Goal: Task Accomplishment & Management: Use online tool/utility

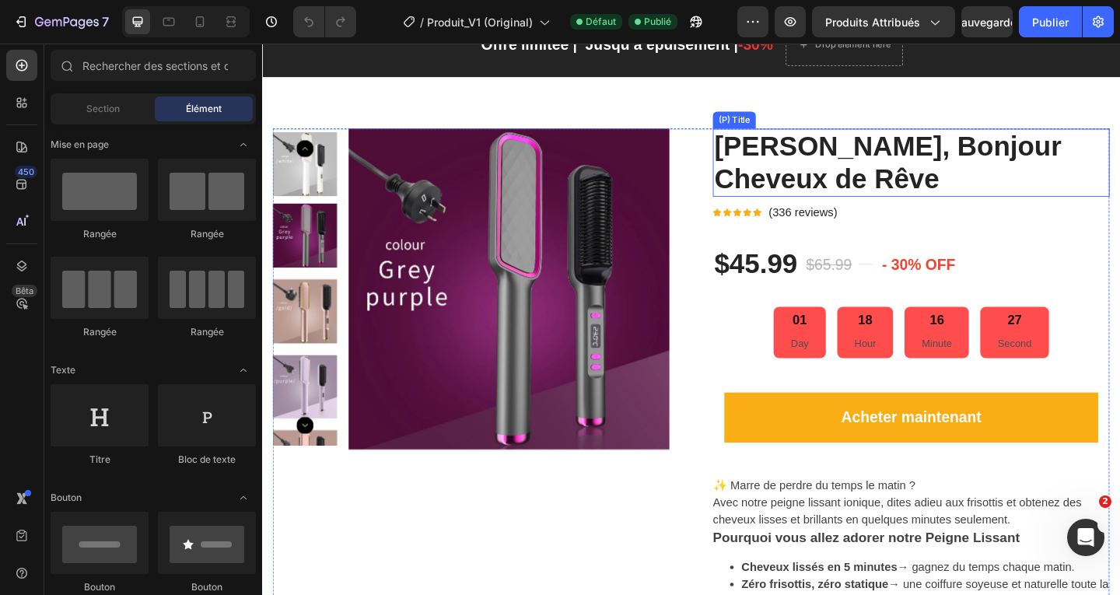
scroll to position [233, 0]
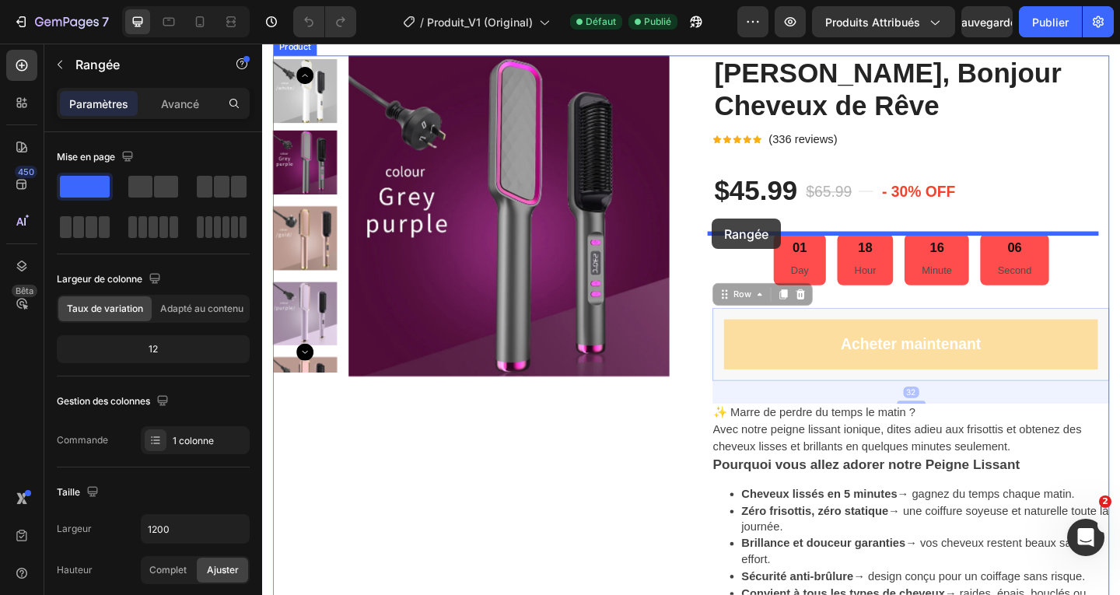
drag, startPoint x: 765, startPoint y: 324, endPoint x: 751, endPoint y: 234, distance: 91.3
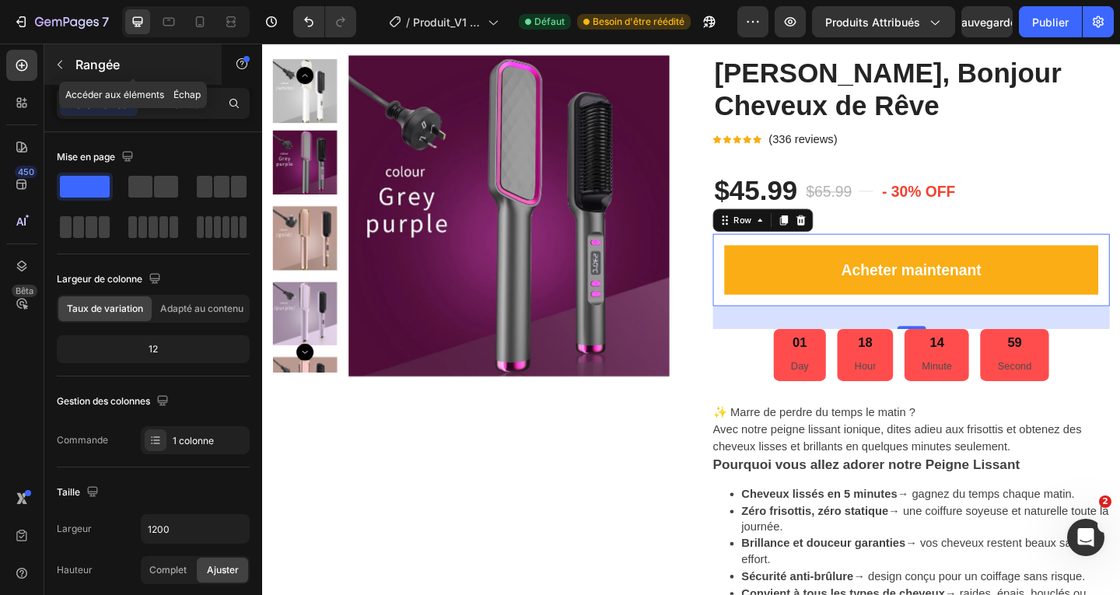
click at [137, 60] on p "Rangée" at bounding box center [141, 64] width 132 height 19
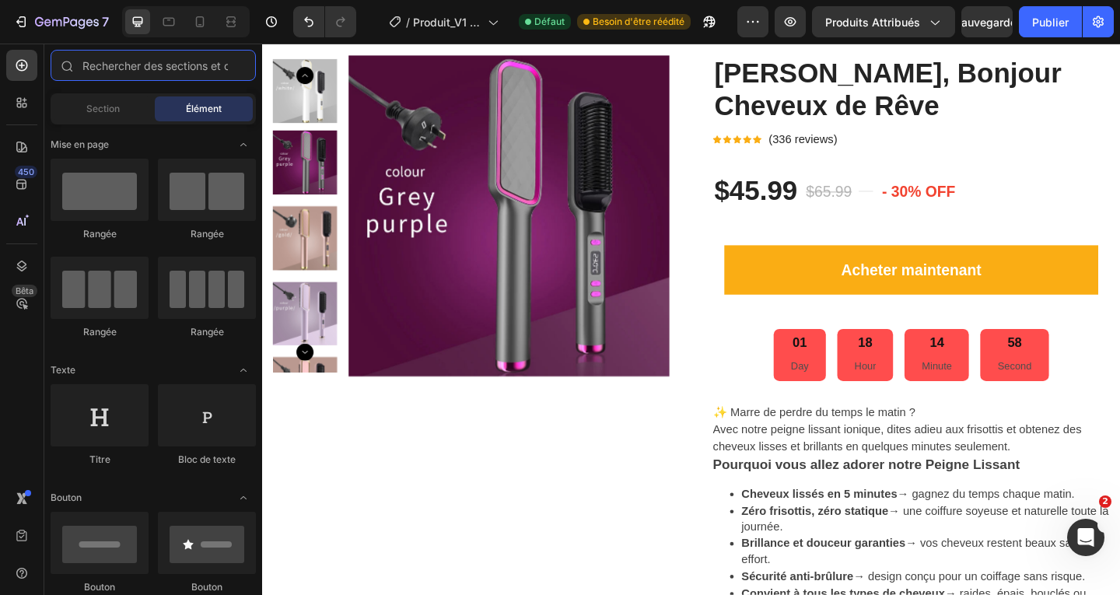
click at [137, 60] on input "text" at bounding box center [153, 65] width 205 height 31
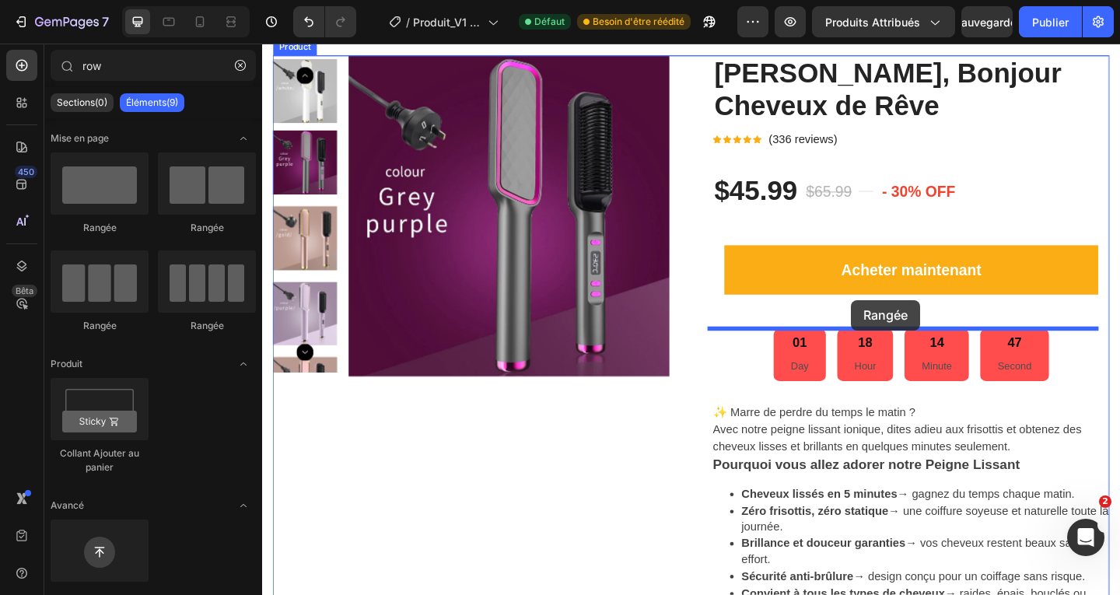
drag, startPoint x: 366, startPoint y: 233, endPoint x: 903, endPoint y: 323, distance: 543.9
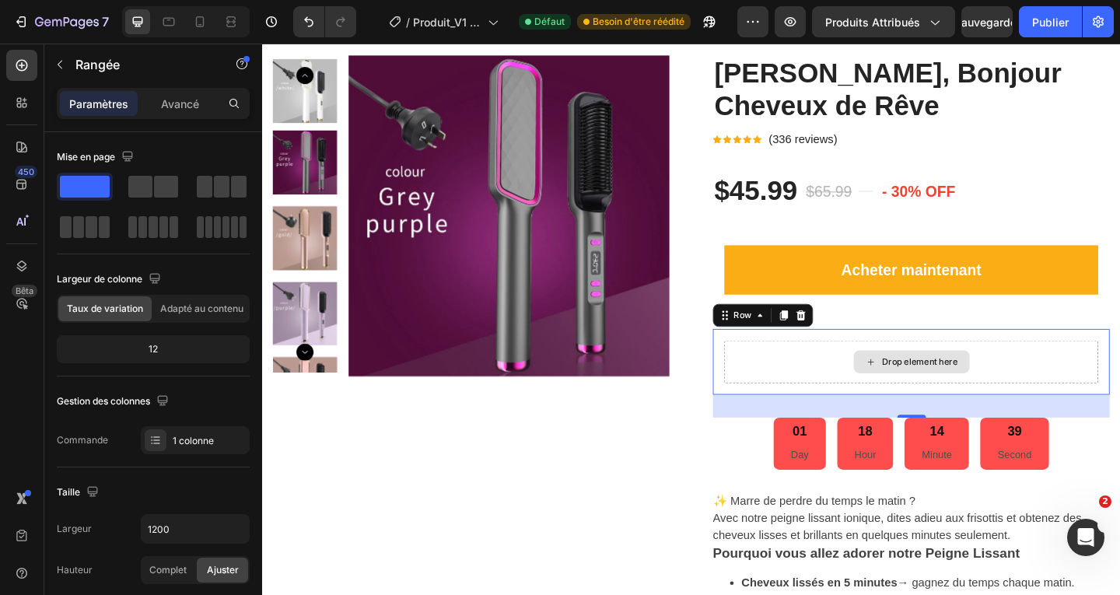
click at [802, 379] on div "Drop element here" at bounding box center [967, 389] width 407 height 47
click at [819, 377] on div "Drop element here" at bounding box center [967, 389] width 407 height 47
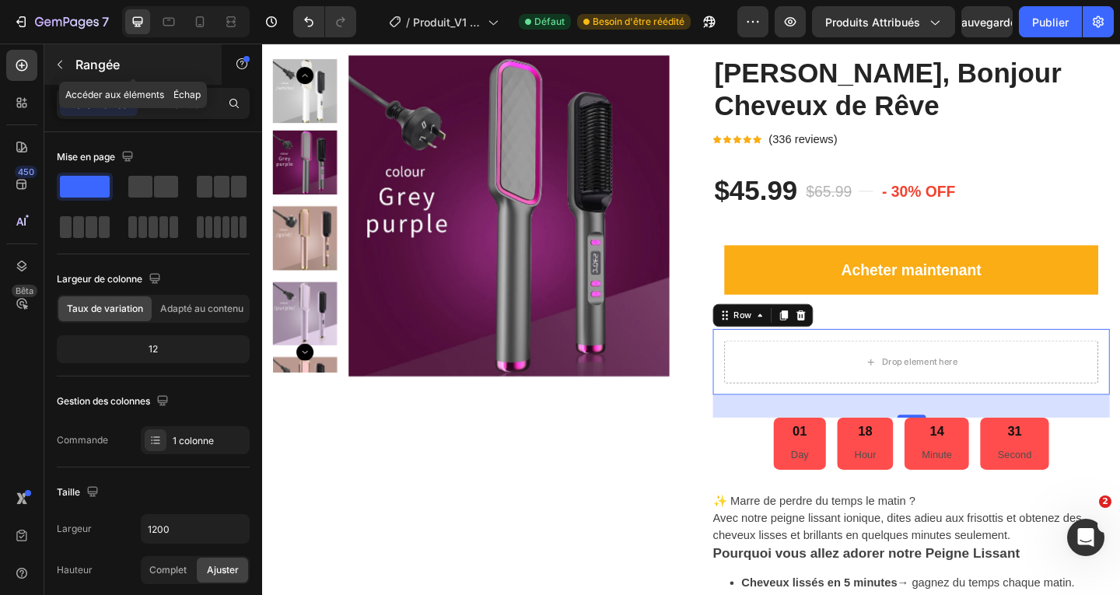
click at [152, 61] on p "Rangée" at bounding box center [141, 64] width 132 height 19
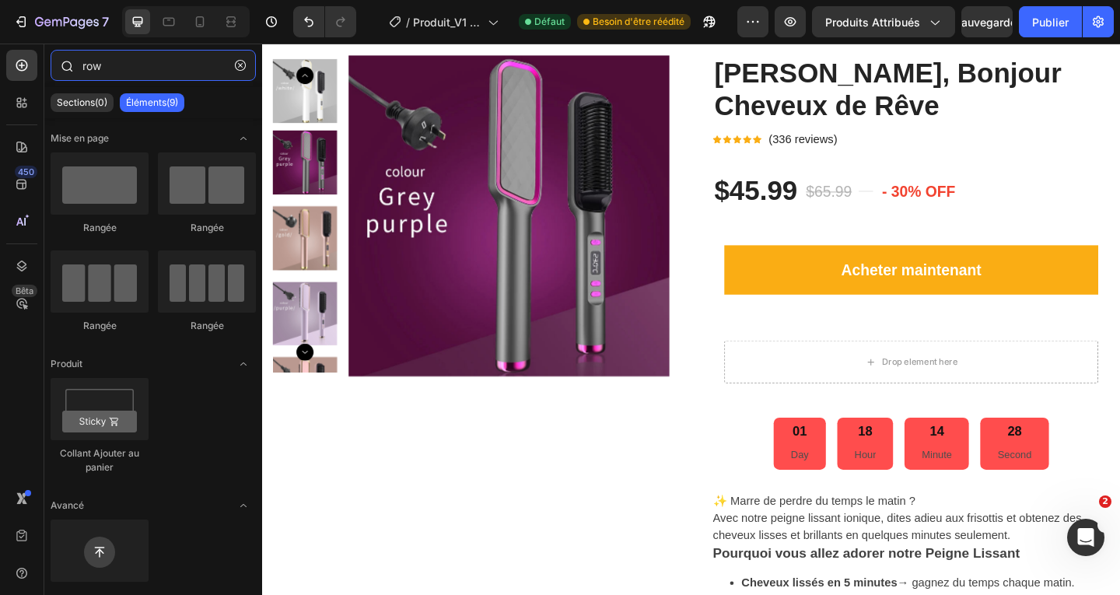
click at [103, 59] on input "row" at bounding box center [153, 65] width 205 height 31
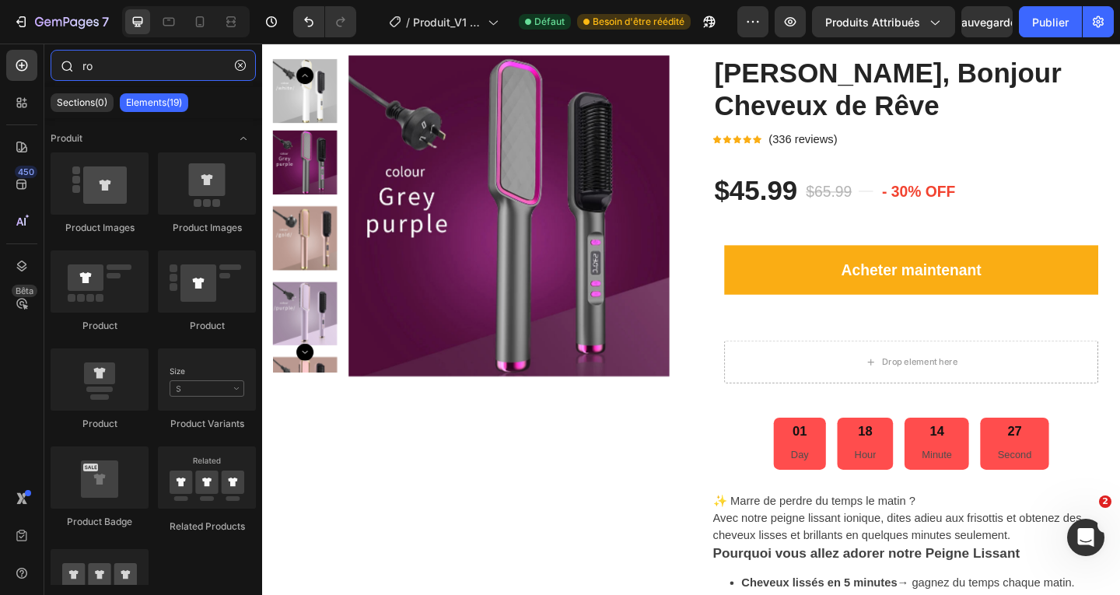
type input "r"
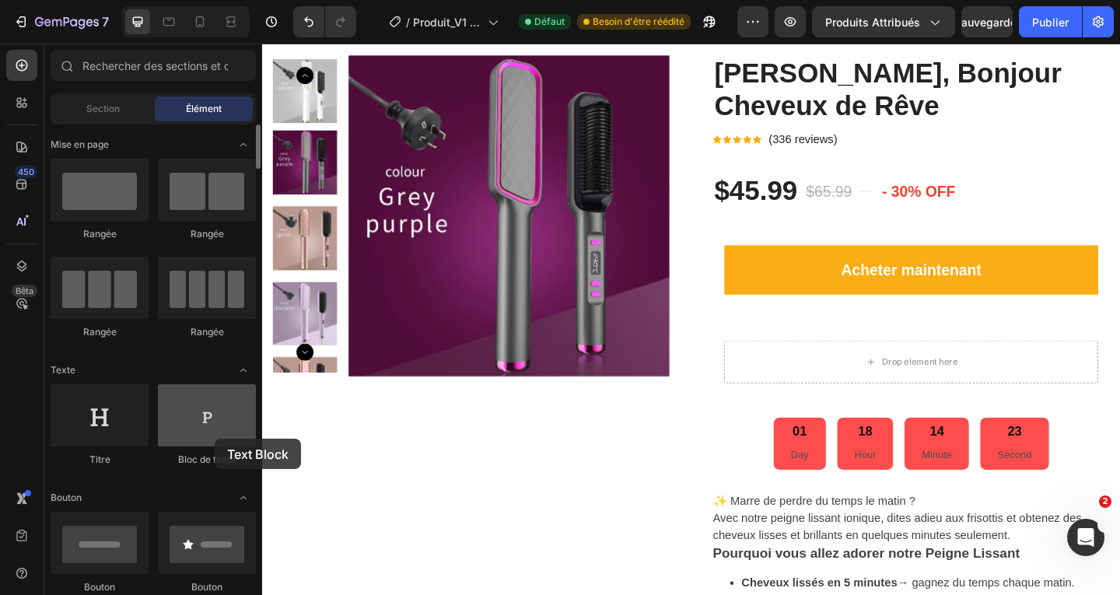
click at [215, 439] on div at bounding box center [207, 415] width 98 height 62
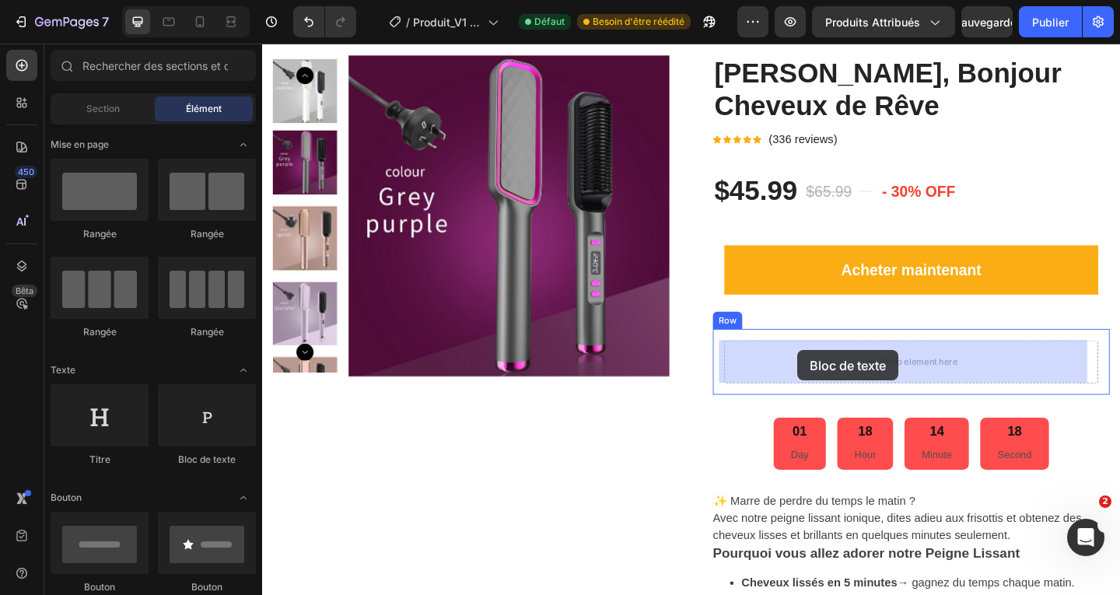
drag, startPoint x: 463, startPoint y: 476, endPoint x: 844, endPoint y: 377, distance: 393.6
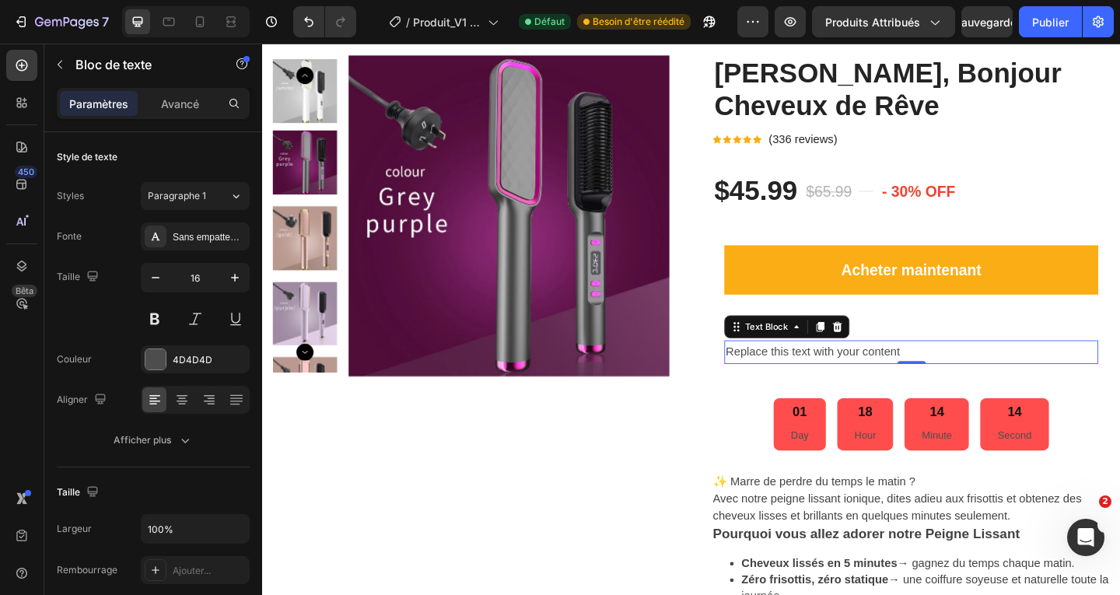
click at [833, 381] on div "Replace this text with your content" at bounding box center [967, 379] width 407 height 26
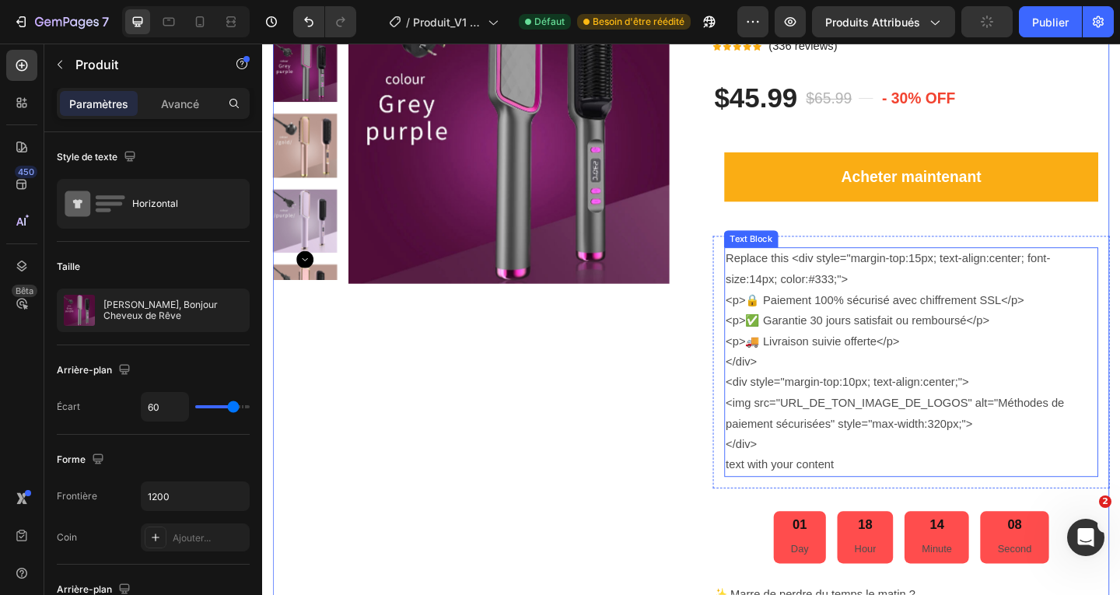
scroll to position [311, 0]
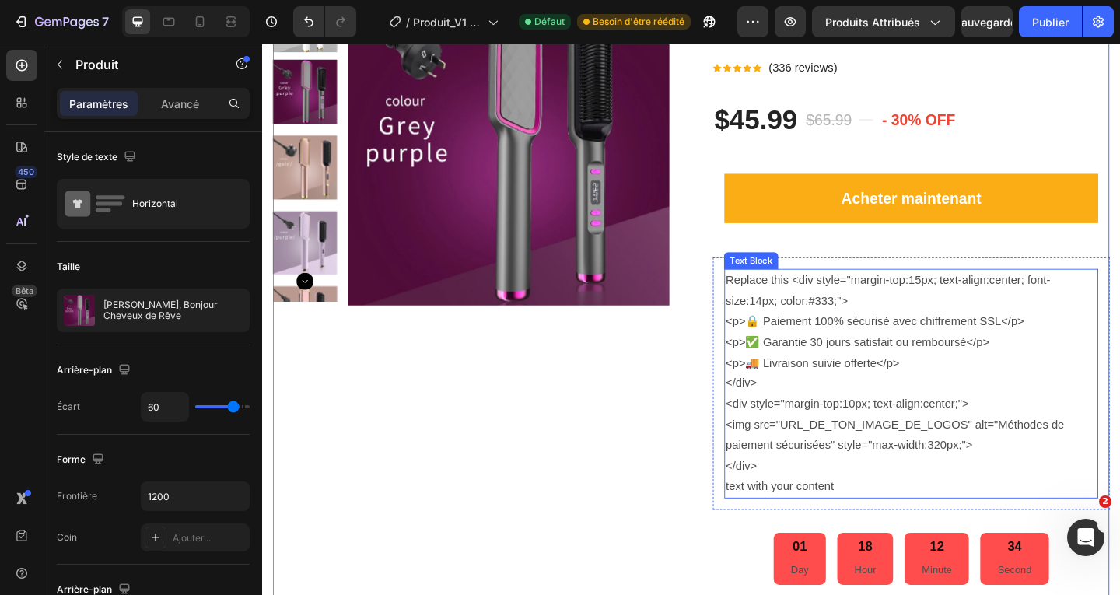
click at [837, 315] on p "Replace this <div style="margin-top:15px; text-align:center; font-size:14px; co…" at bounding box center [968, 357] width 404 height 135
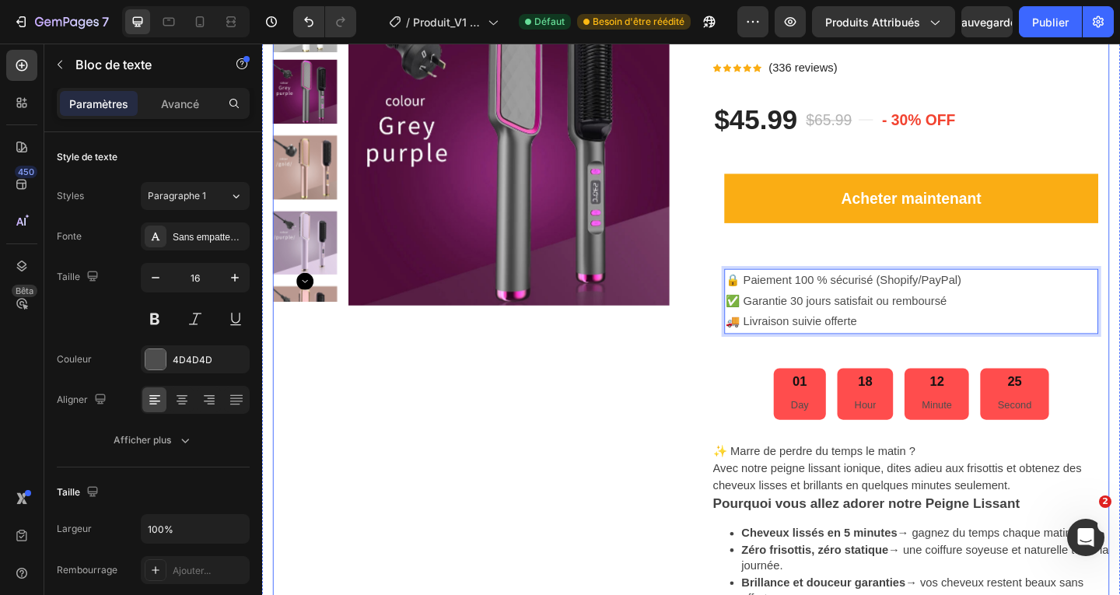
click at [841, 267] on div "Adieu Frisottis, Bonjour Cheveux de Rêve (P) Title Icon Icon Icon Icon Icon Ico…" at bounding box center [968, 529] width 432 height 1101
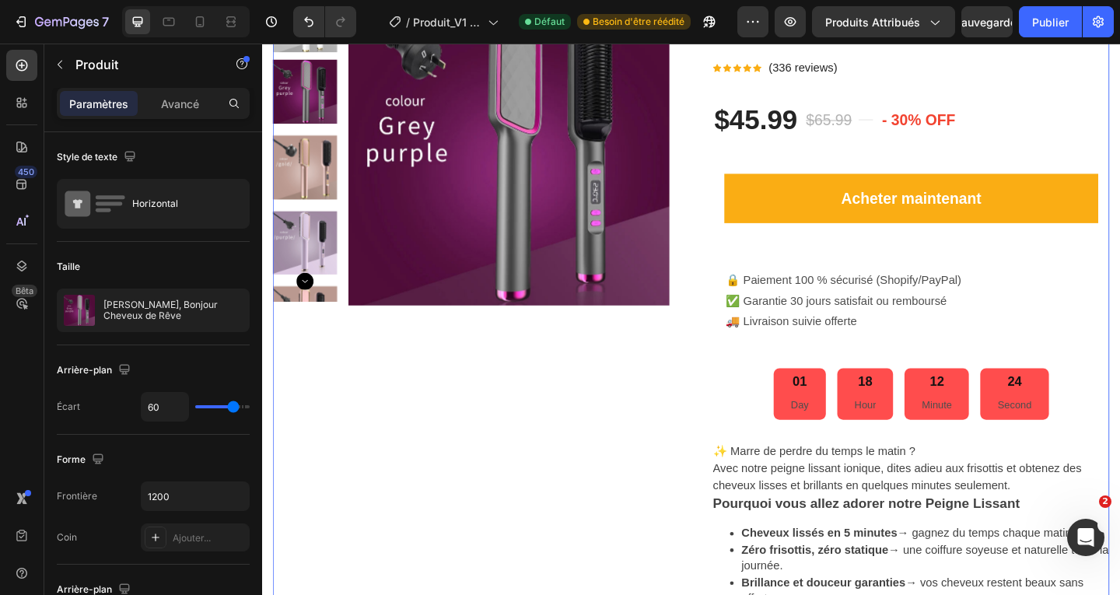
click at [641, 445] on div "Product Images" at bounding box center [490, 529] width 432 height 1101
click at [914, 254] on div "Adieu Frisottis, Bonjour Cheveux de Rêve (P) Title Icon Icon Icon Icon Icon Ico…" at bounding box center [968, 529] width 432 height 1101
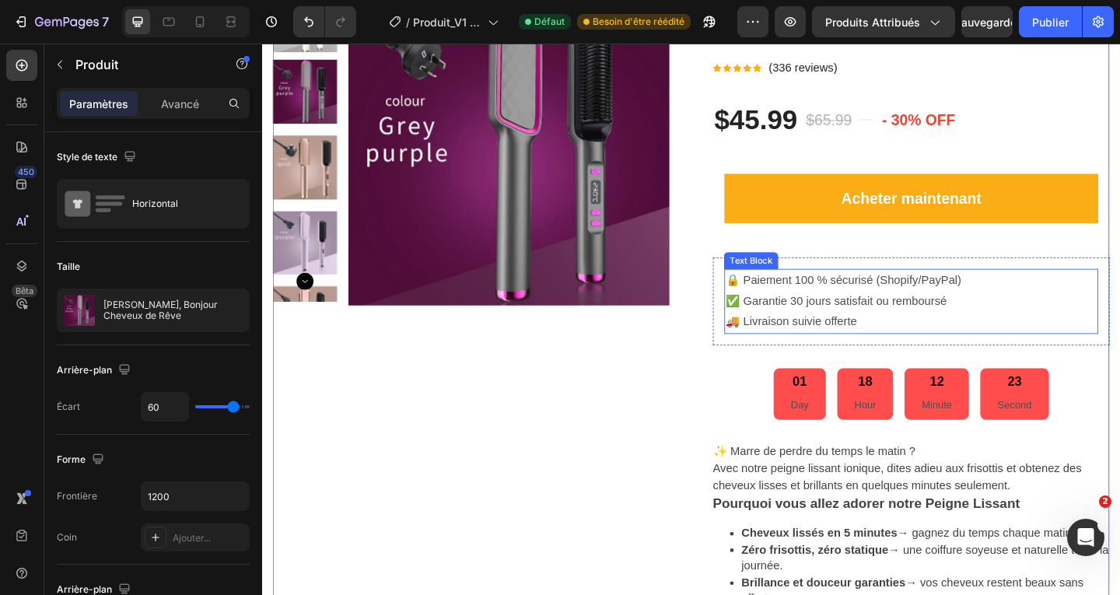
click at [897, 327] on p "🔒 Paiement 100 % sécurisé (Shopify/PayPal) ✅ Garantie 30 jours satisfait ou rem…" at bounding box center [968, 323] width 404 height 67
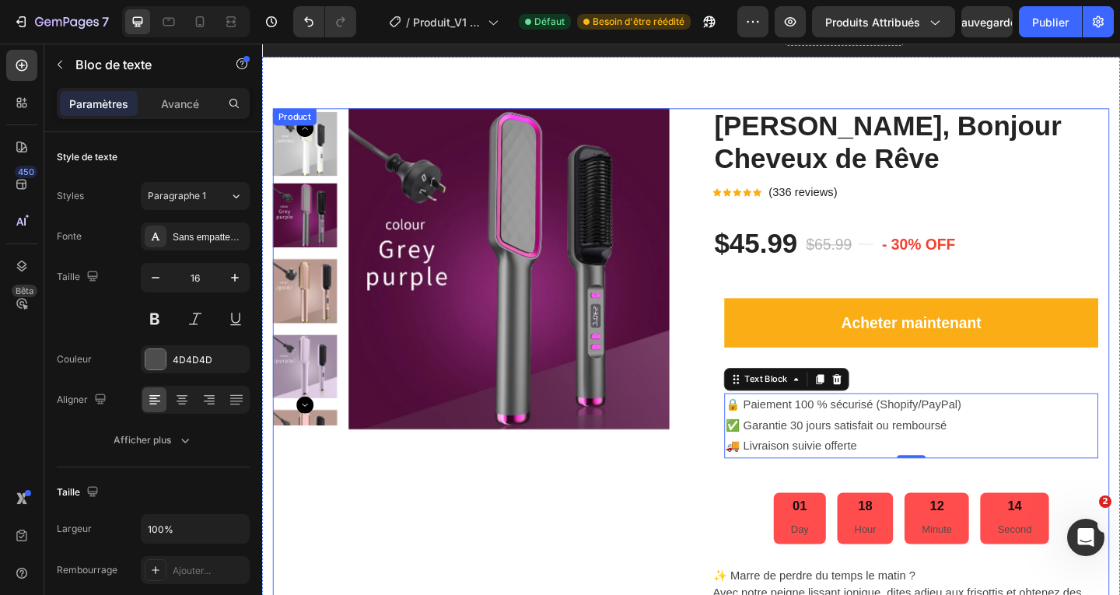
scroll to position [156, 0]
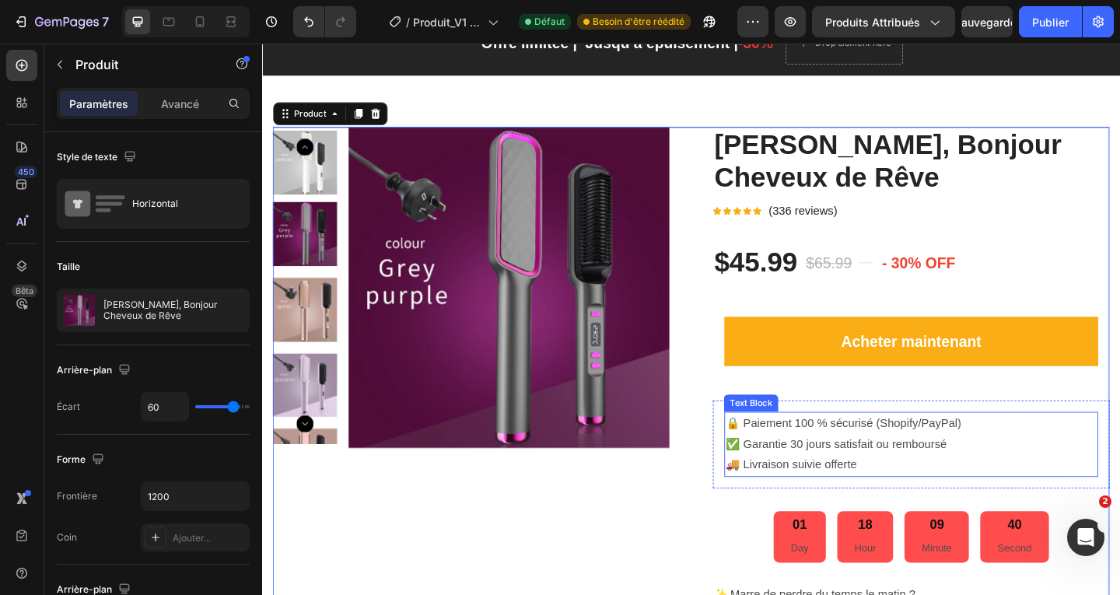
click at [818, 459] on p "🔒 Paiement 100 % sécurisé (Shopify/PayPal) ✅ Garantie 30 jours satisfait ou rem…" at bounding box center [968, 479] width 404 height 67
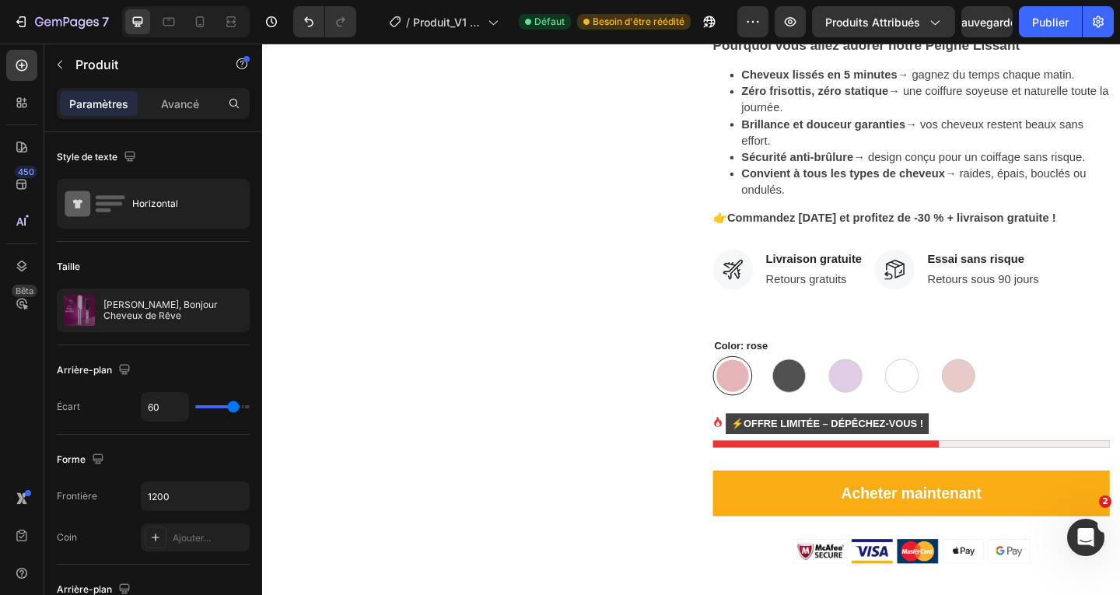
scroll to position [810, 0]
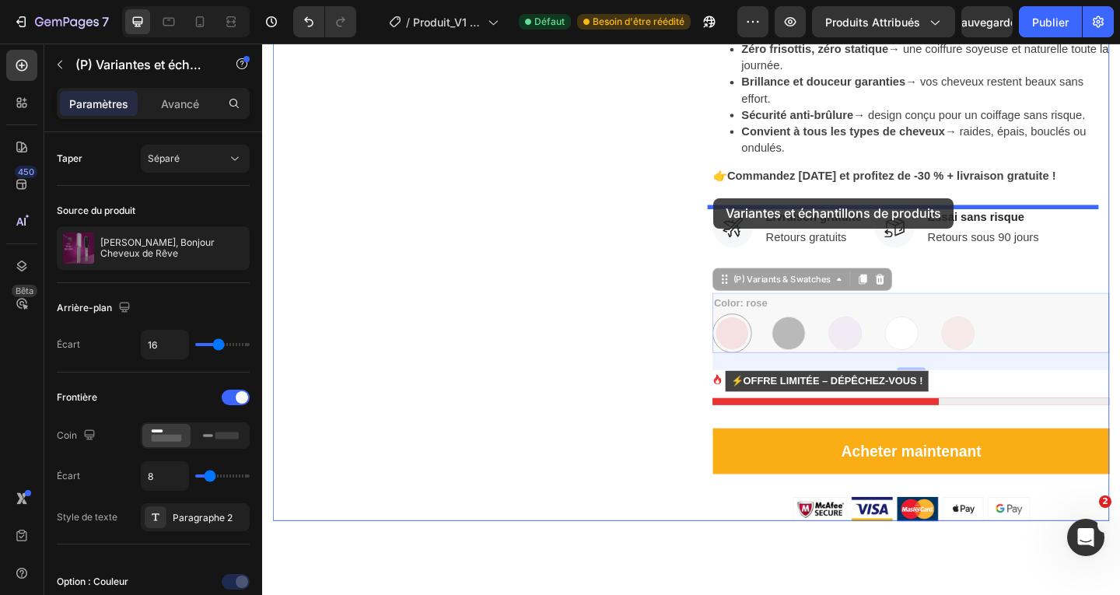
drag, startPoint x: 783, startPoint y: 310, endPoint x: 753, endPoint y: 212, distance: 103.3
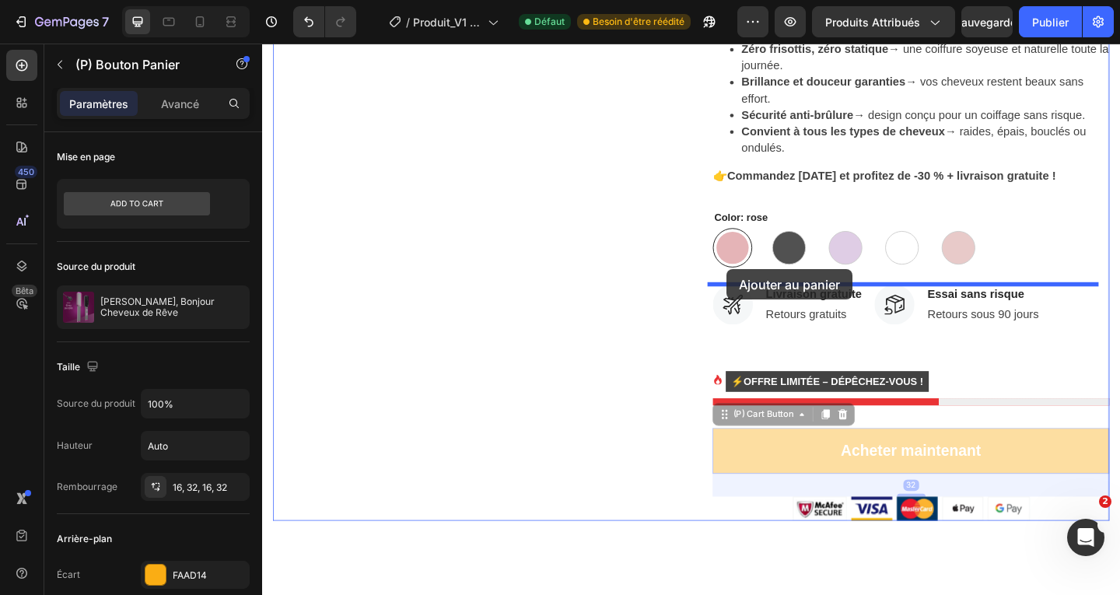
drag, startPoint x: 782, startPoint y: 456, endPoint x: 767, endPoint y: 289, distance: 167.1
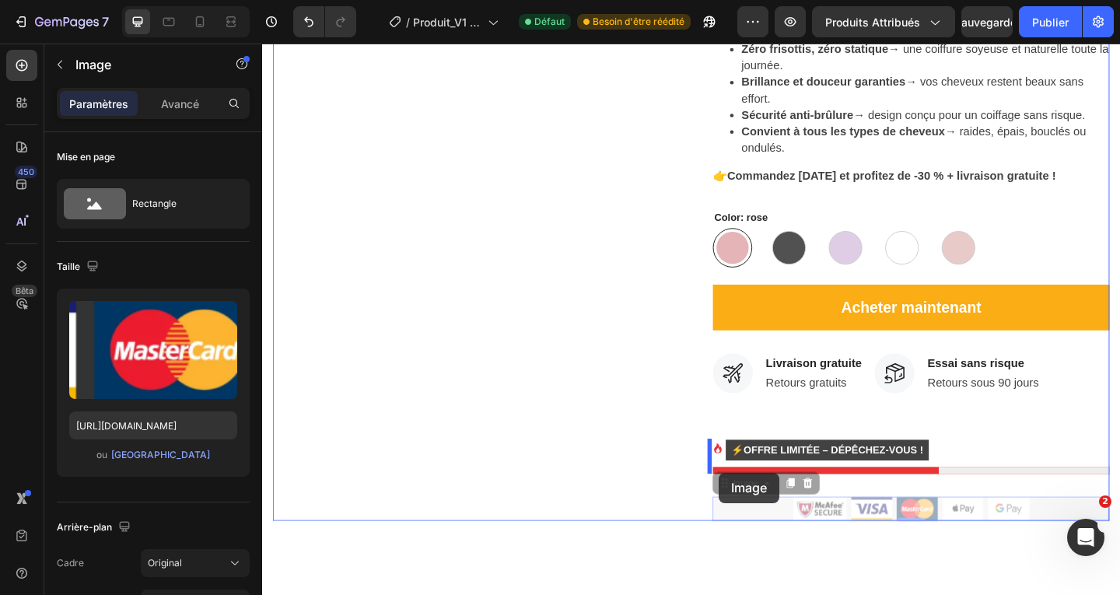
drag, startPoint x: 773, startPoint y: 531, endPoint x: 757, endPoint y: 510, distance: 26.1
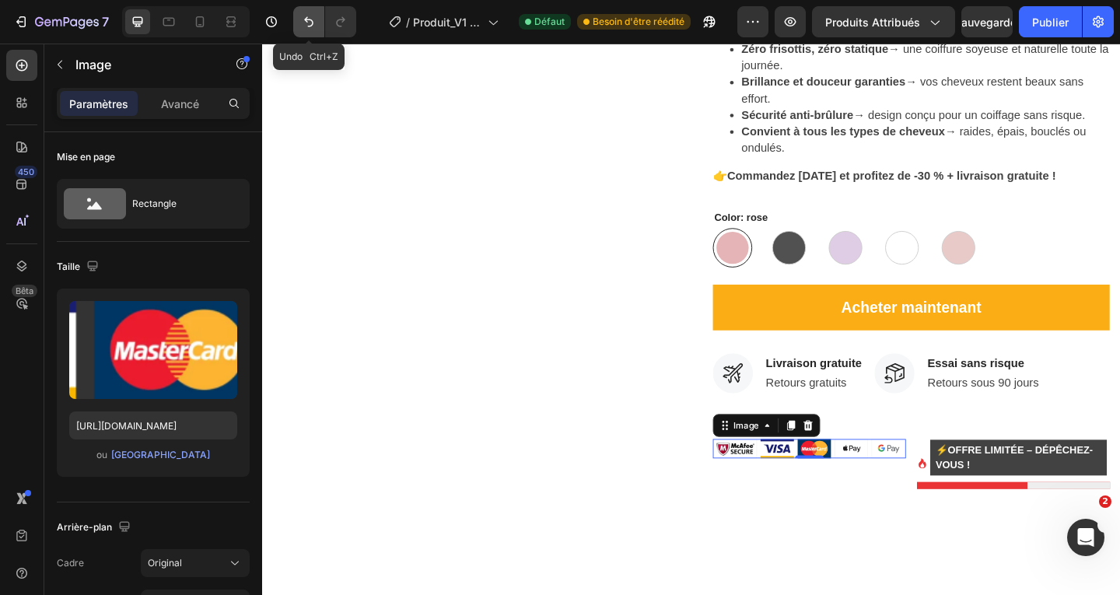
click at [309, 19] on icon "Annuler/Rétablir" at bounding box center [309, 22] width 16 height 16
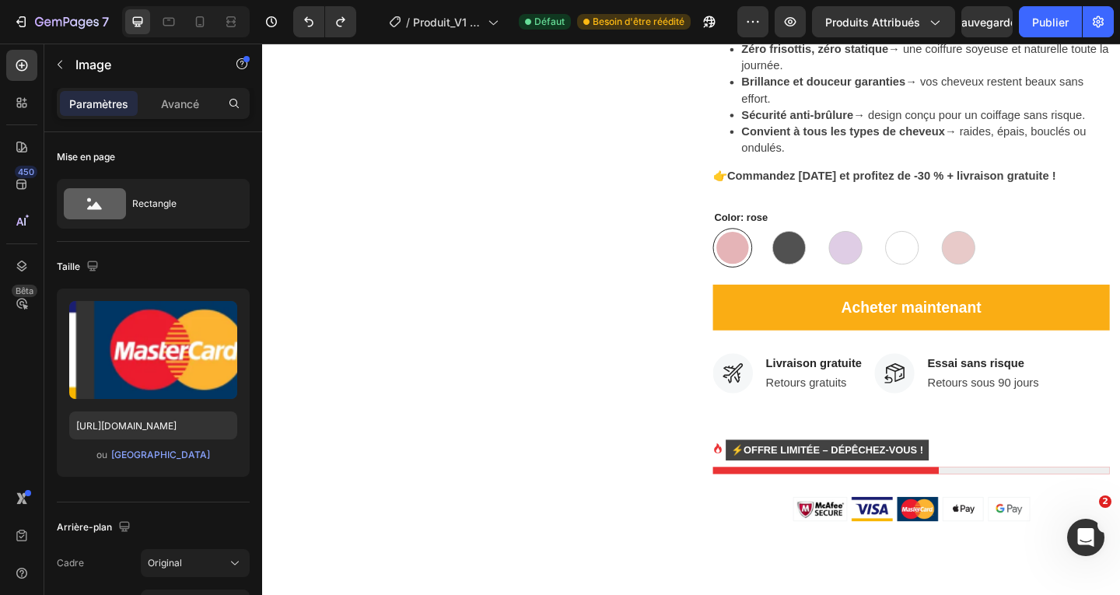
click at [774, 537] on div at bounding box center [968, 550] width 432 height 26
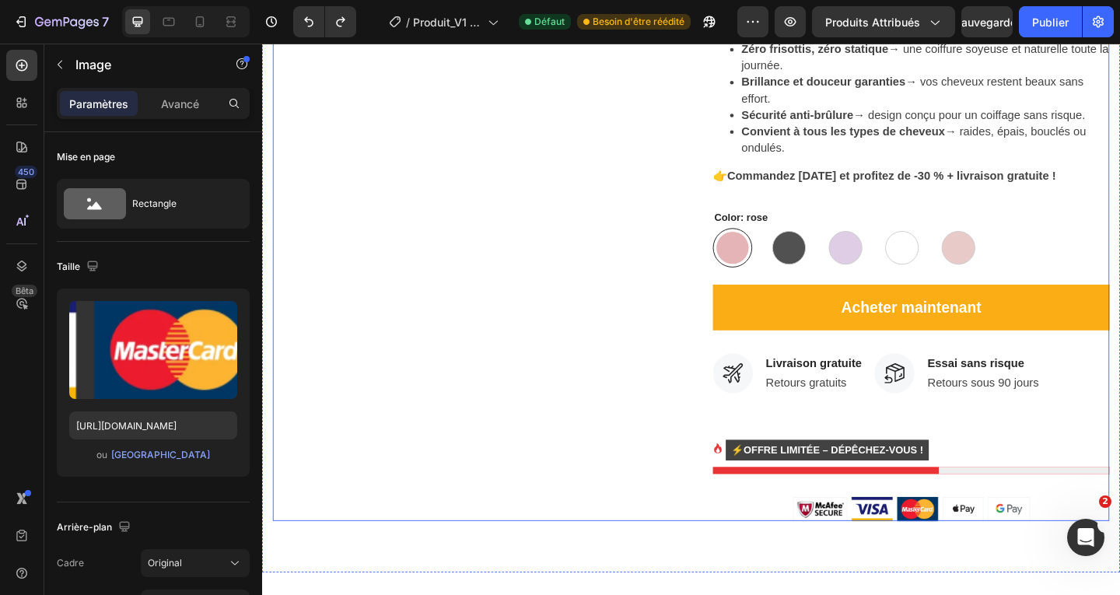
click at [969, 528] on div "Adieu Frisottis, Bonjour Cheveux de Rêve (P) Title Icon Icon Icon Icon Icon Ico…" at bounding box center [968, 21] width 432 height 1083
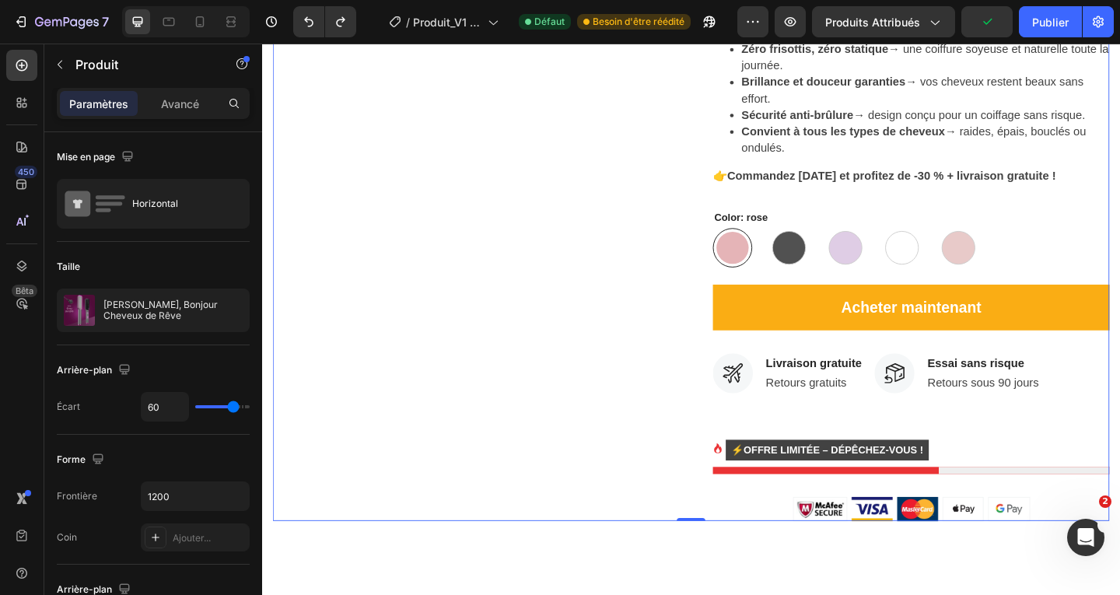
click at [1053, 523] on div "Adieu Frisottis, Bonjour Cheveux de Rêve (P) Title Icon Icon Icon Icon Icon Ico…" at bounding box center [968, 21] width 432 height 1083
click at [761, 531] on div "Image" at bounding box center [772, 527] width 40 height 19
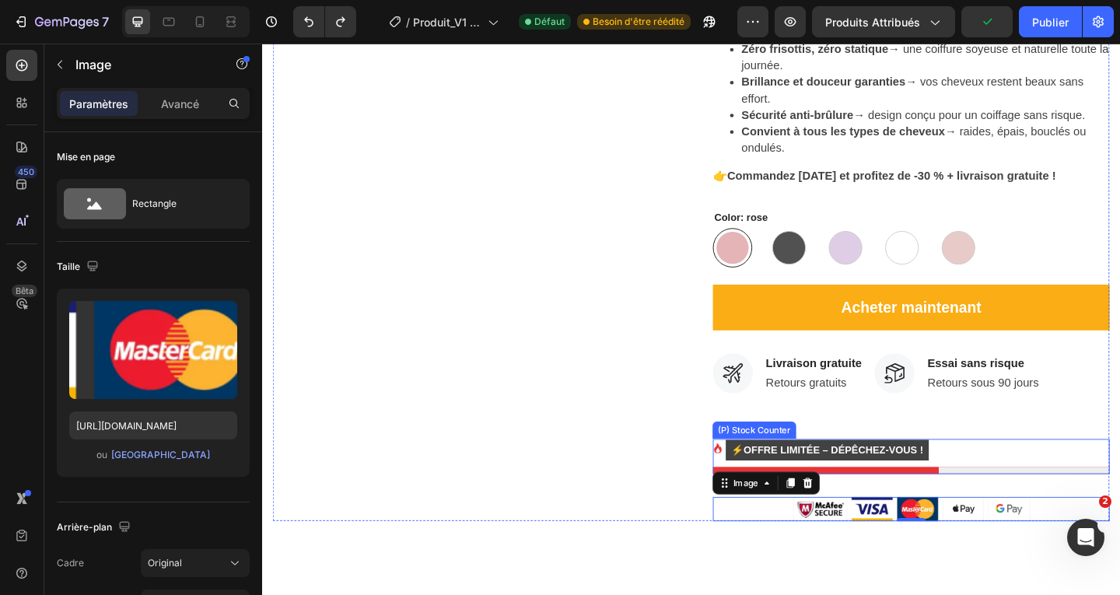
click at [1082, 509] on div at bounding box center [968, 508] width 432 height 8
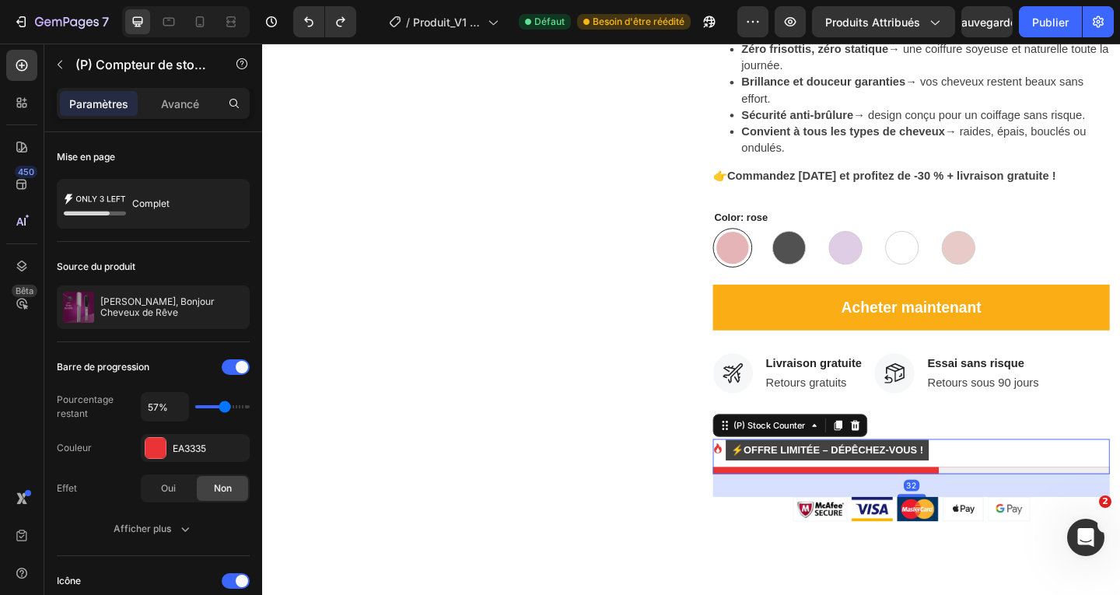
click at [763, 537] on div at bounding box center [968, 550] width 432 height 26
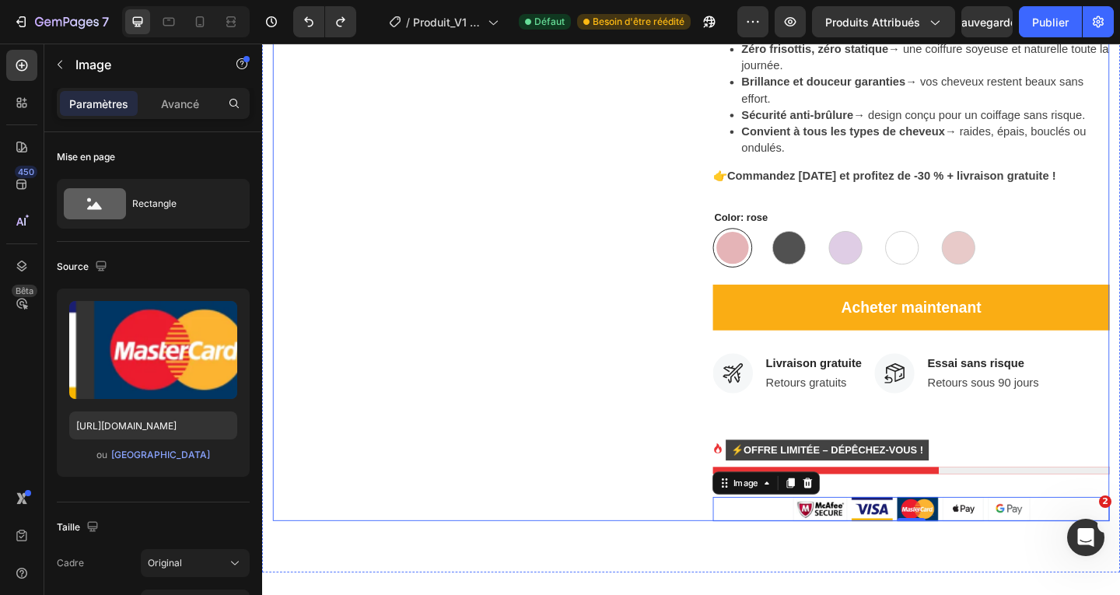
click at [686, 554] on div "Product Images" at bounding box center [490, 21] width 432 height 1083
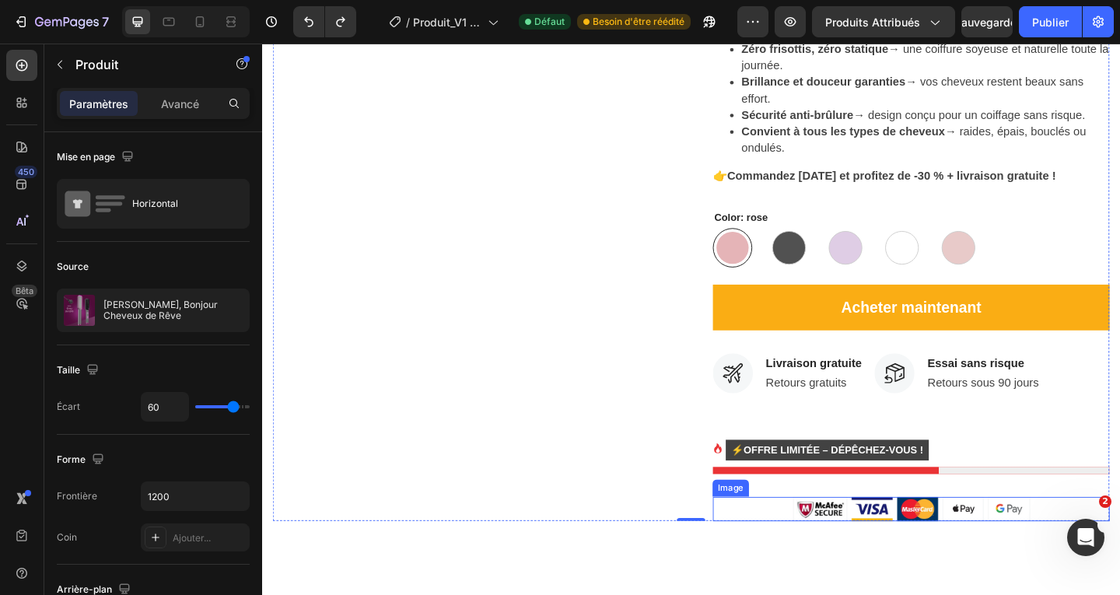
click at [839, 544] on img at bounding box center [968, 550] width 258 height 26
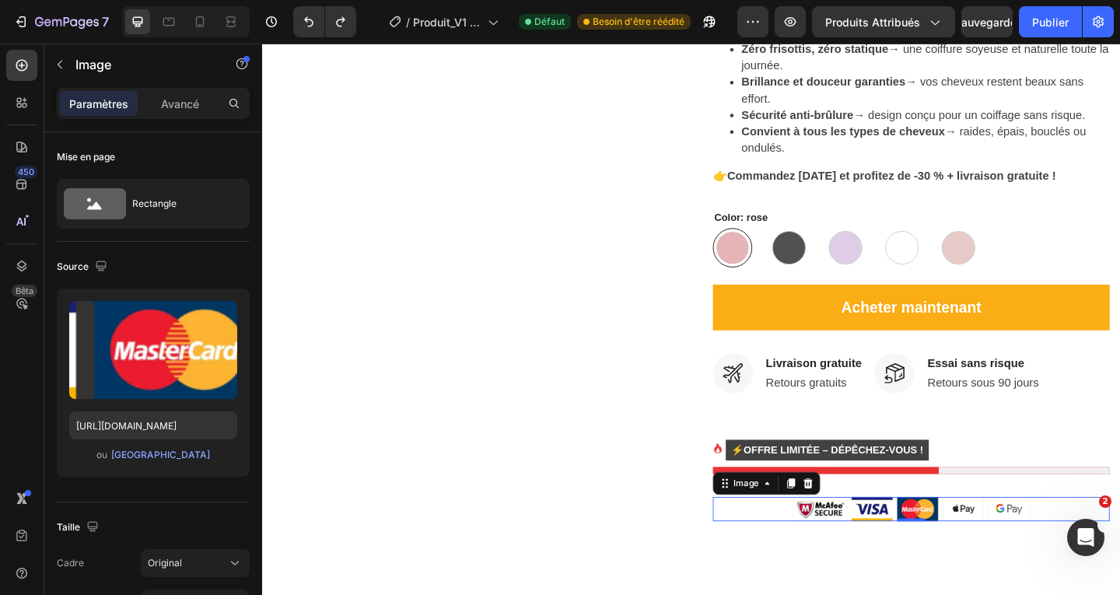
click at [1107, 549] on div at bounding box center [968, 550] width 432 height 26
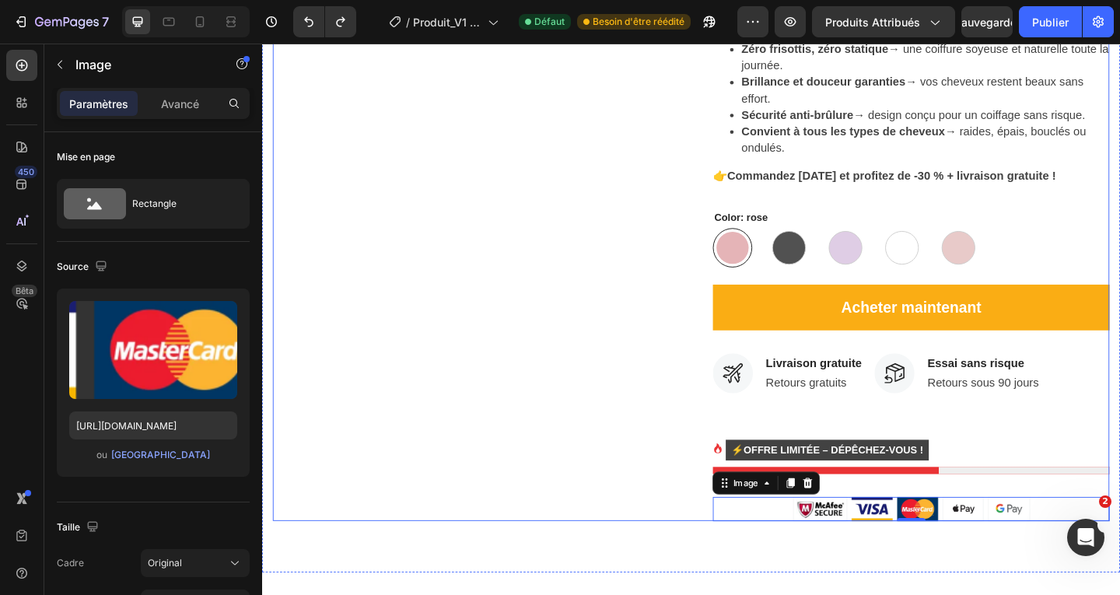
click at [680, 528] on div "Product Images" at bounding box center [490, 21] width 432 height 1083
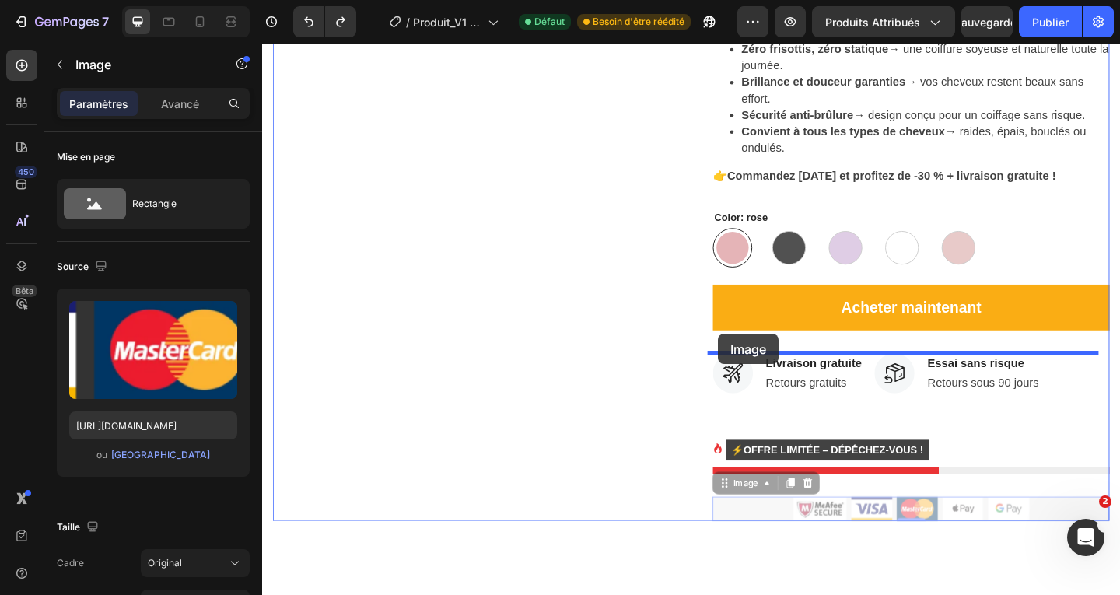
drag, startPoint x: 774, startPoint y: 530, endPoint x: 757, endPoint y: 359, distance: 171.1
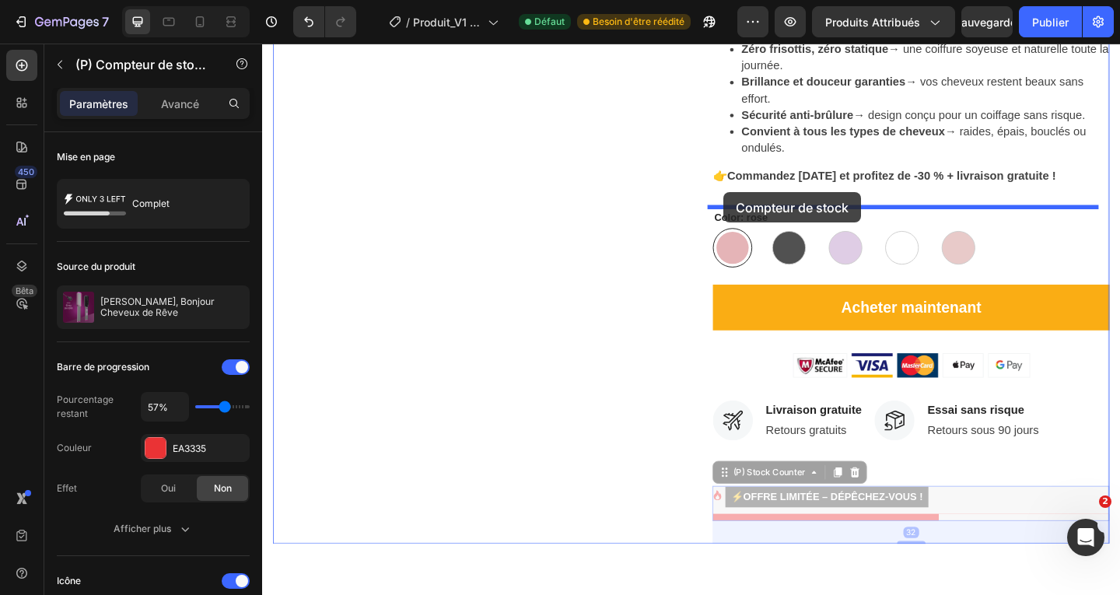
drag, startPoint x: 794, startPoint y: 521, endPoint x: 764, endPoint y: 205, distance: 317.2
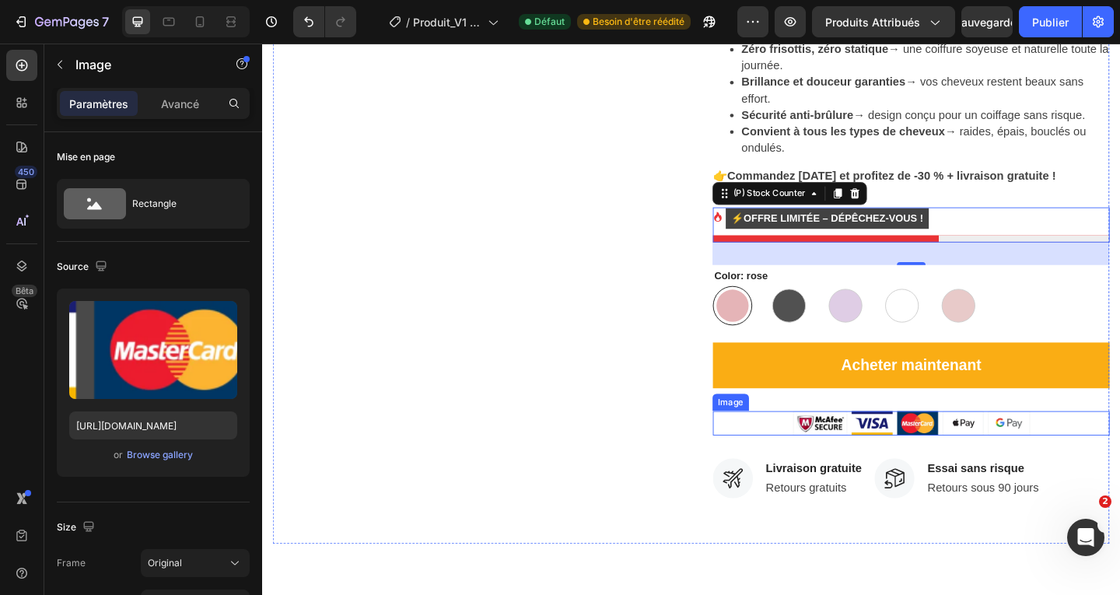
click at [865, 457] on img at bounding box center [968, 456] width 258 height 26
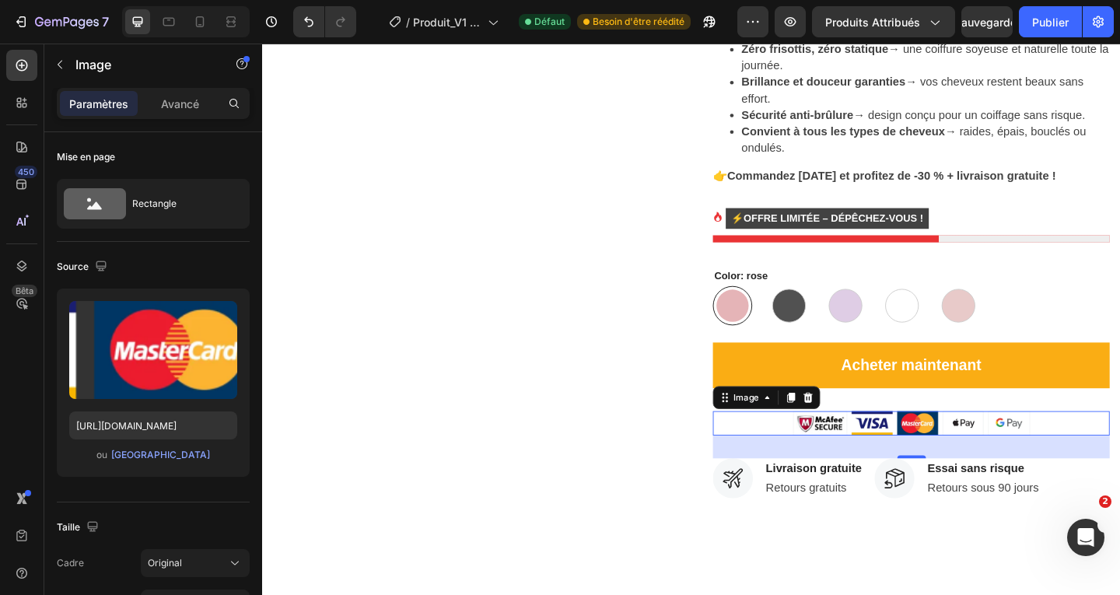
click at [1026, 453] on img at bounding box center [968, 456] width 258 height 26
click at [1074, 453] on img at bounding box center [968, 456] width 258 height 26
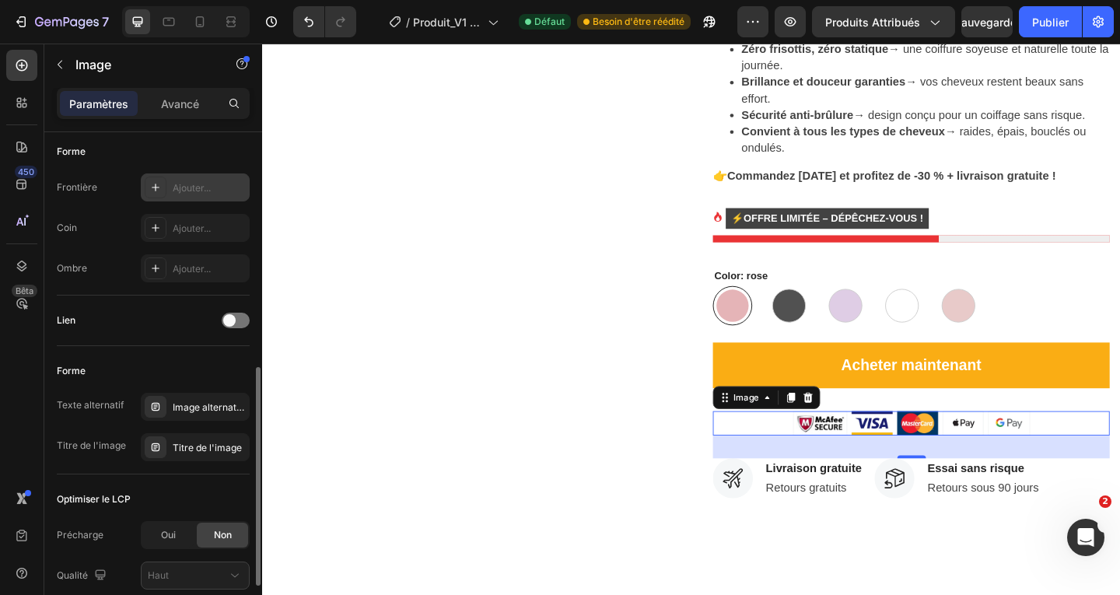
scroll to position [622, 0]
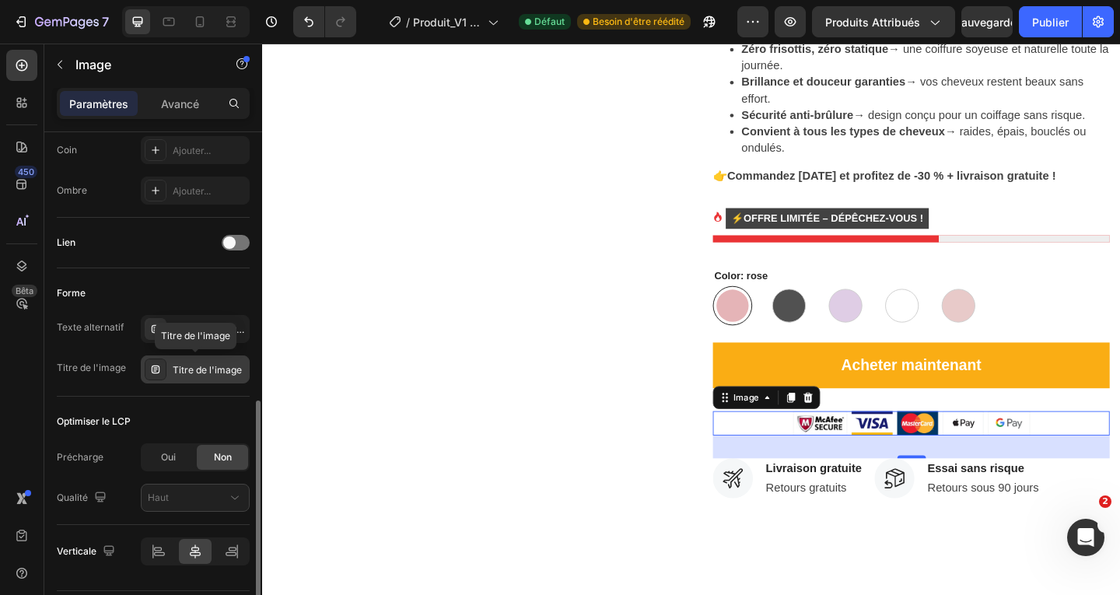
click at [226, 371] on font "Titre de l'image" at bounding box center [207, 370] width 69 height 12
click at [225, 331] on font "Image alternative" at bounding box center [211, 329] width 77 height 12
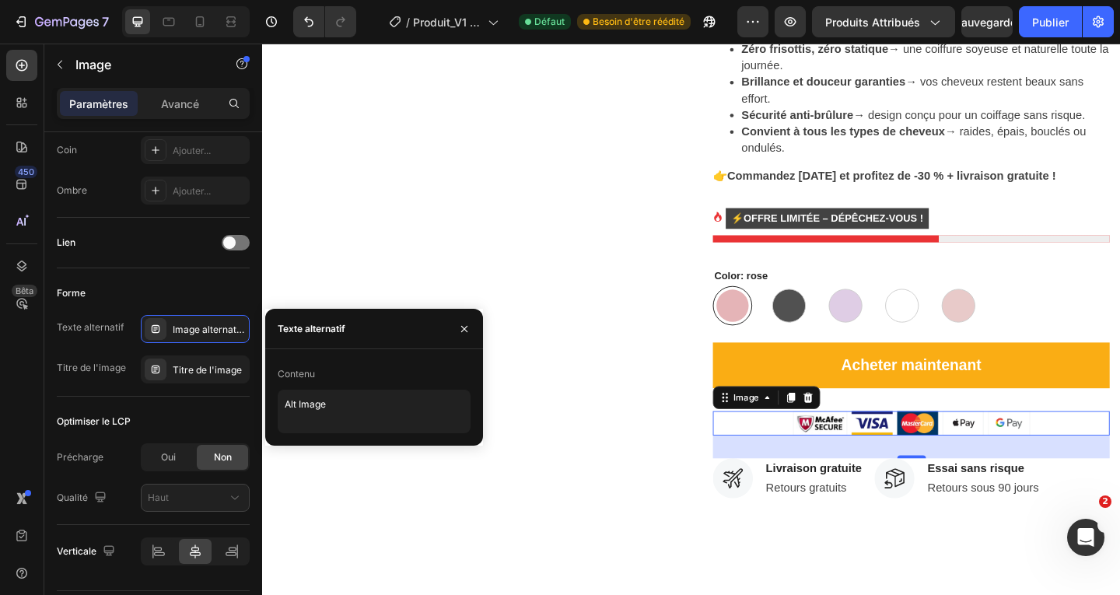
click at [872, 453] on img at bounding box center [968, 456] width 258 height 26
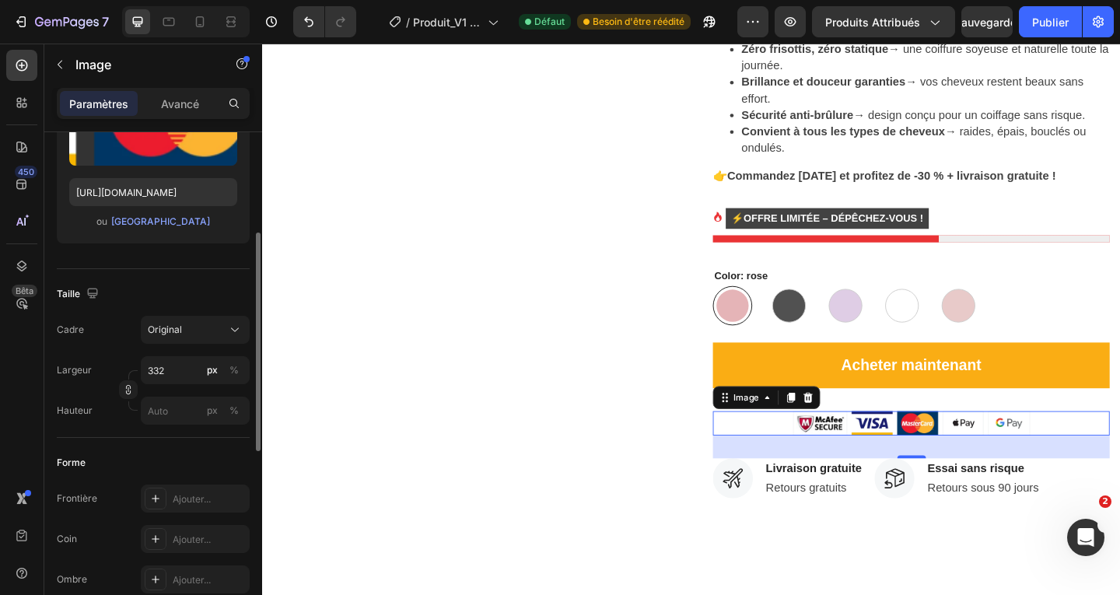
scroll to position [156, 0]
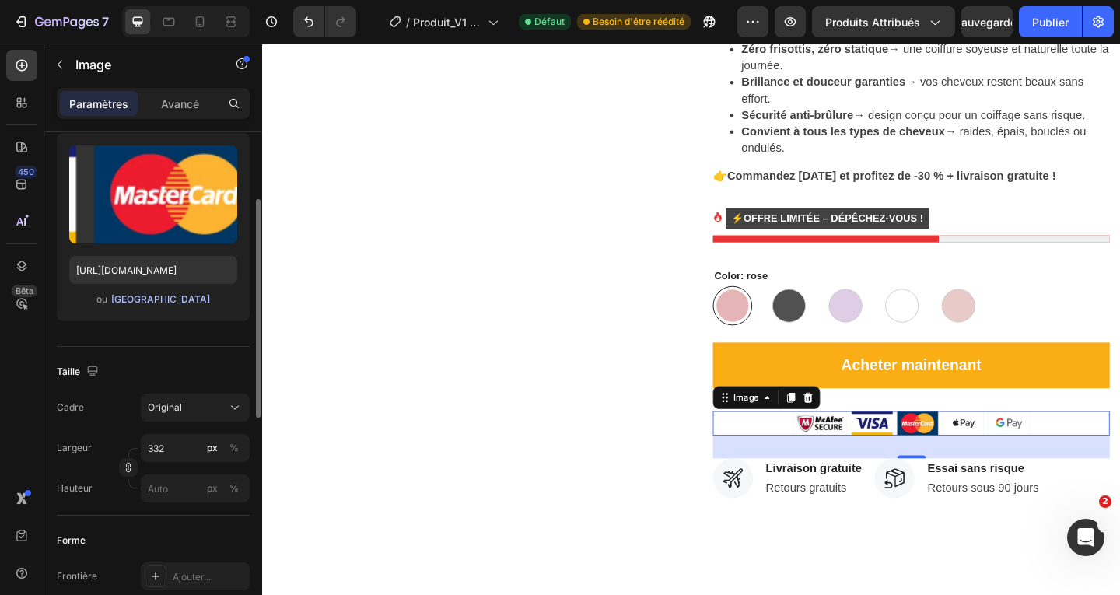
click at [176, 300] on font "Parcourir la galerie" at bounding box center [160, 299] width 99 height 12
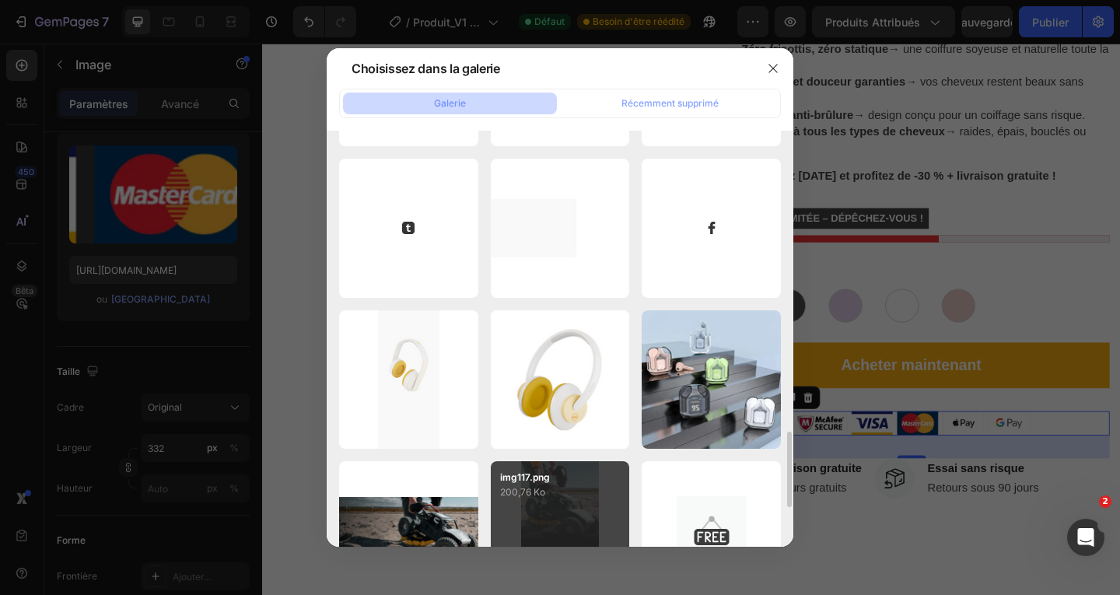
scroll to position [1866, 0]
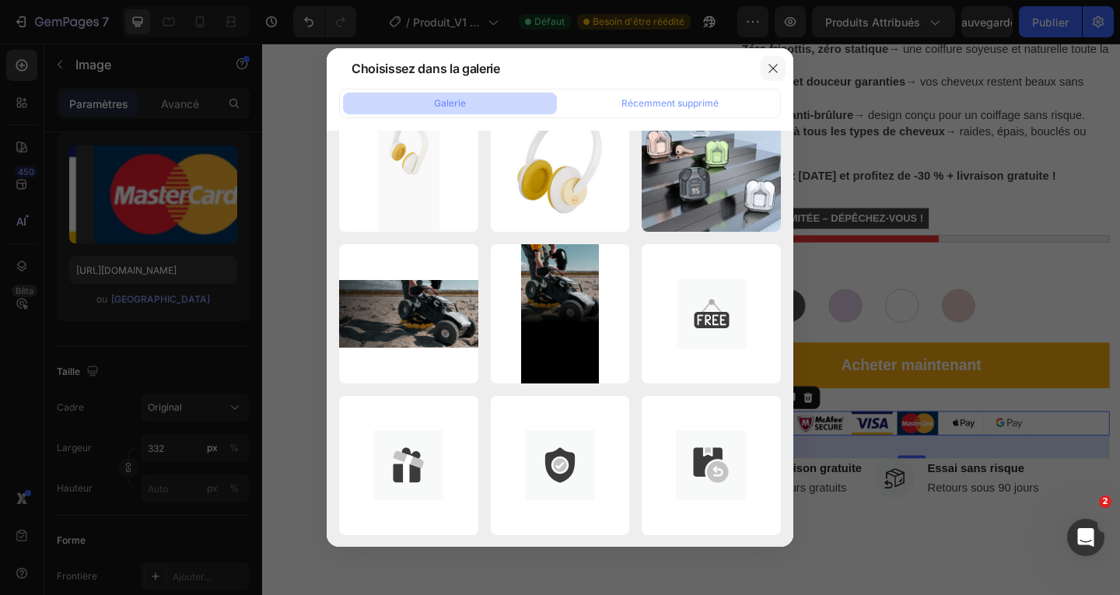
click at [773, 65] on icon "button" at bounding box center [773, 68] width 12 height 12
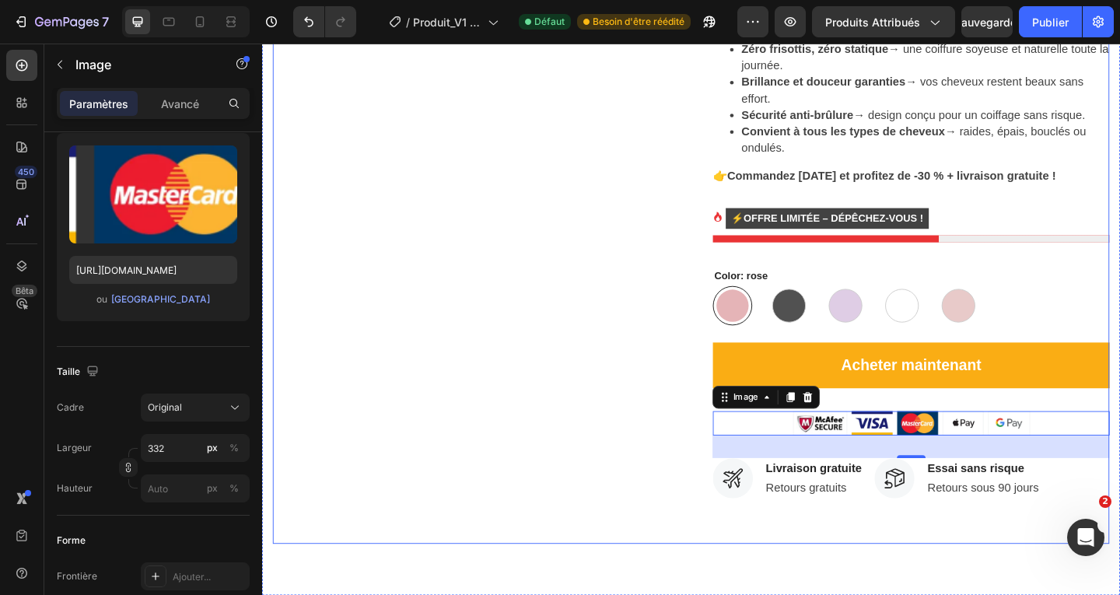
click at [617, 375] on div "Product Images" at bounding box center [490, 34] width 432 height 1108
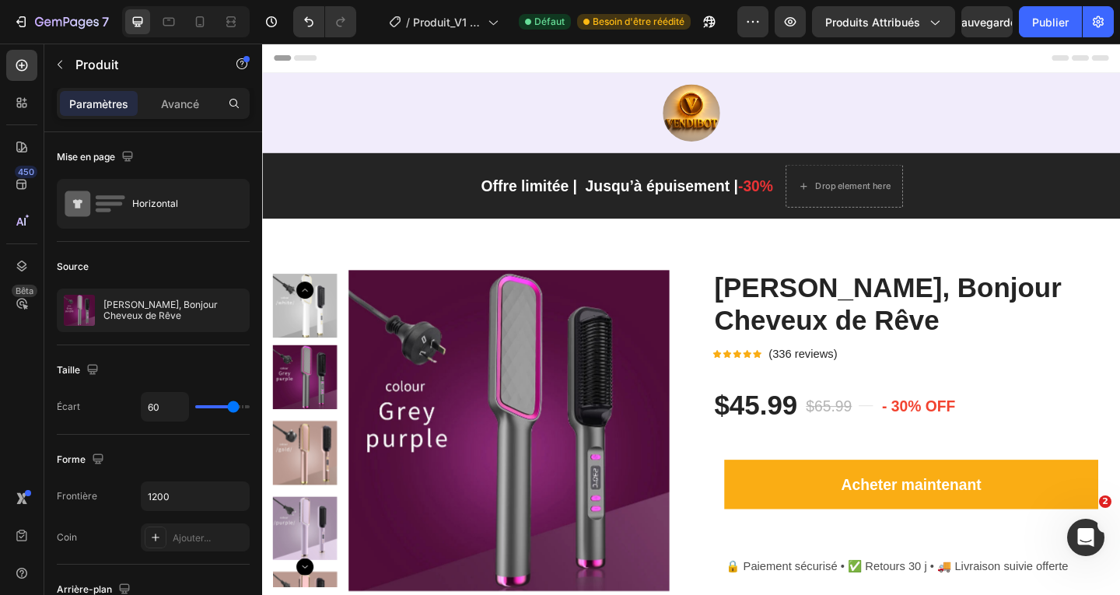
scroll to position [156, 0]
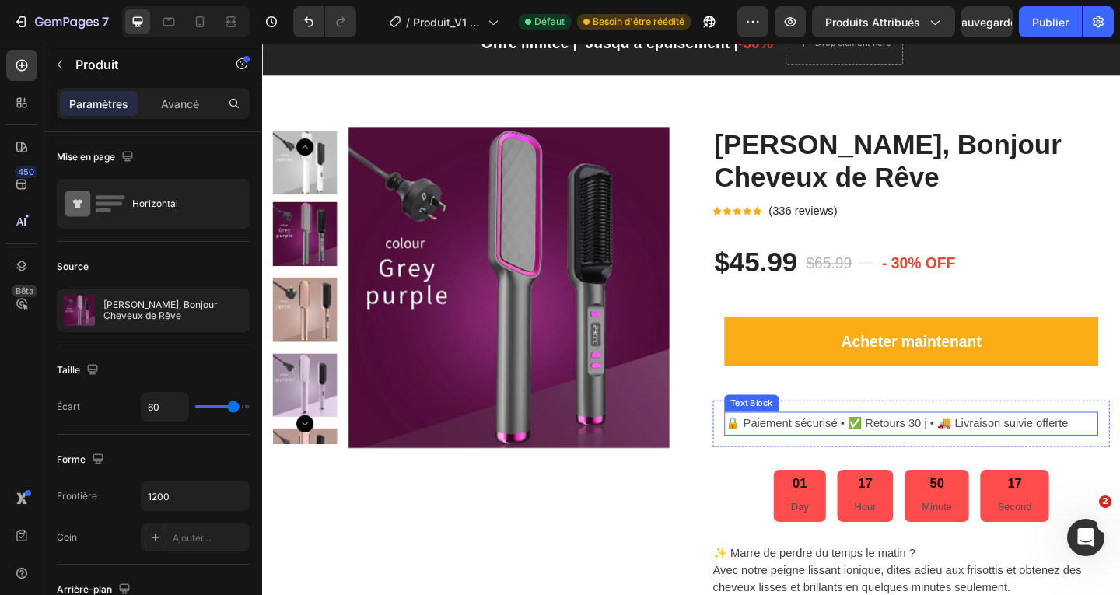
click at [788, 454] on p "🔒 Paiement sécurisé • ✅ Retours 30 j • 🚚 Livraison suivie offerte" at bounding box center [968, 457] width 404 height 23
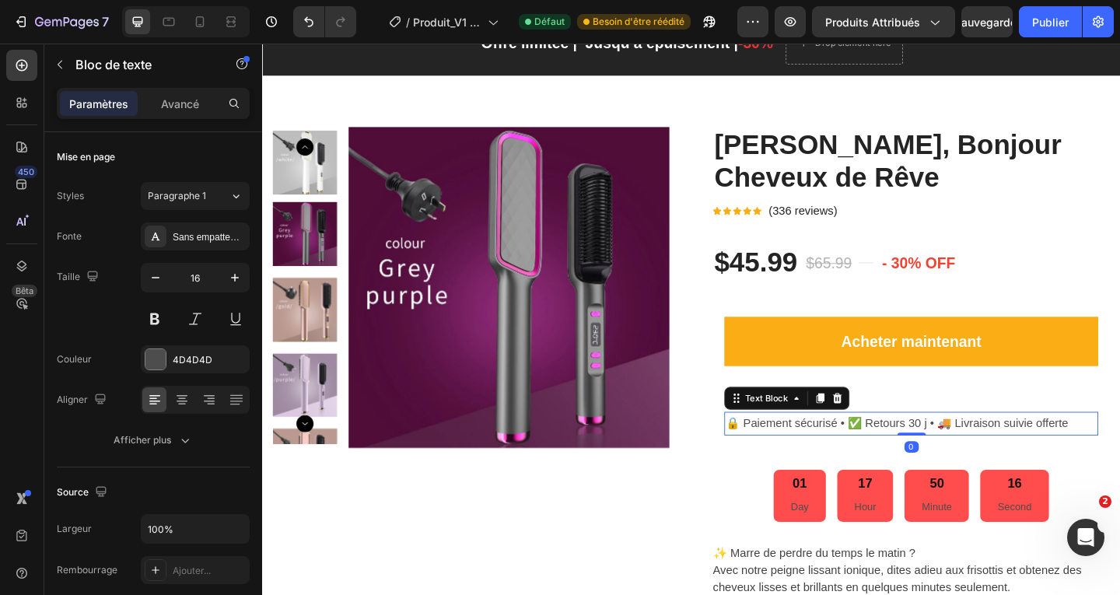
click at [788, 454] on p "🔒 Paiement sécurisé • ✅ Retours 30 j • 🚚 Livraison suivie offerte" at bounding box center [968, 457] width 404 height 23
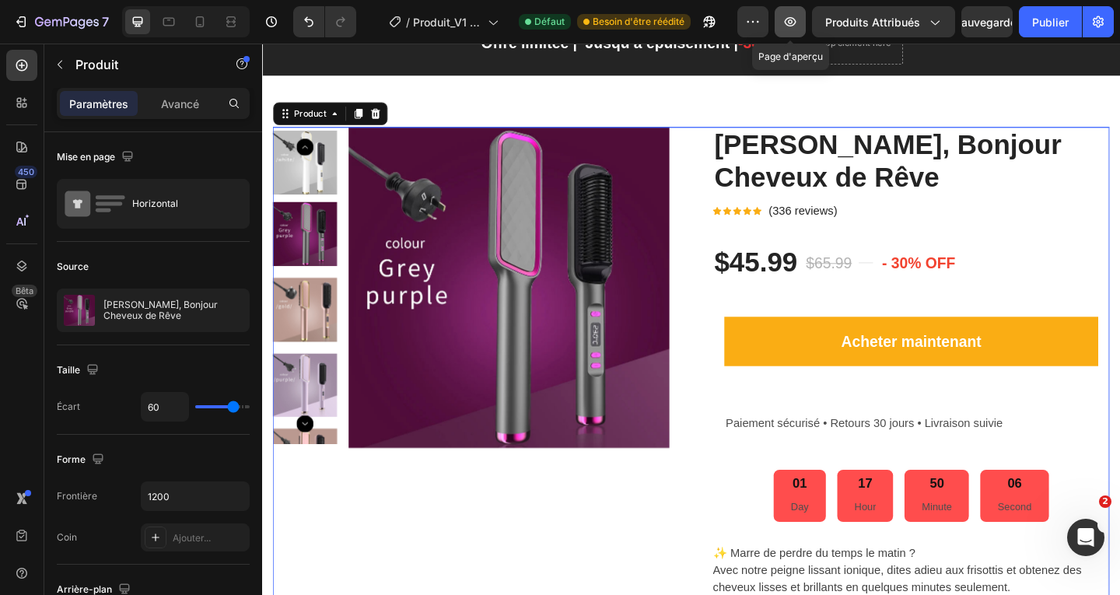
click at [790, 23] on icon "button" at bounding box center [791, 21] width 12 height 9
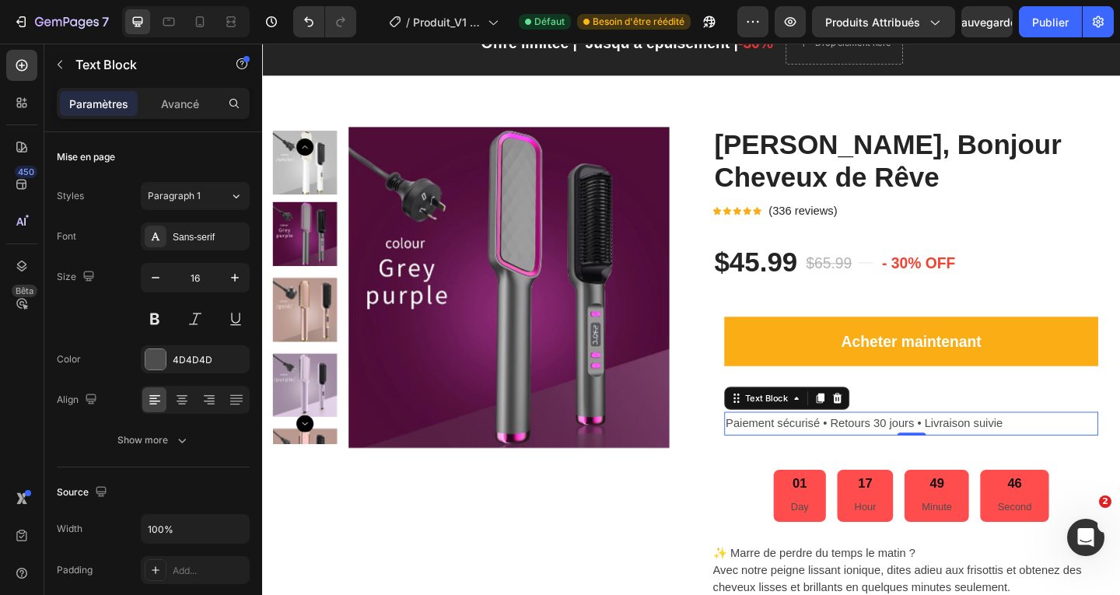
click at [771, 458] on p "Paiement sécurisé • Retours 30 jours • Livraison suivie" at bounding box center [968, 457] width 404 height 23
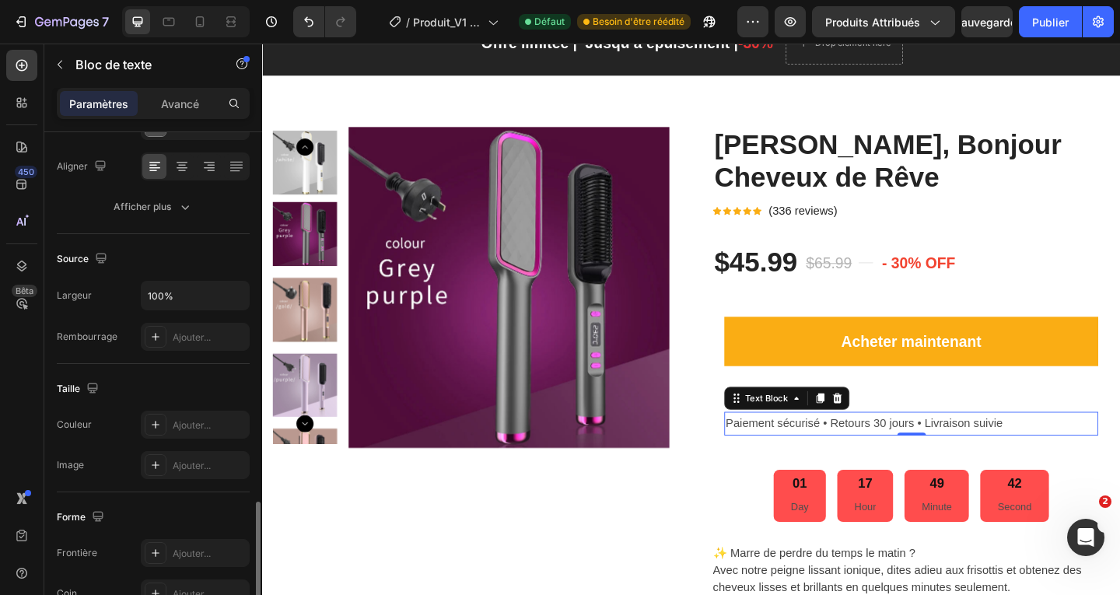
scroll to position [414, 0]
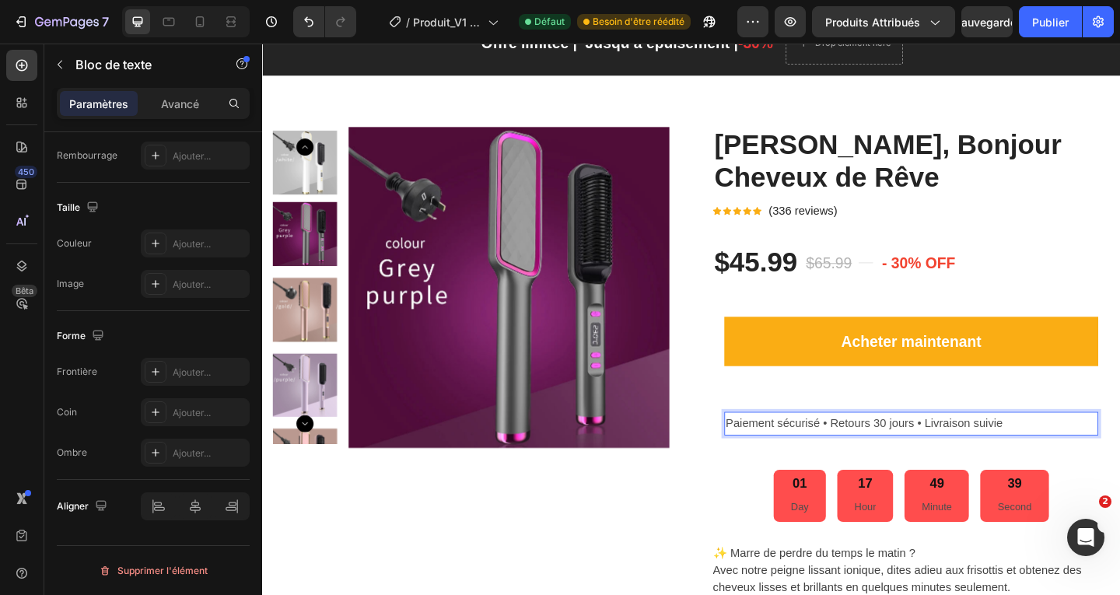
click at [905, 453] on p "Paiement sécurisé • Retours 30 jours • Livraison suivie" at bounding box center [968, 457] width 404 height 23
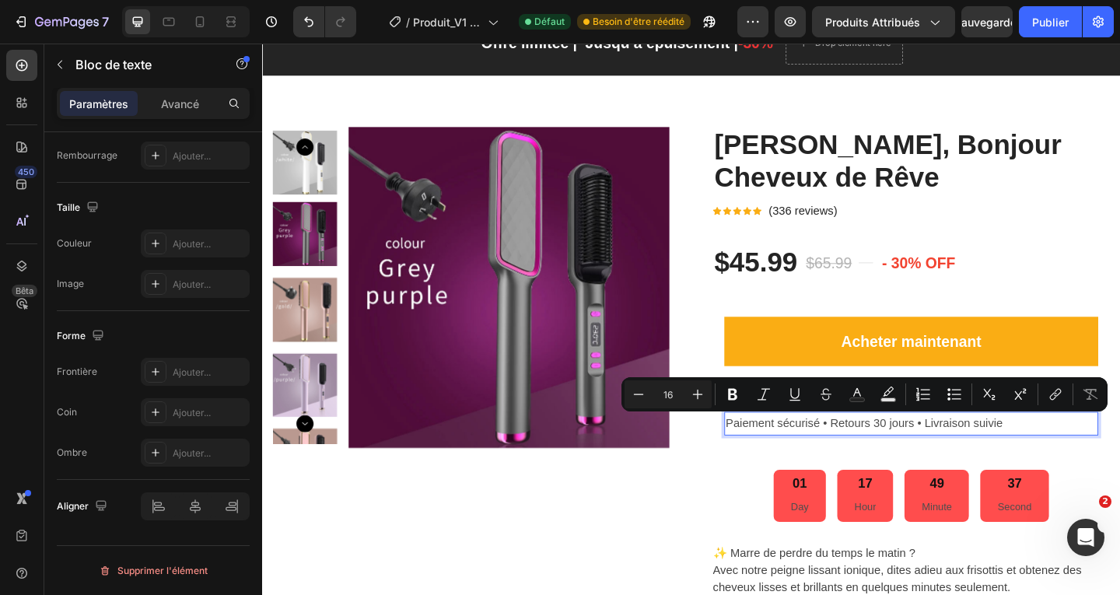
click at [801, 453] on p "Paiement sécurisé • Retours 30 jours • Livraison suivie" at bounding box center [968, 457] width 404 height 23
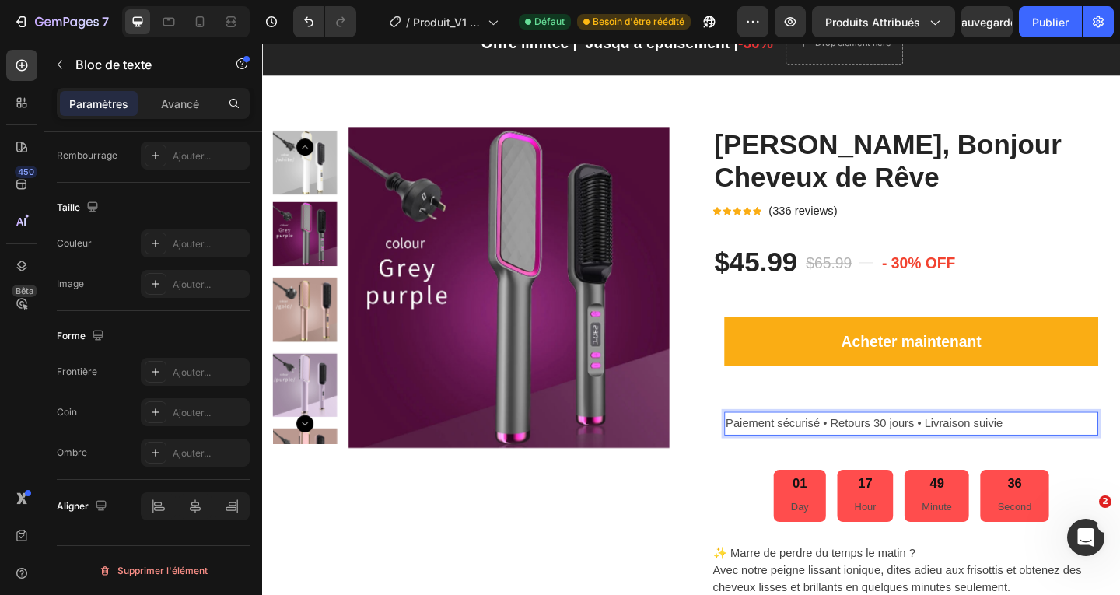
click at [780, 453] on p "Paiement sécurisé • Retours 30 jours • Livraison suivie" at bounding box center [968, 457] width 404 height 23
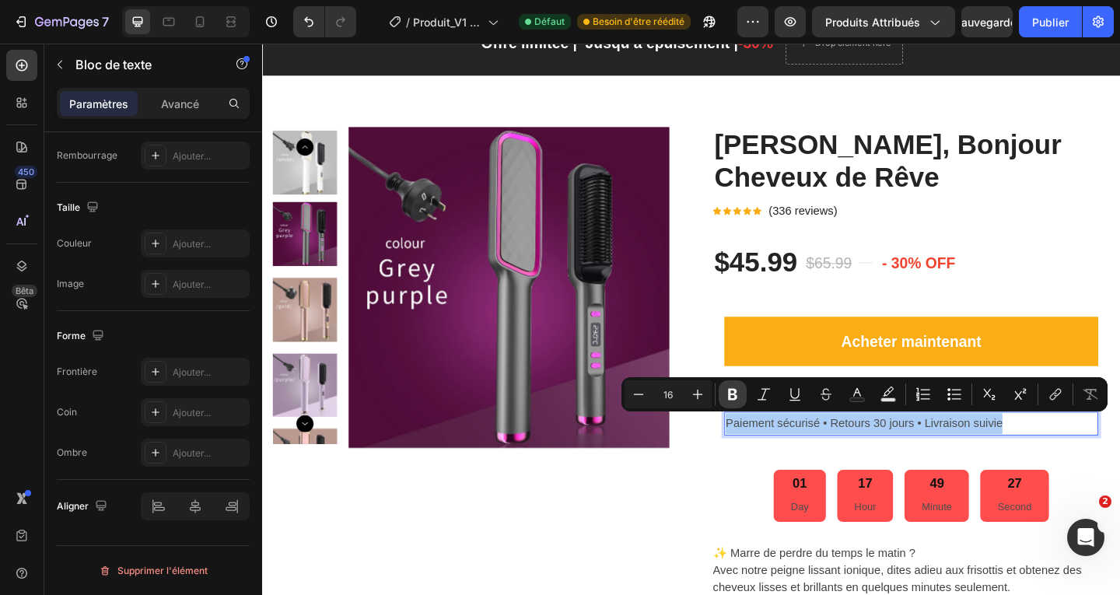
click at [735, 397] on icon "Barre d'outils contextuelle de l'éditeur" at bounding box center [732, 395] width 9 height 12
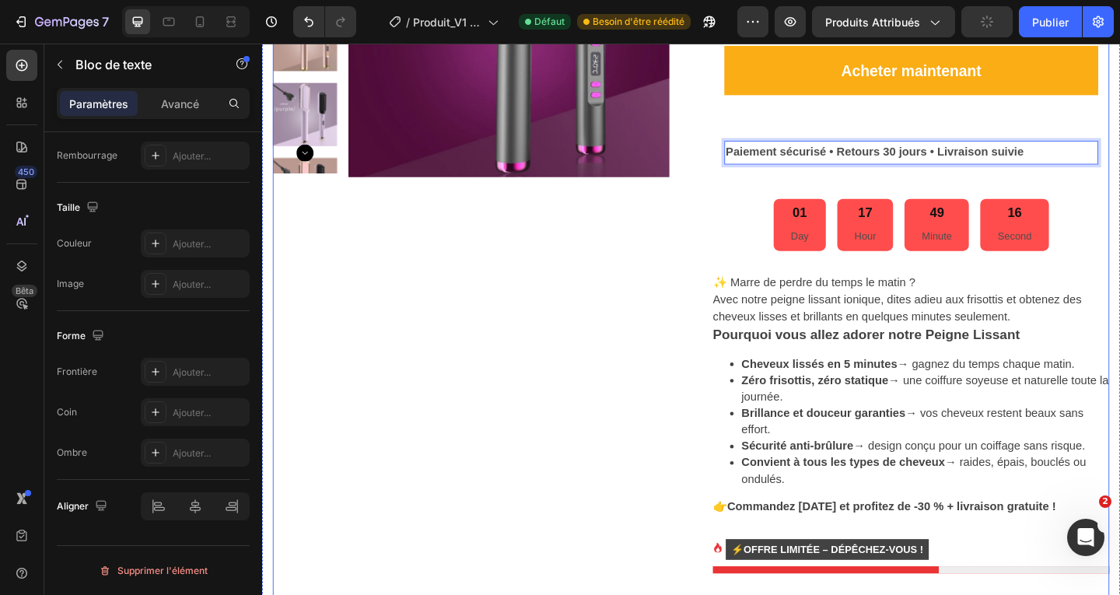
scroll to position [467, 0]
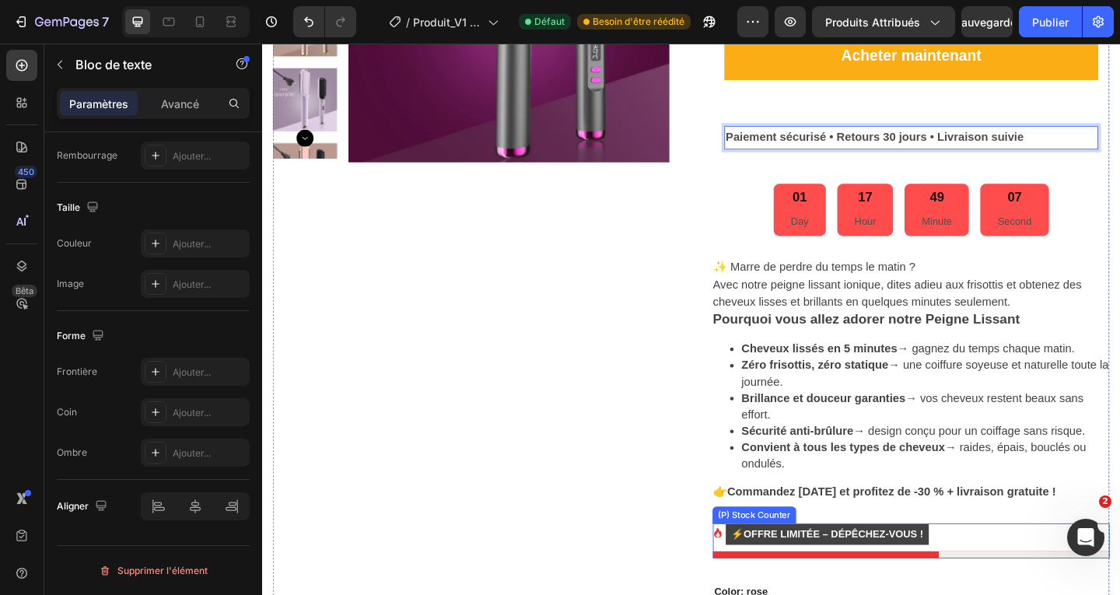
click at [786, 581] on mark "⚡Offre limitée – Dépêchez-vous !" at bounding box center [876, 577] width 221 height 23
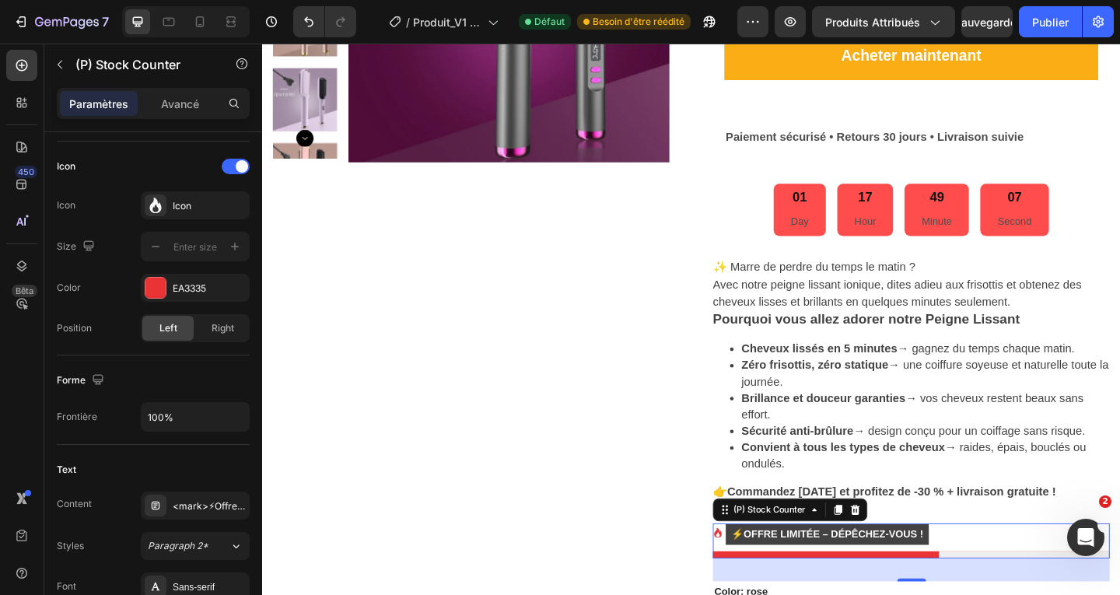
scroll to position [0, 0]
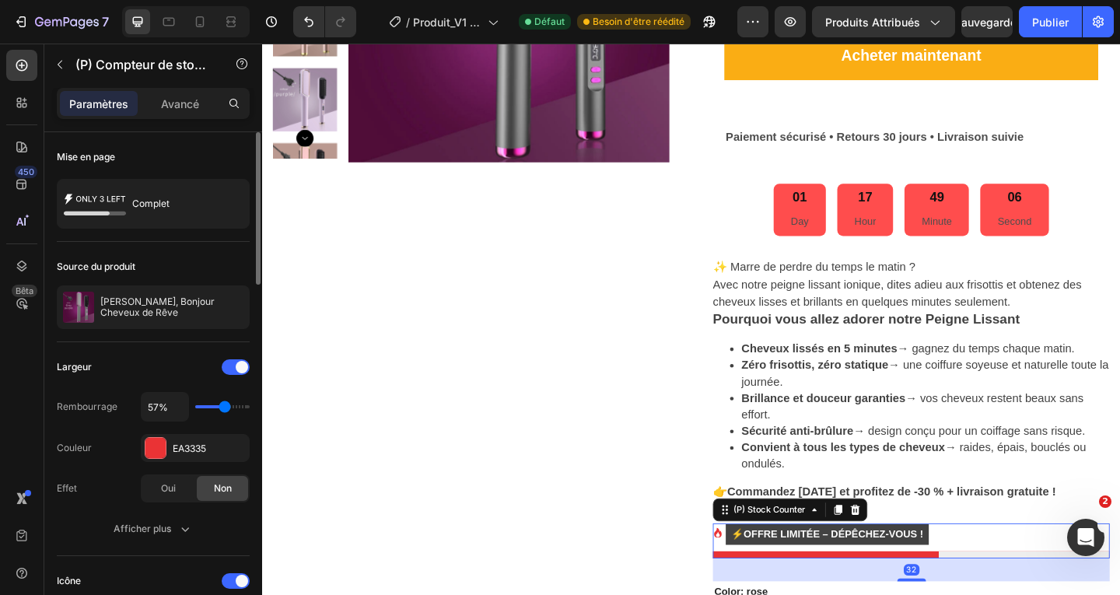
click at [784, 578] on mark "⚡Offre limitée – Dépêchez-vous !" at bounding box center [876, 577] width 221 height 23
click at [774, 578] on mark "⚡Offre limitée – Dépêchez-vous !" at bounding box center [876, 577] width 221 height 23
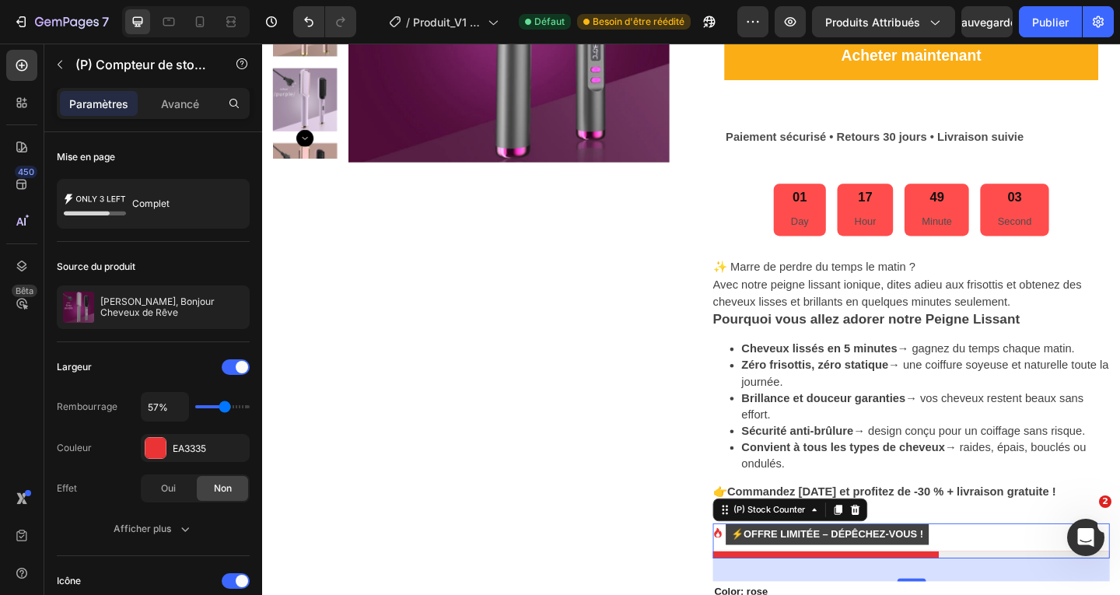
click at [773, 577] on mark "⚡Offre limitée – Dépêchez-vous !" at bounding box center [876, 577] width 221 height 23
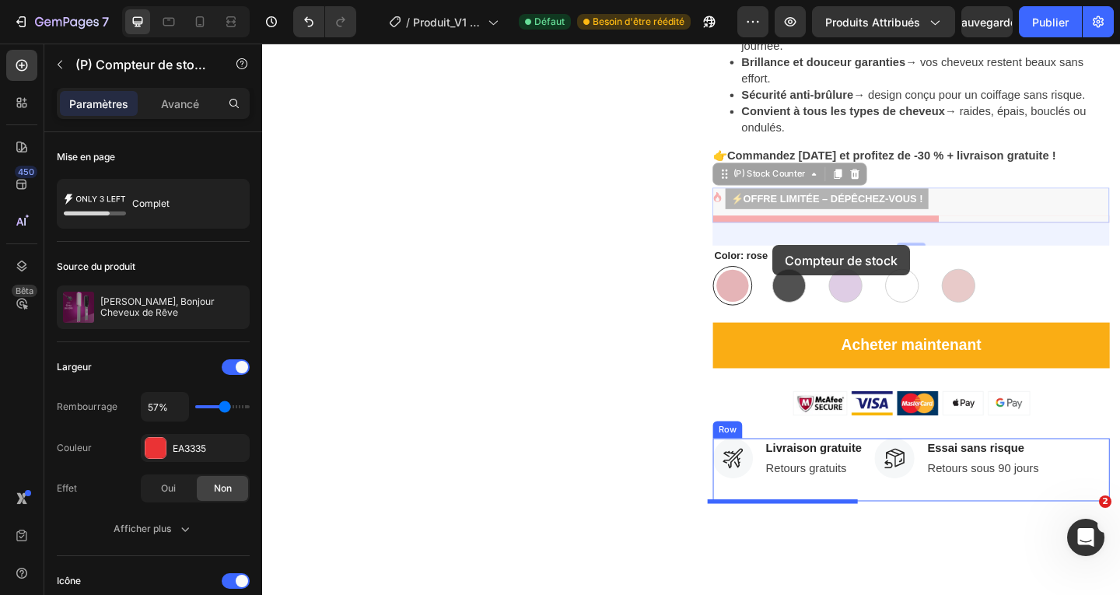
scroll to position [841, 0]
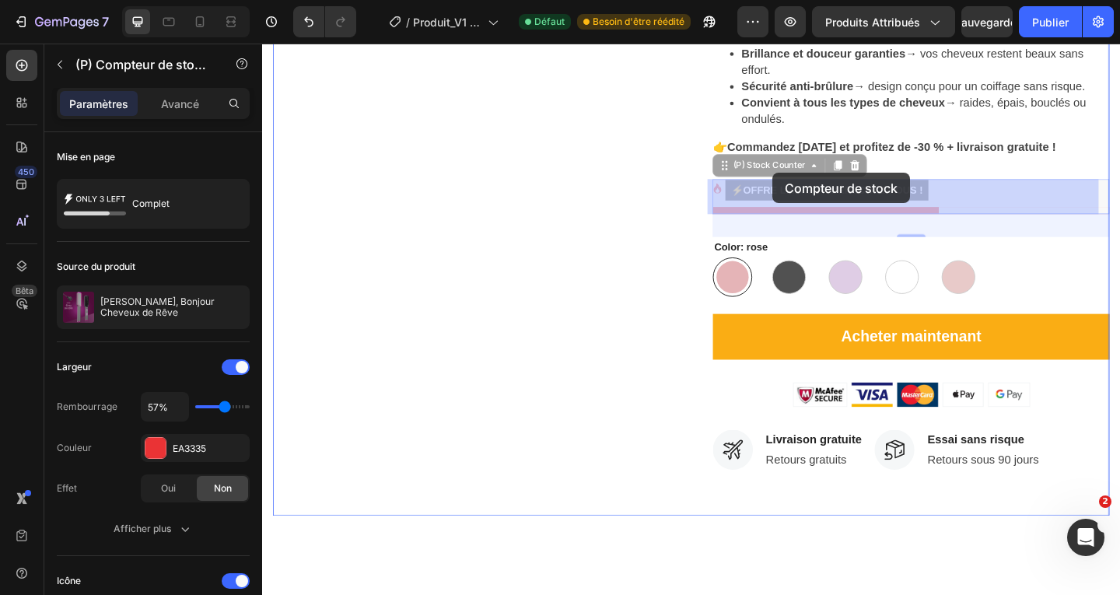
drag, startPoint x: 820, startPoint y: 575, endPoint x: 817, endPoint y: 184, distance: 391.1
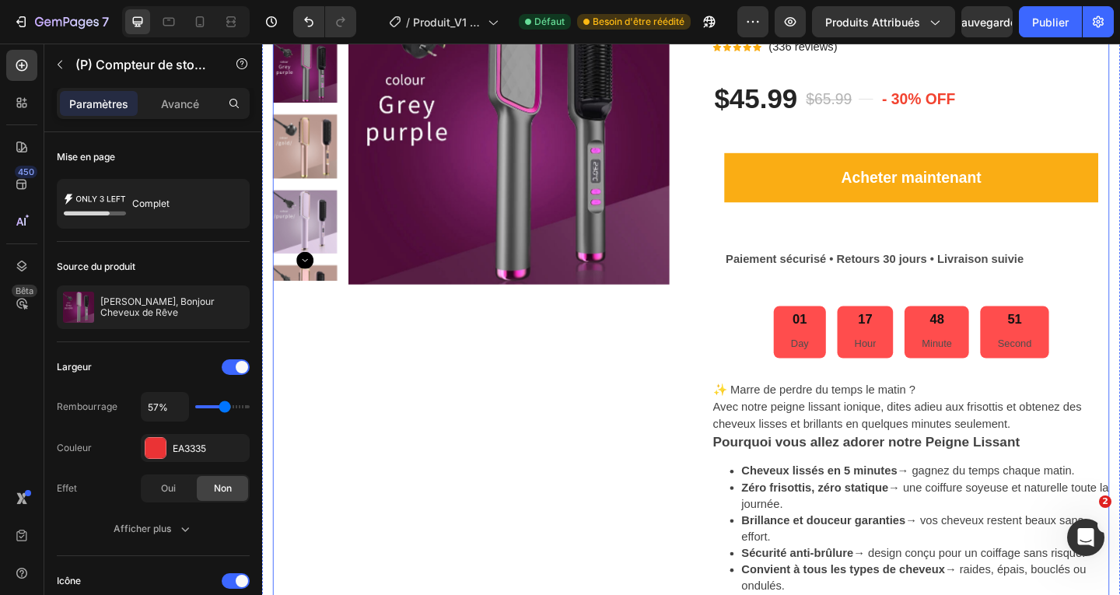
scroll to position [297, 0]
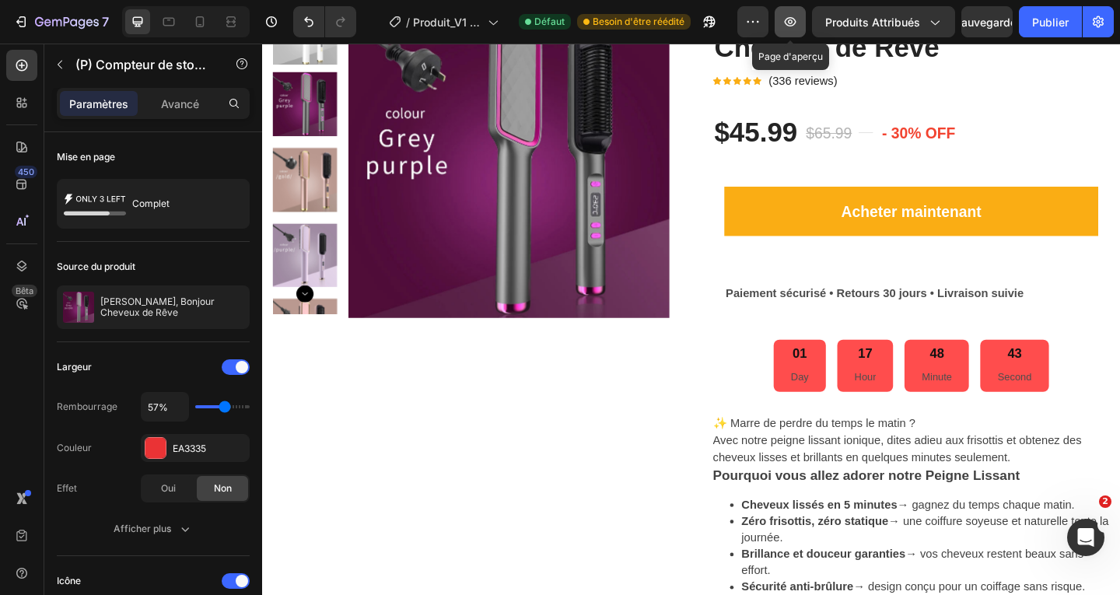
click at [792, 19] on icon "button" at bounding box center [790, 22] width 16 height 16
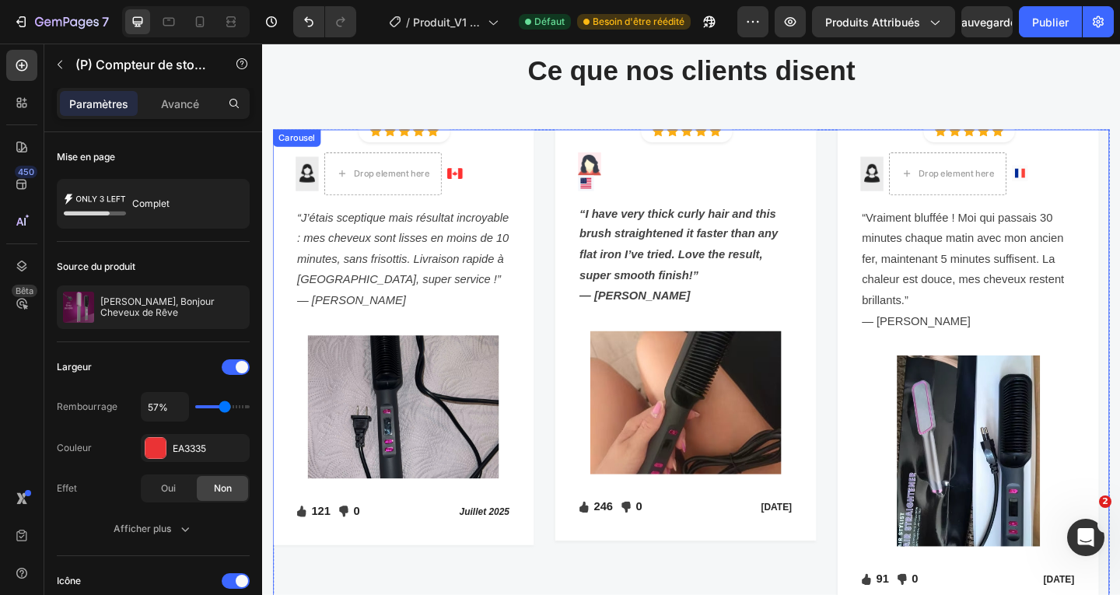
scroll to position [2008, 0]
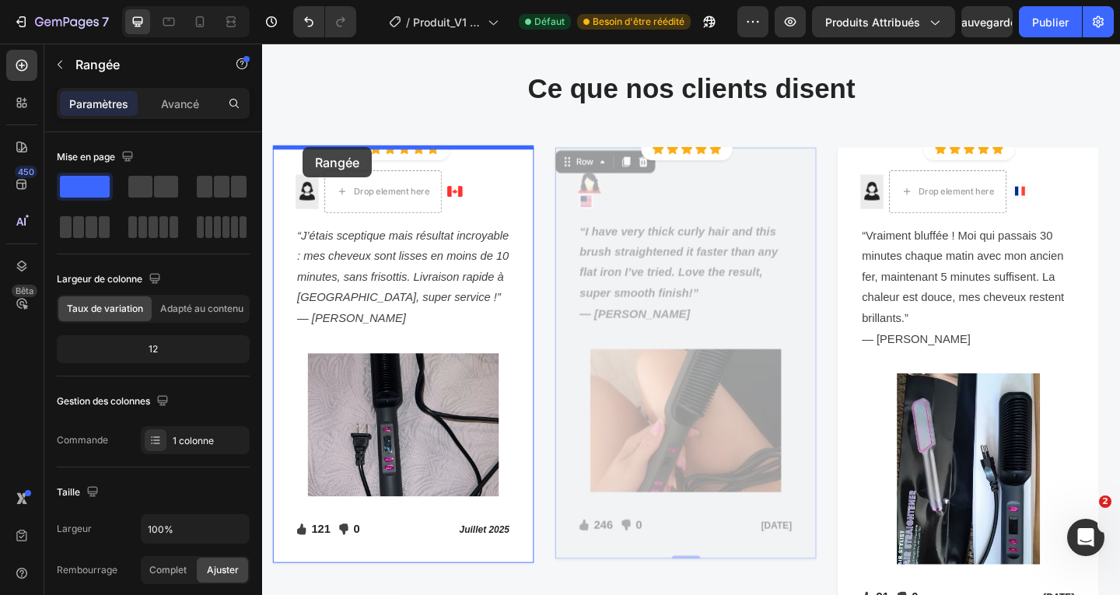
drag, startPoint x: 601, startPoint y: 166, endPoint x: 306, endPoint y: 156, distance: 294.9
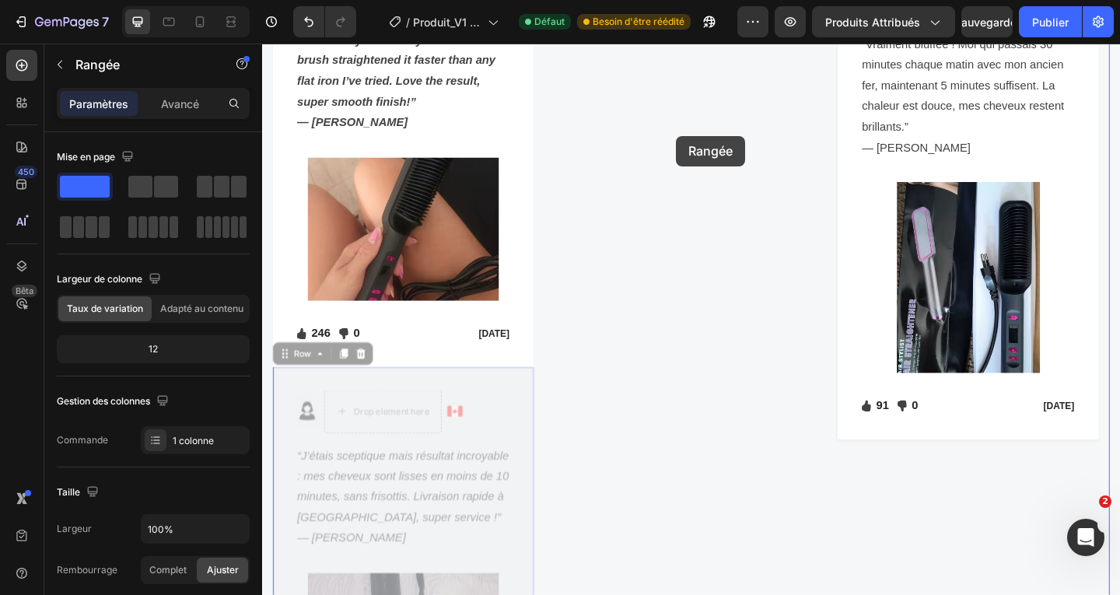
scroll to position [2160, 0]
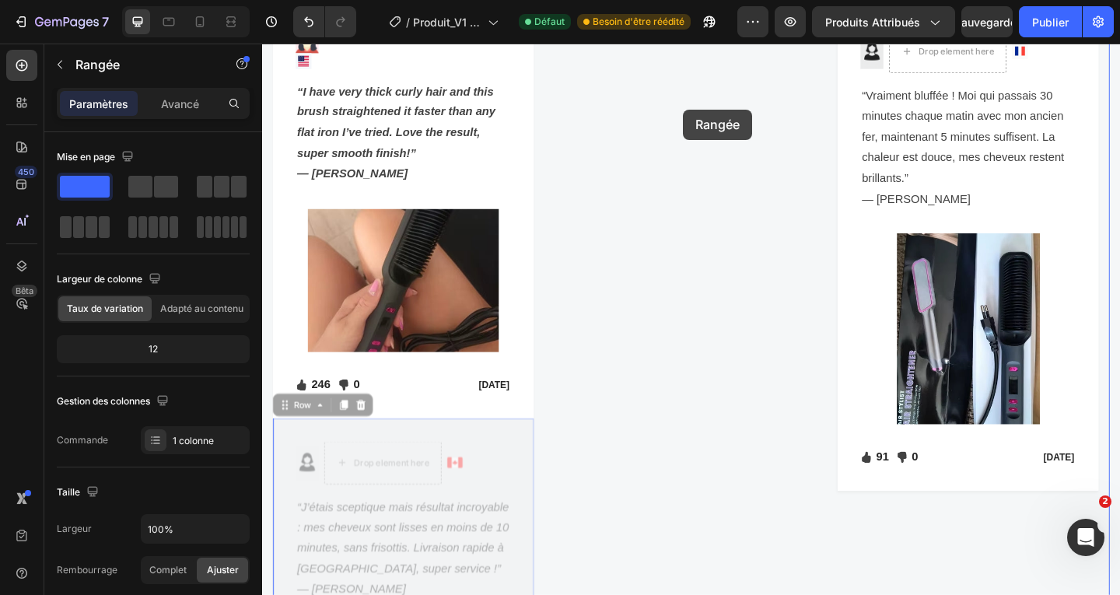
drag, startPoint x: 289, startPoint y: 288, endPoint x: 720, endPoint y: 115, distance: 464.1
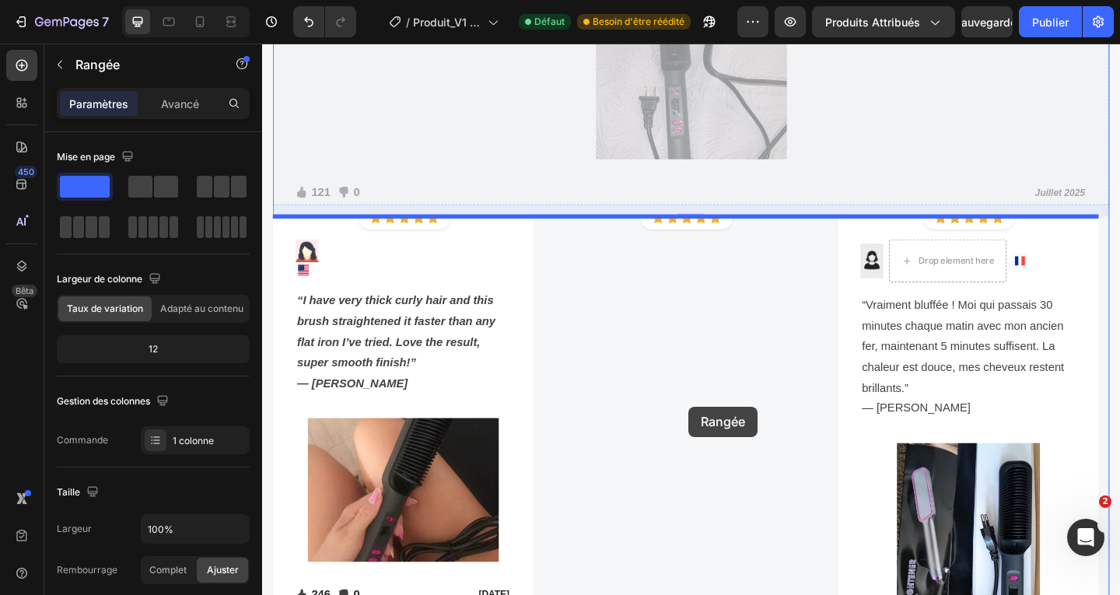
scroll to position [2383, 0]
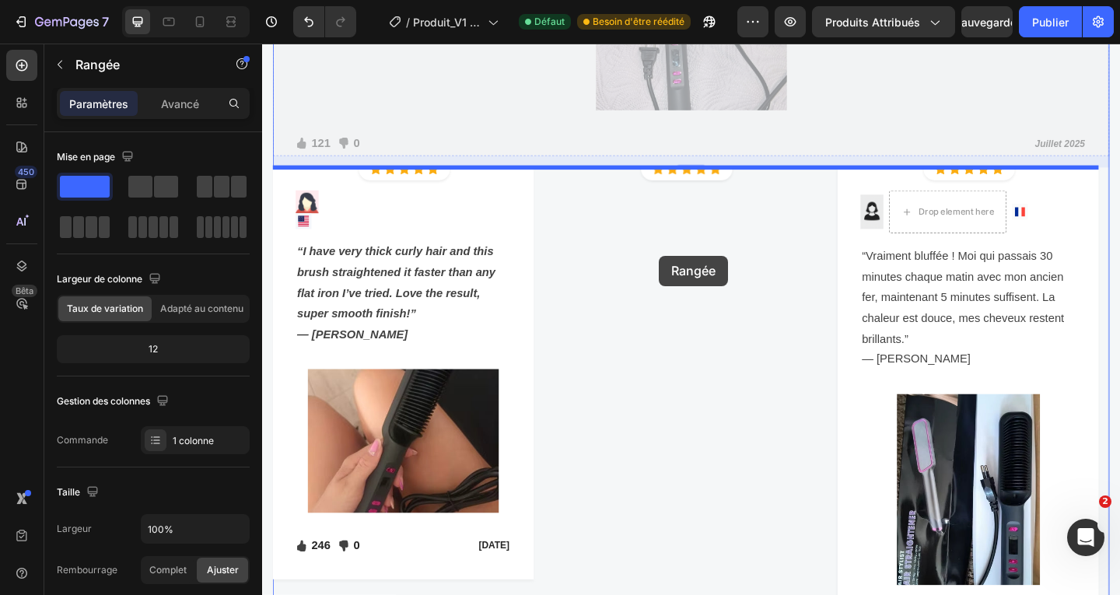
drag, startPoint x: 305, startPoint y: 170, endPoint x: 694, endPoint y: 274, distance: 402.5
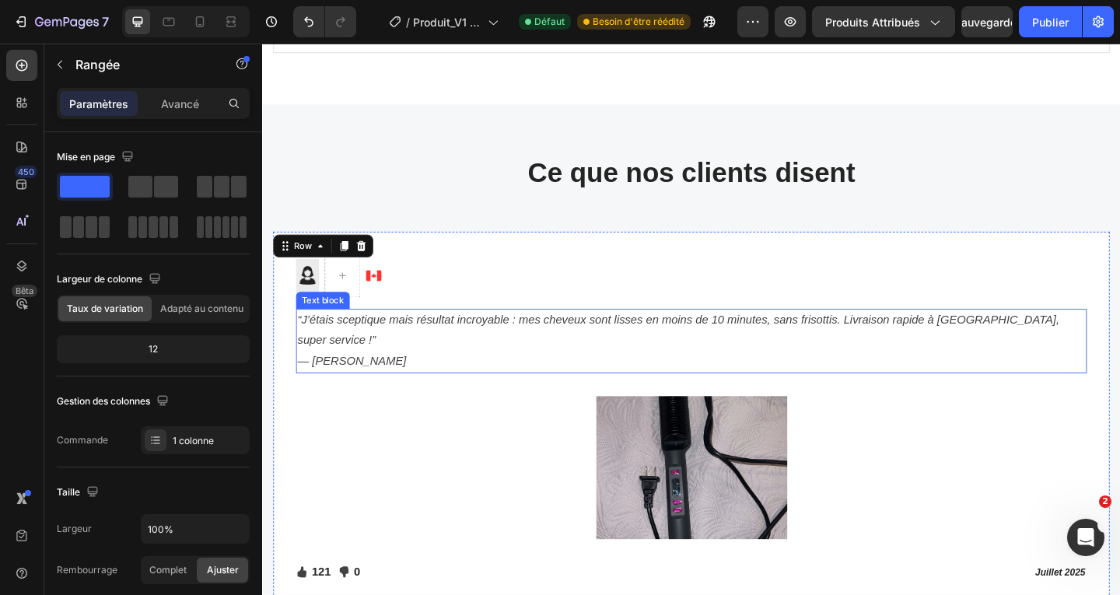
scroll to position [1994, 0]
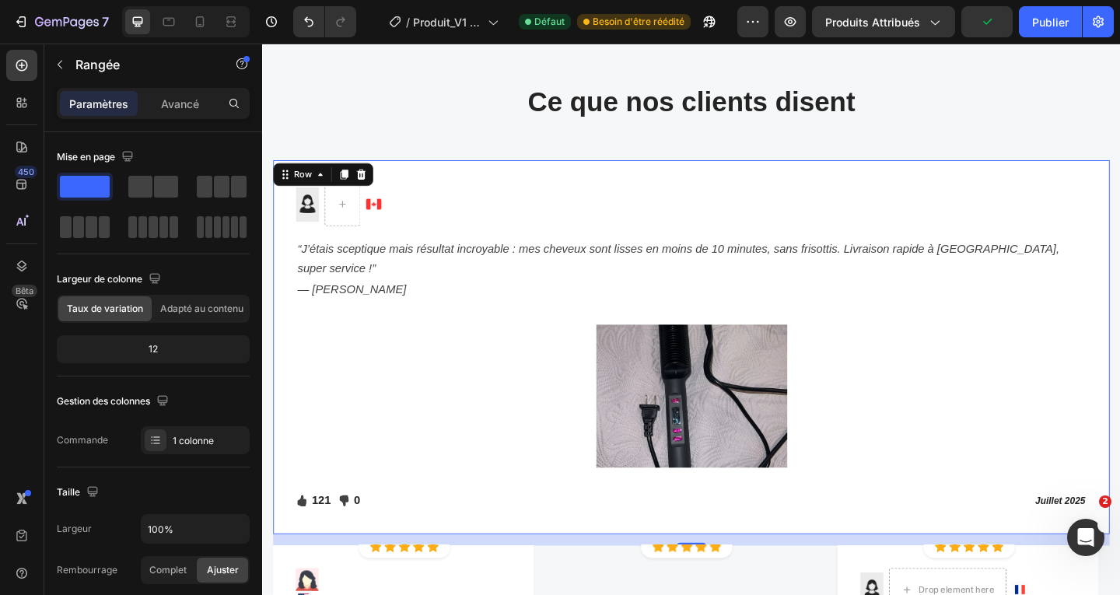
click at [480, 184] on div "Image Image Row “J’étais sceptique mais résultat incroyable : mes cheveux sont …" at bounding box center [729, 373] width 910 height 407
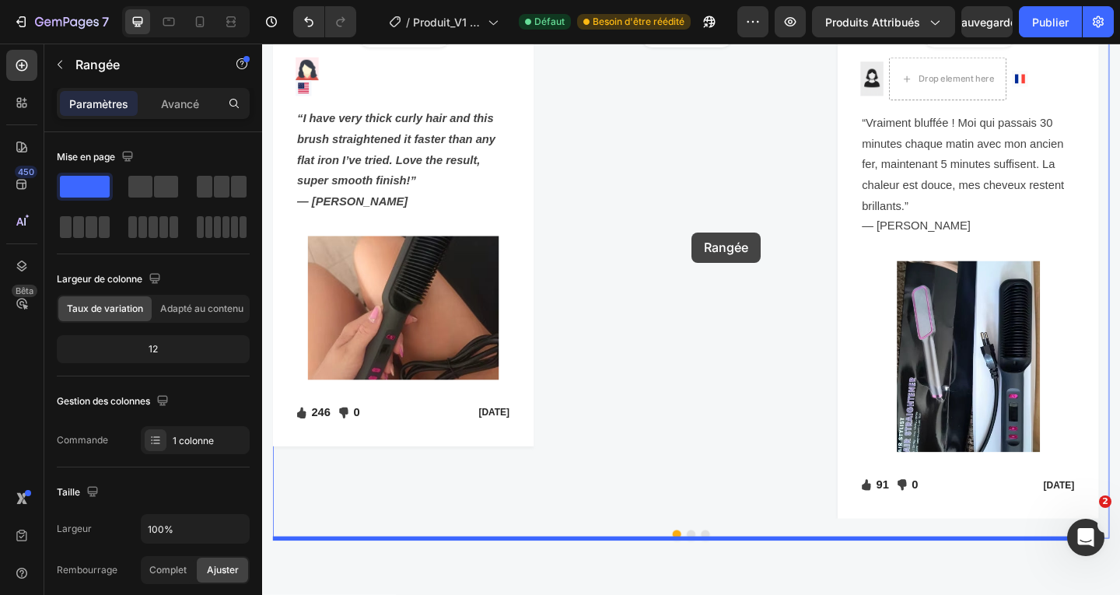
scroll to position [2606, 0]
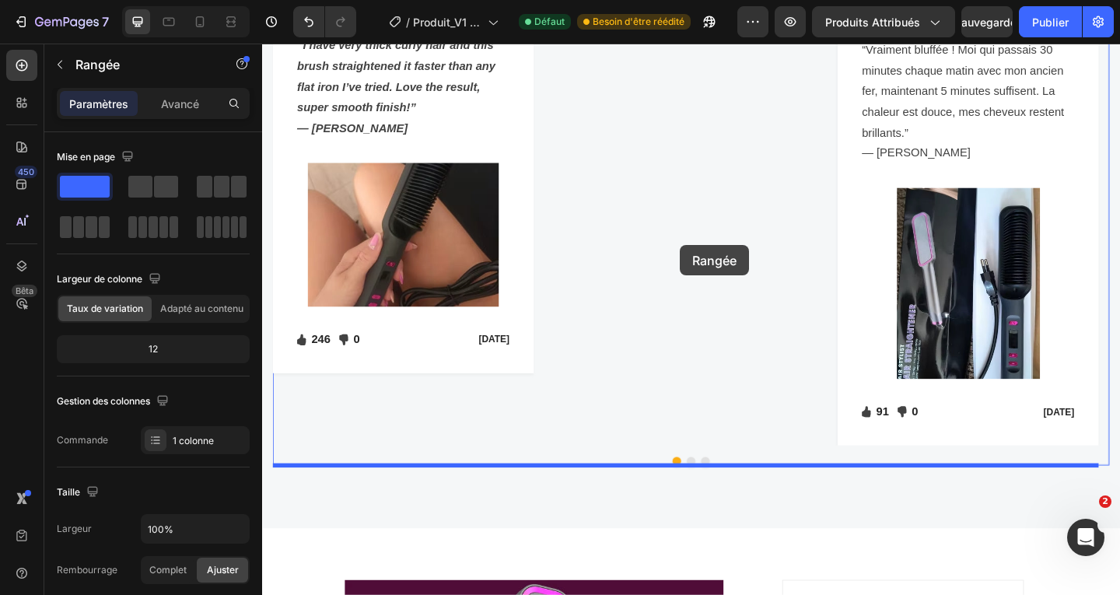
drag, startPoint x: 308, startPoint y: 193, endPoint x: 716, endPoint y: 263, distance: 414.2
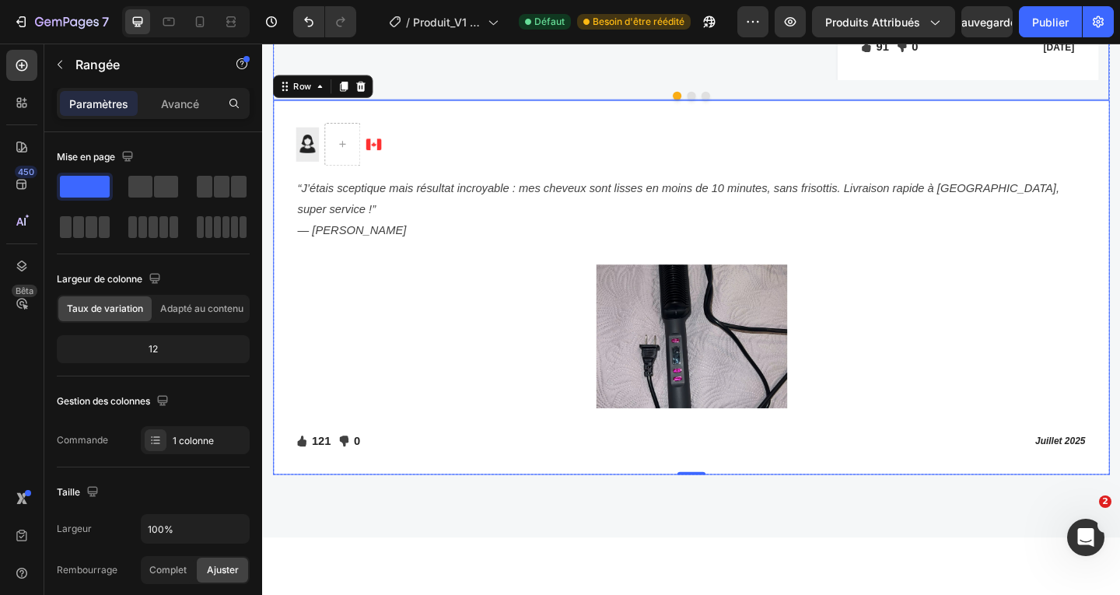
scroll to position [2210, 0]
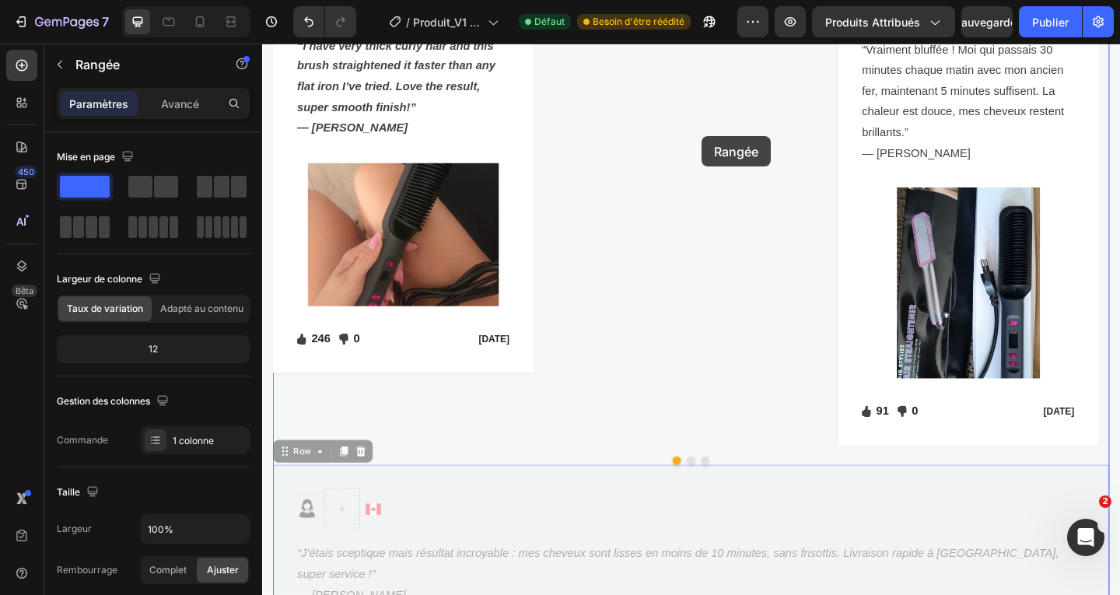
drag, startPoint x: 304, startPoint y: 491, endPoint x: 740, endPoint y: 145, distance: 556.8
click at [740, 145] on div "Header Ce que nos clients disent Heading Row Icon Icon Icon Icon Icon Icon List…" at bounding box center [728, 104] width 933 height 4541
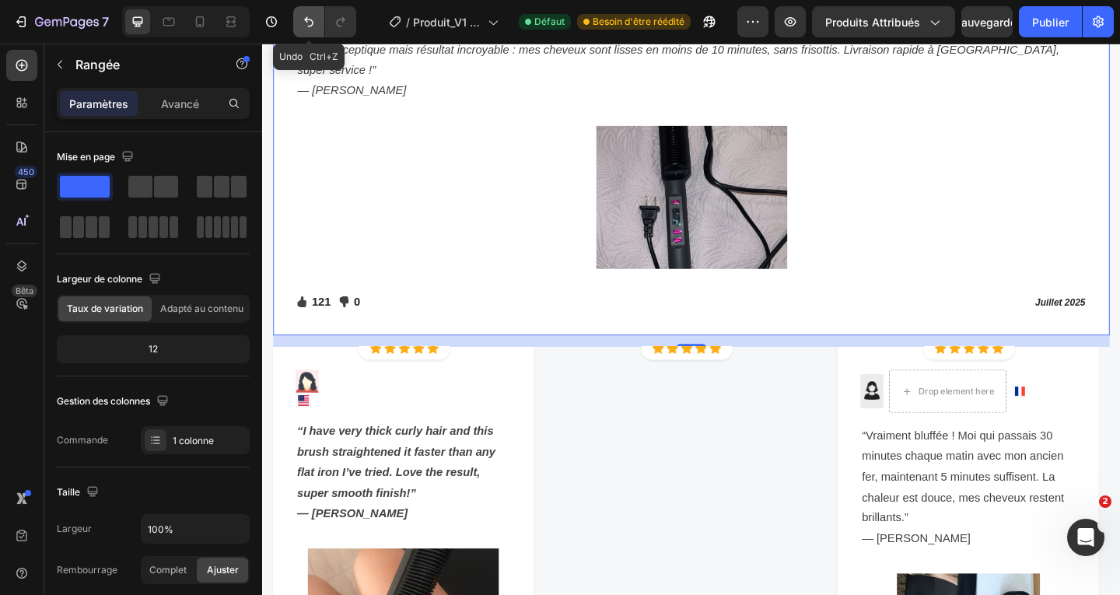
click at [309, 21] on icon "Annuler/Rétablir" at bounding box center [309, 22] width 16 height 16
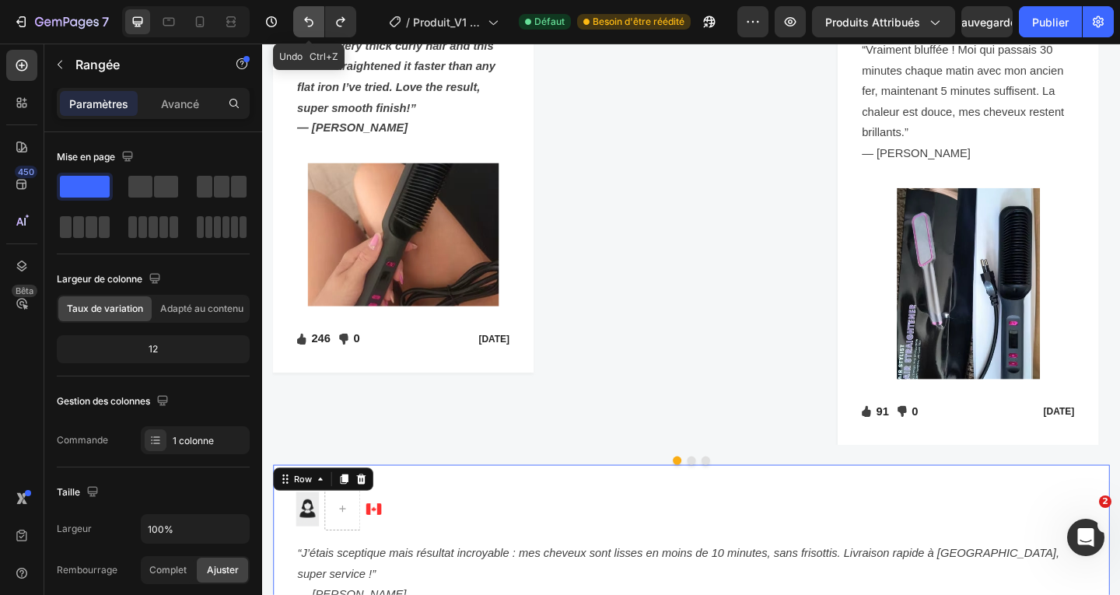
click at [309, 21] on icon "Annuler/Rétablir" at bounding box center [309, 22] width 16 height 16
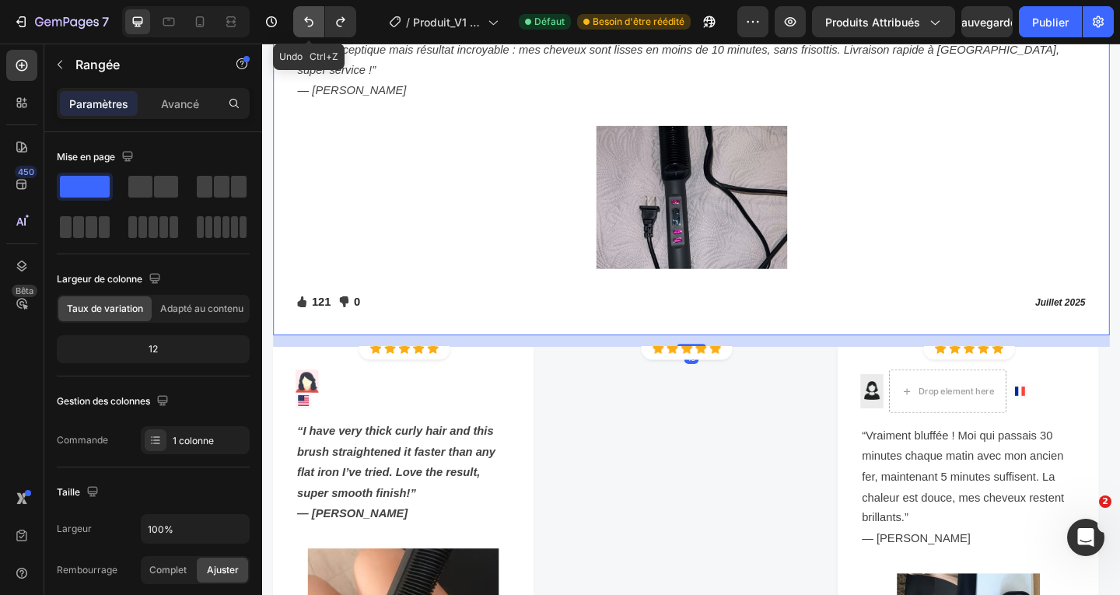
click at [309, 21] on icon "Annuler/Rétablir" at bounding box center [309, 22] width 16 height 16
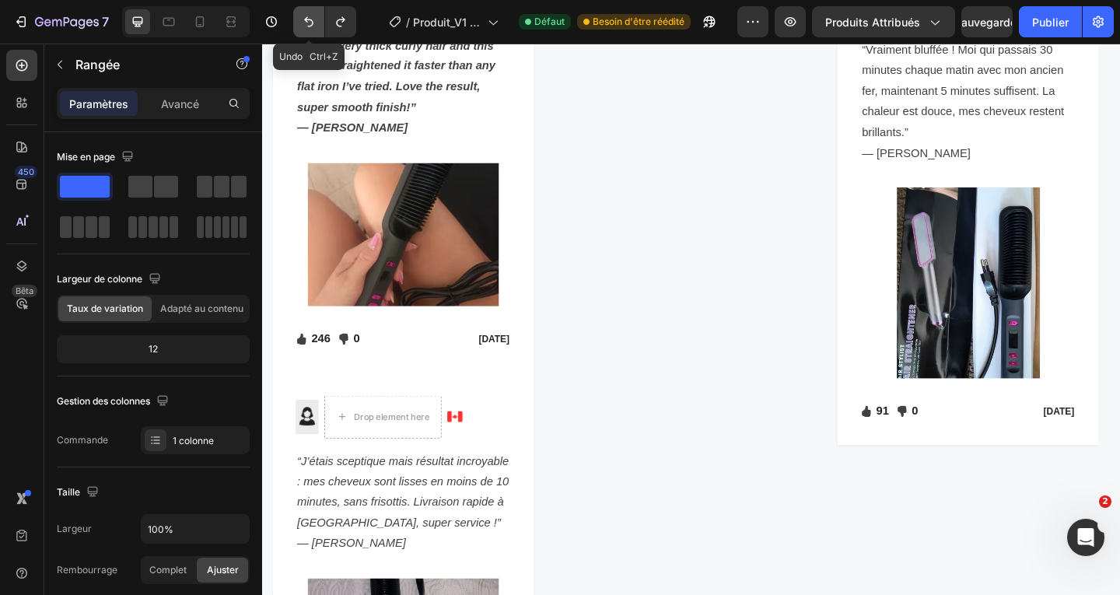
click at [309, 21] on icon "Annuler/Rétablir" at bounding box center [309, 22] width 16 height 16
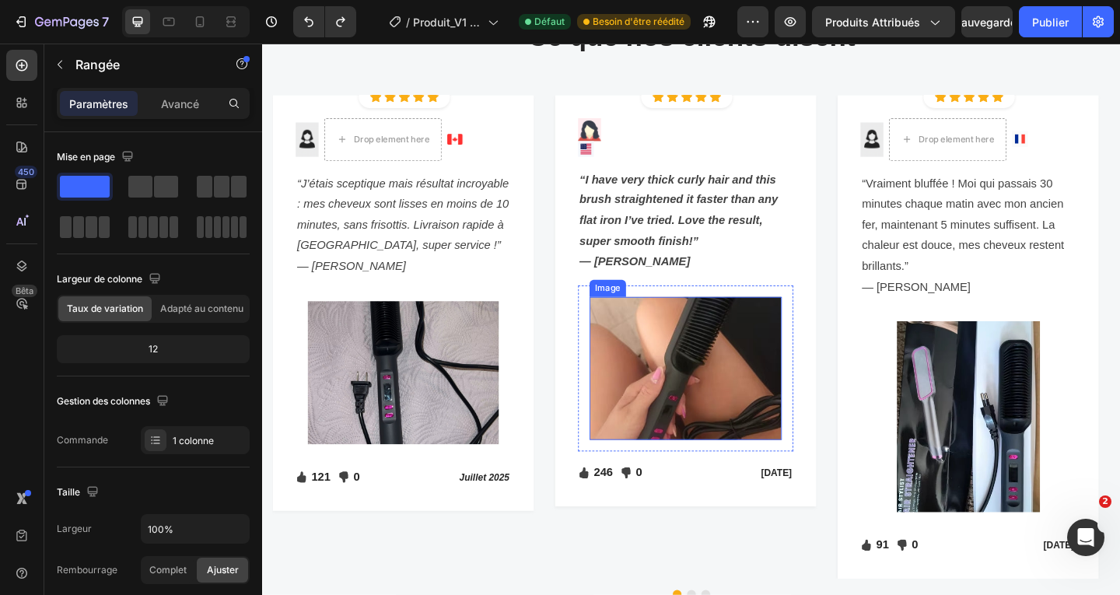
scroll to position [2288, 0]
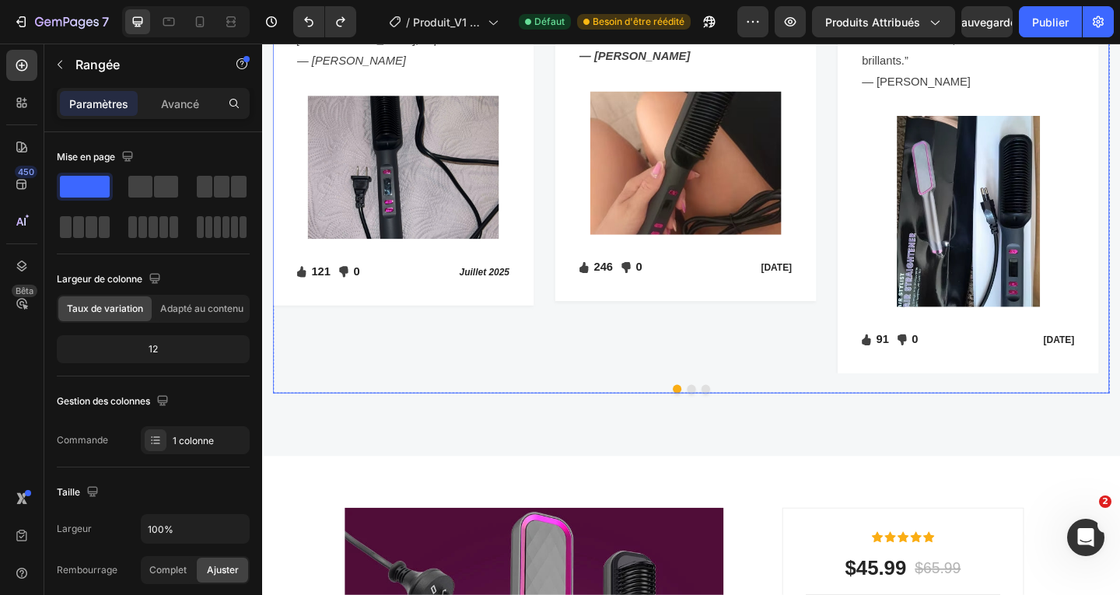
click at [724, 416] on button "Dot" at bounding box center [728, 418] width 9 height 9
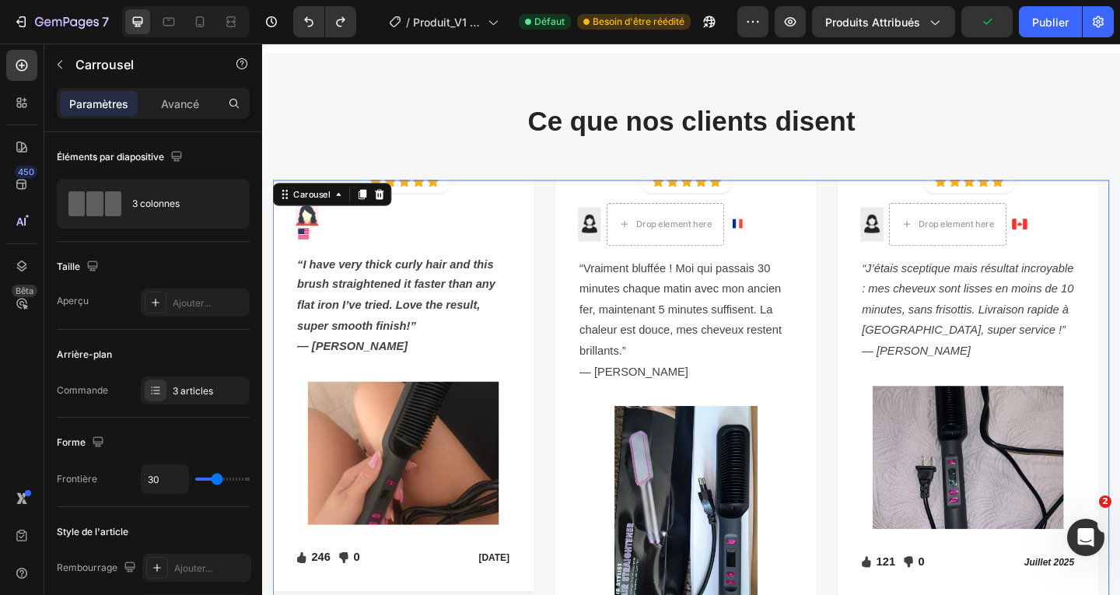
scroll to position [1899, 0]
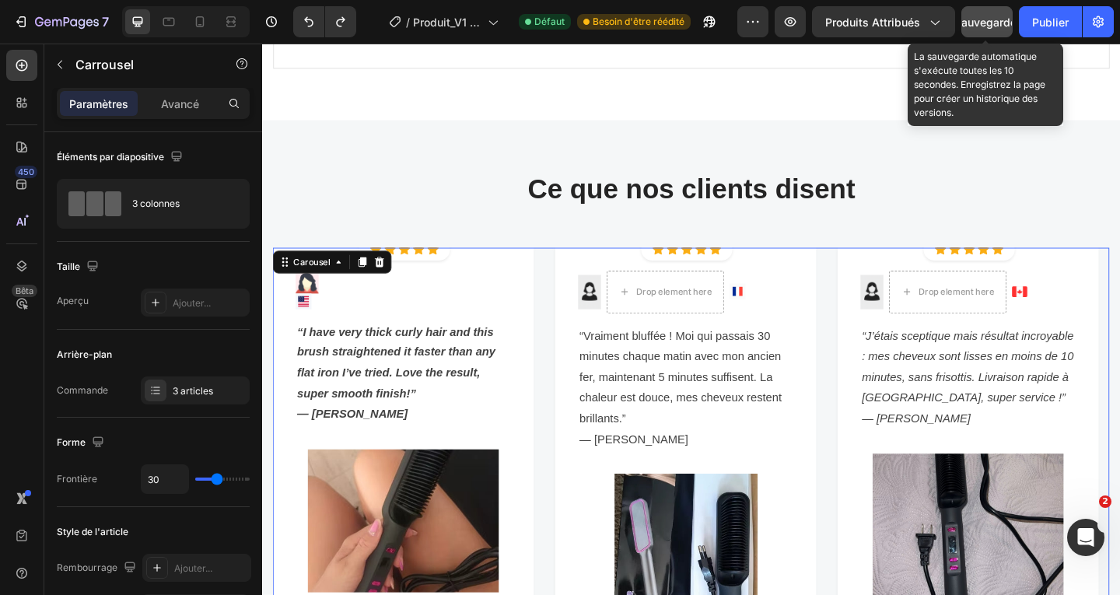
click at [981, 26] on font "Sauvegarder" at bounding box center [987, 22] width 66 height 13
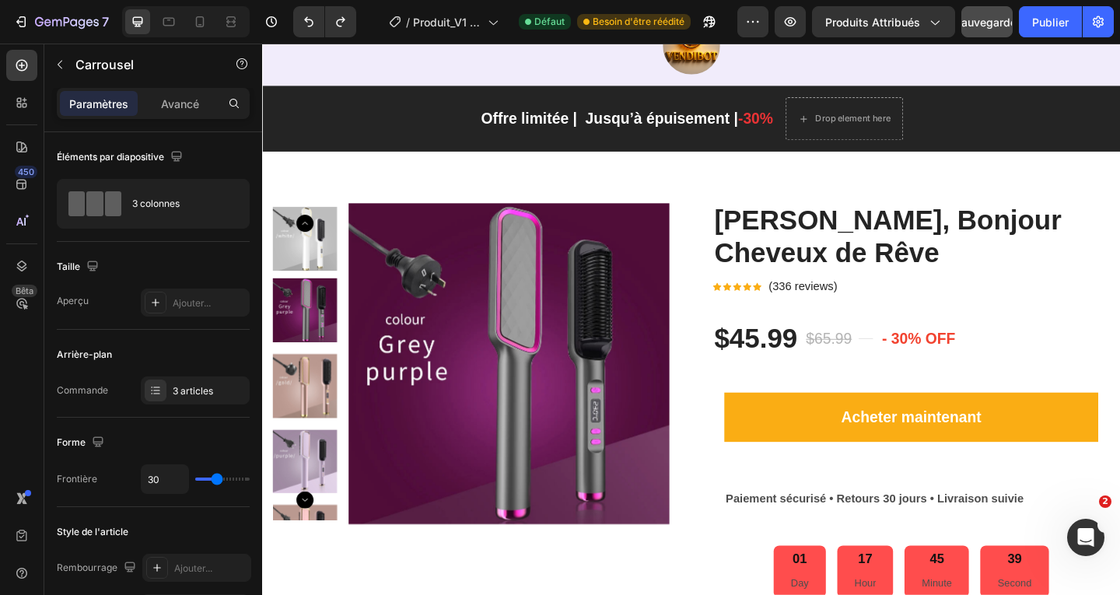
scroll to position [33, 0]
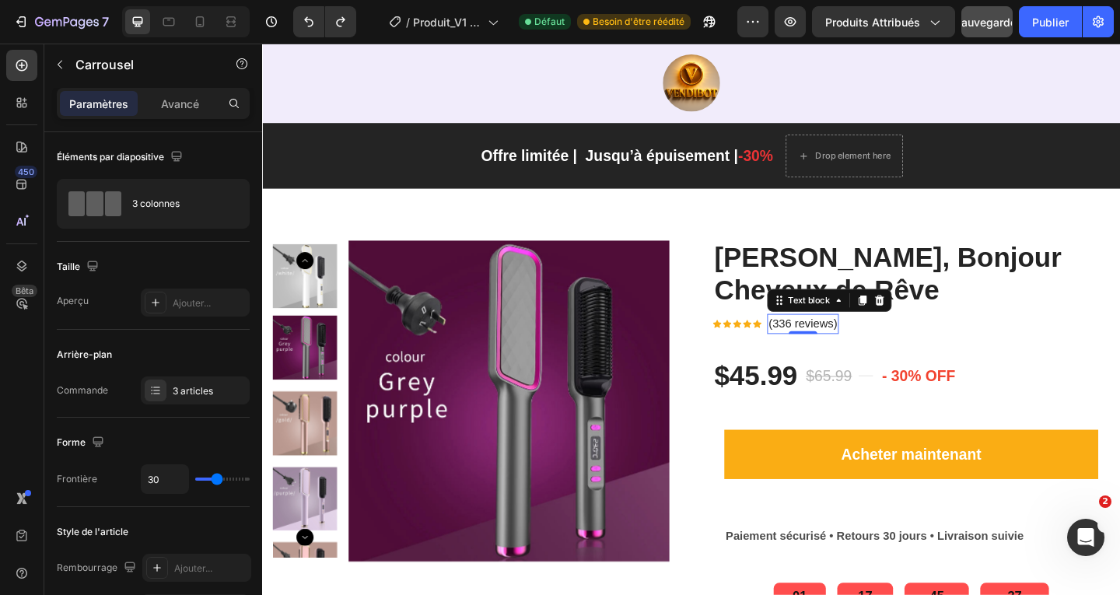
click at [846, 346] on p "(336 reviews)" at bounding box center [850, 348] width 75 height 19
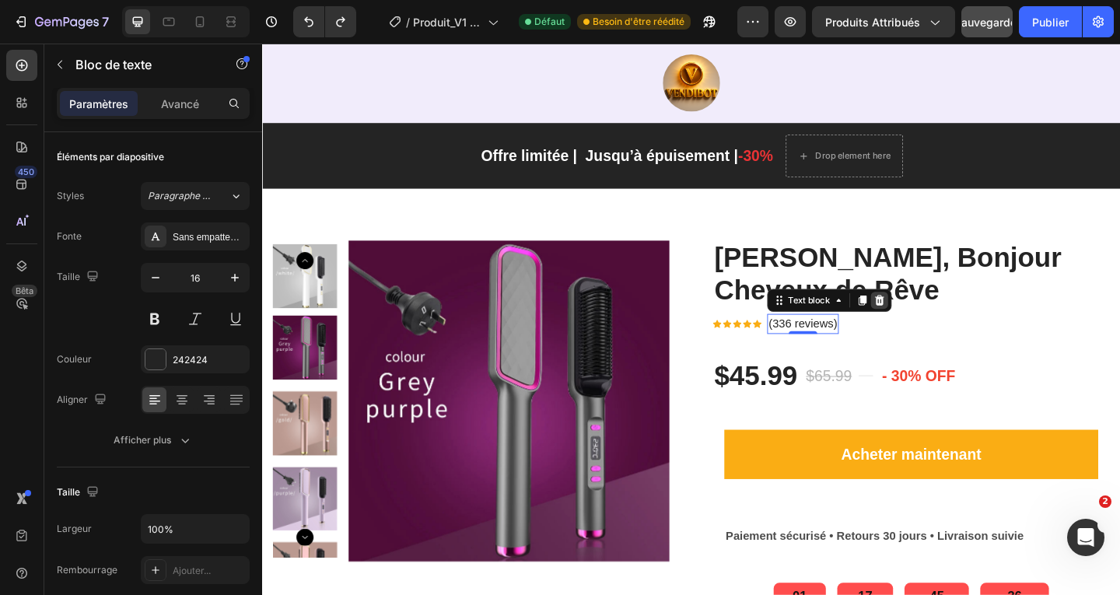
click at [932, 325] on icon at bounding box center [933, 322] width 12 height 12
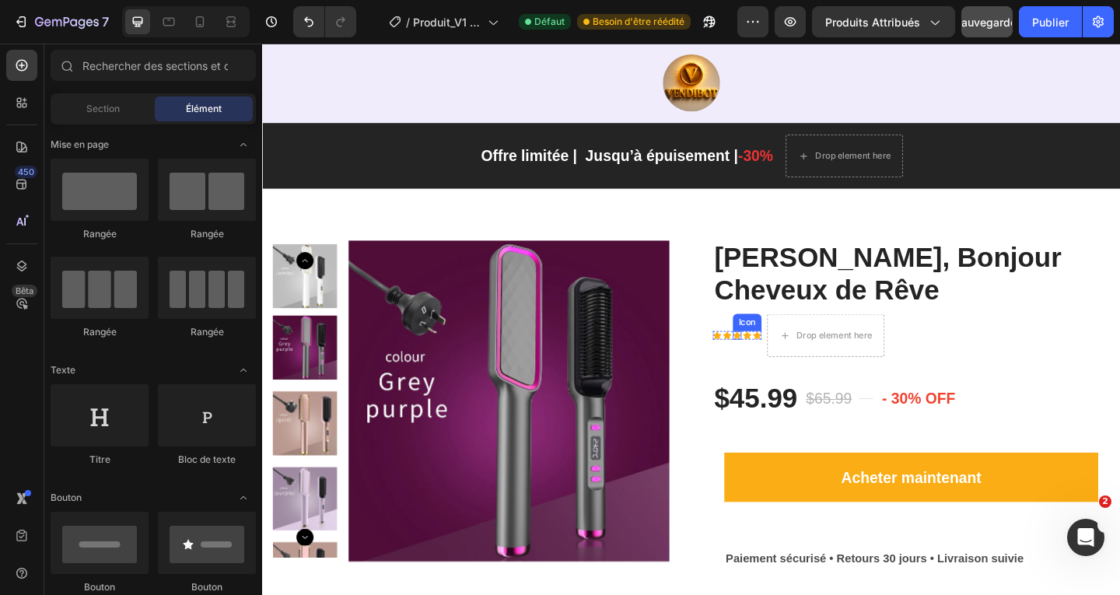
click at [776, 362] on div "Icon" at bounding box center [778, 360] width 9 height 9
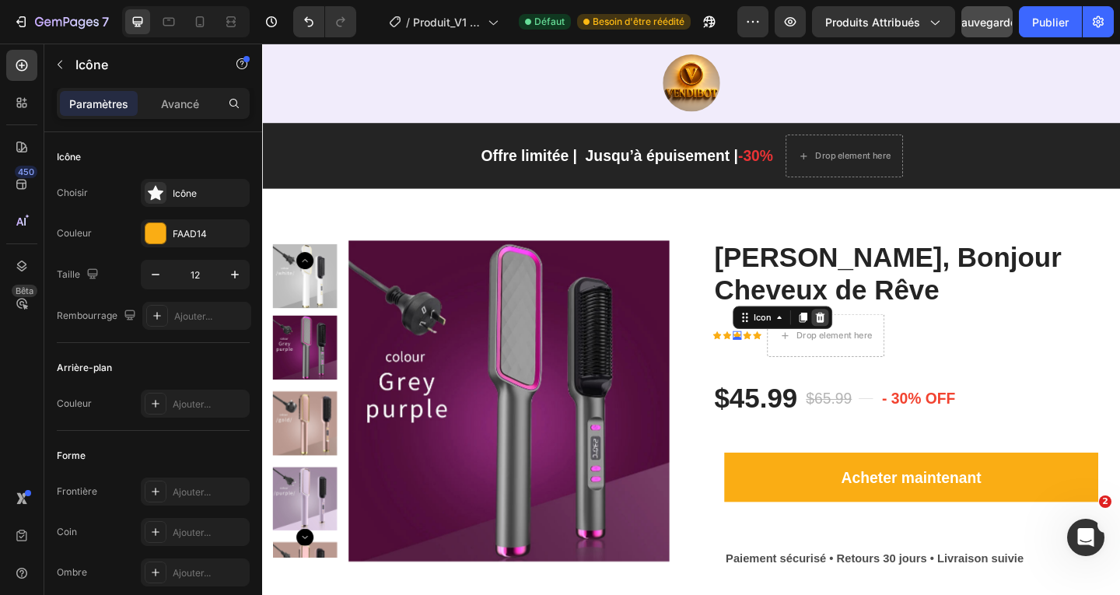
click at [865, 344] on icon at bounding box center [869, 341] width 10 height 11
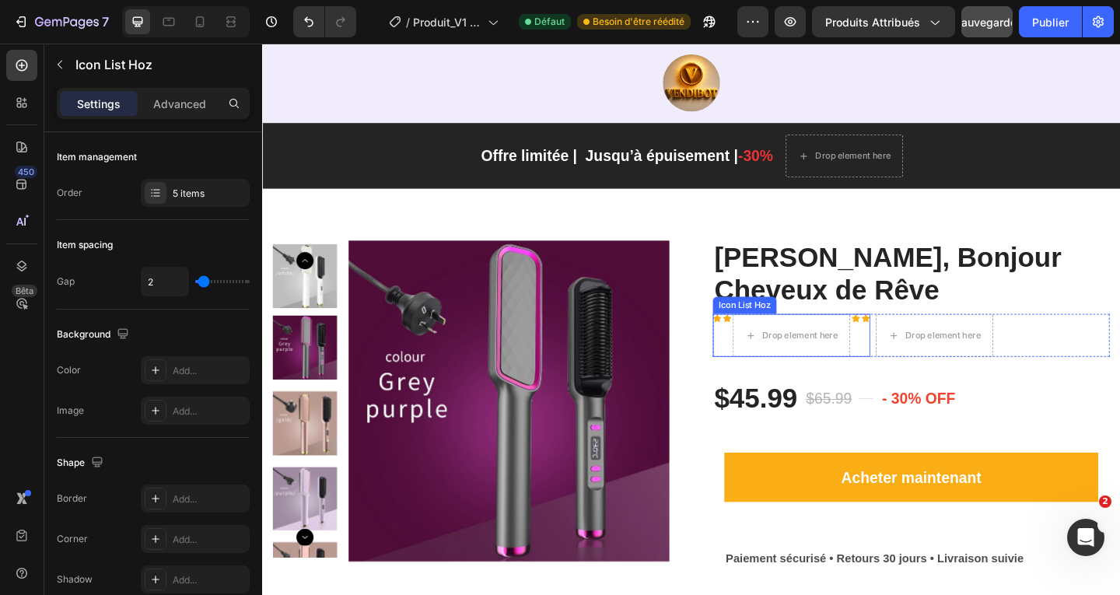
click at [767, 331] on div "Icon List Hoz" at bounding box center [786, 328] width 63 height 14
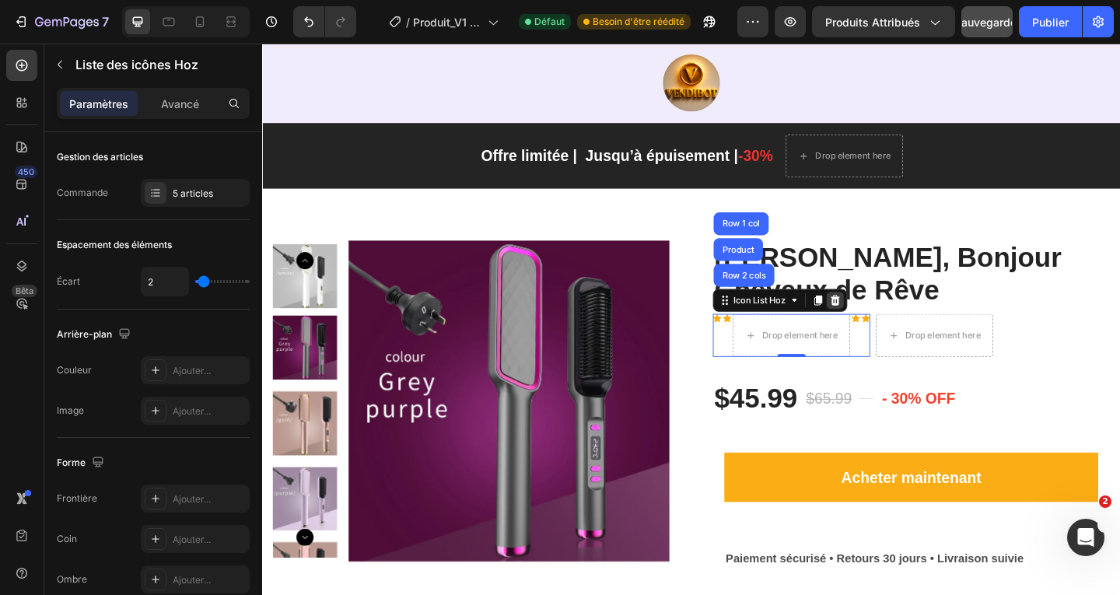
click at [881, 323] on icon at bounding box center [885, 322] width 12 height 12
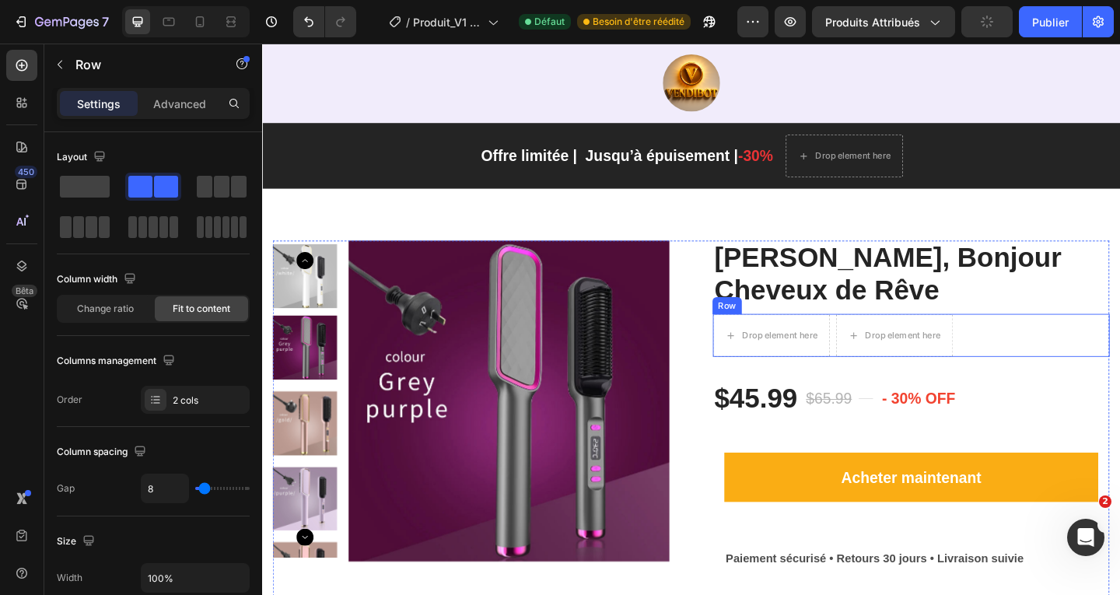
click at [769, 334] on div "Row" at bounding box center [768, 328] width 32 height 19
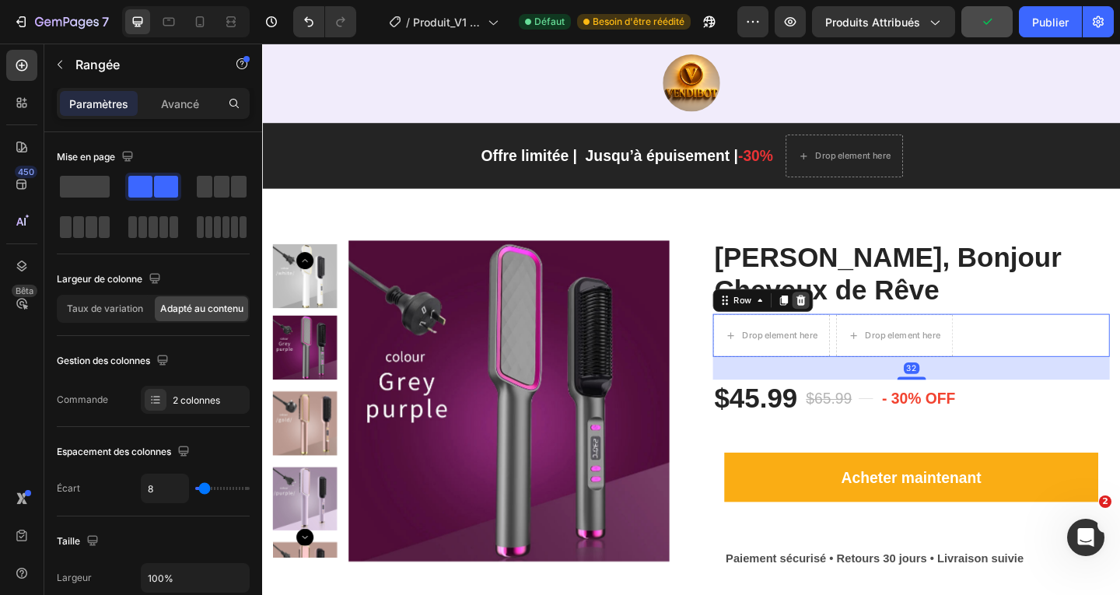
click at [845, 327] on icon at bounding box center [847, 322] width 12 height 12
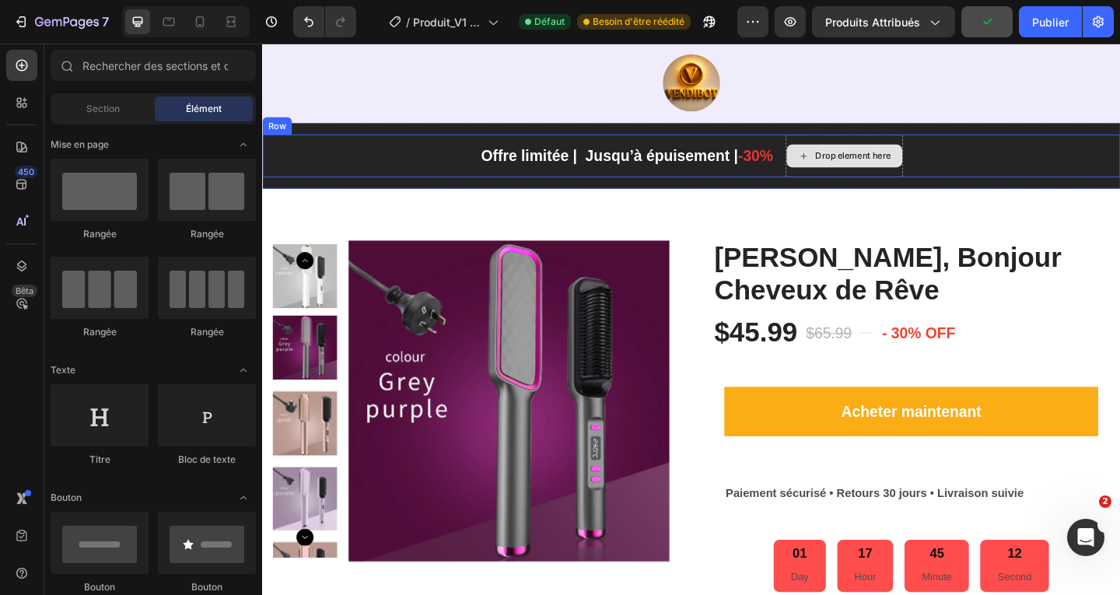
click at [937, 151] on div "Drop element here" at bounding box center [895, 165] width 128 height 47
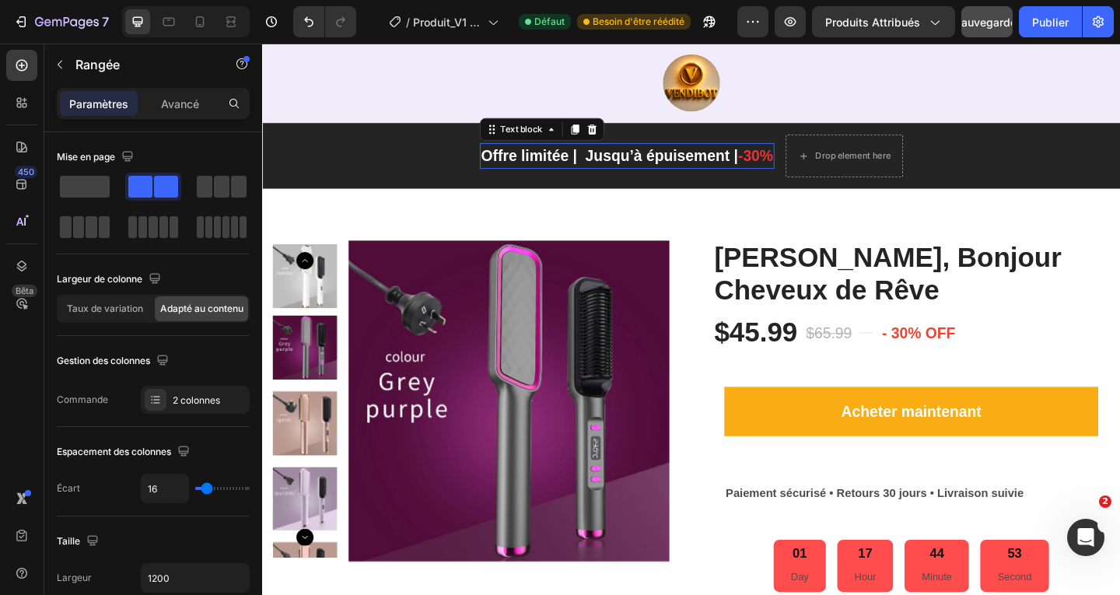
click at [673, 174] on p "Offre limitée | Jusqu’à épuisement | -30%" at bounding box center [659, 165] width 318 height 25
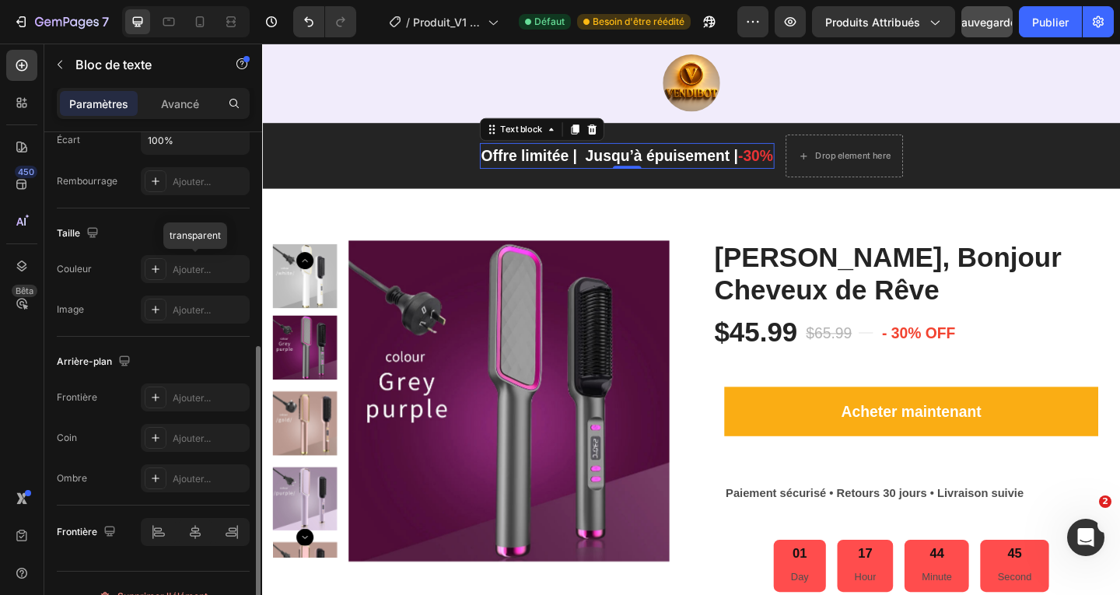
scroll to position [78, 0]
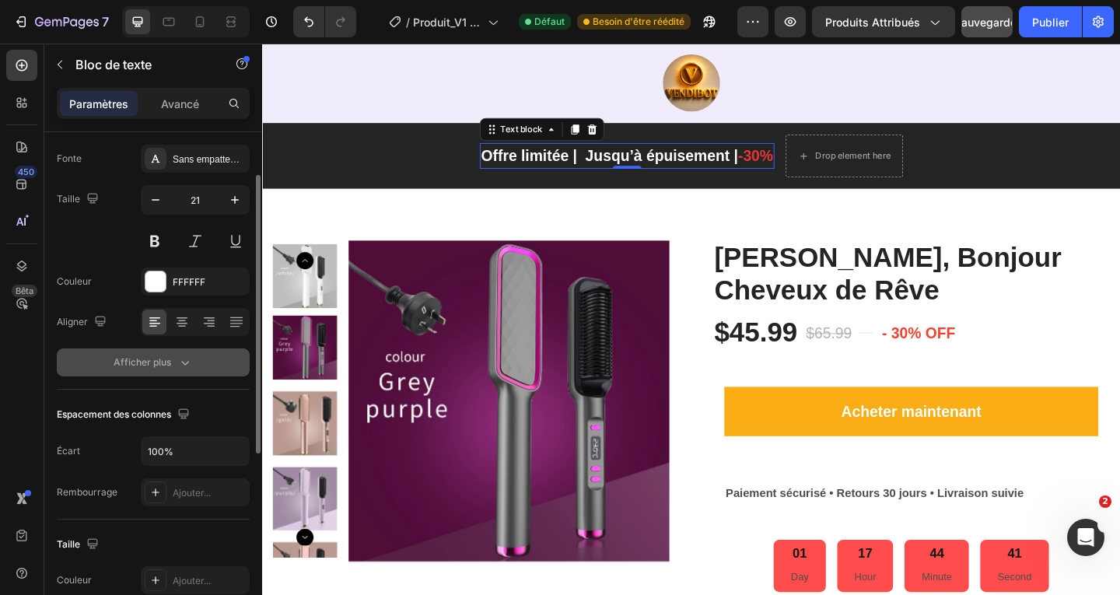
click at [185, 369] on icon "button" at bounding box center [185, 363] width 16 height 16
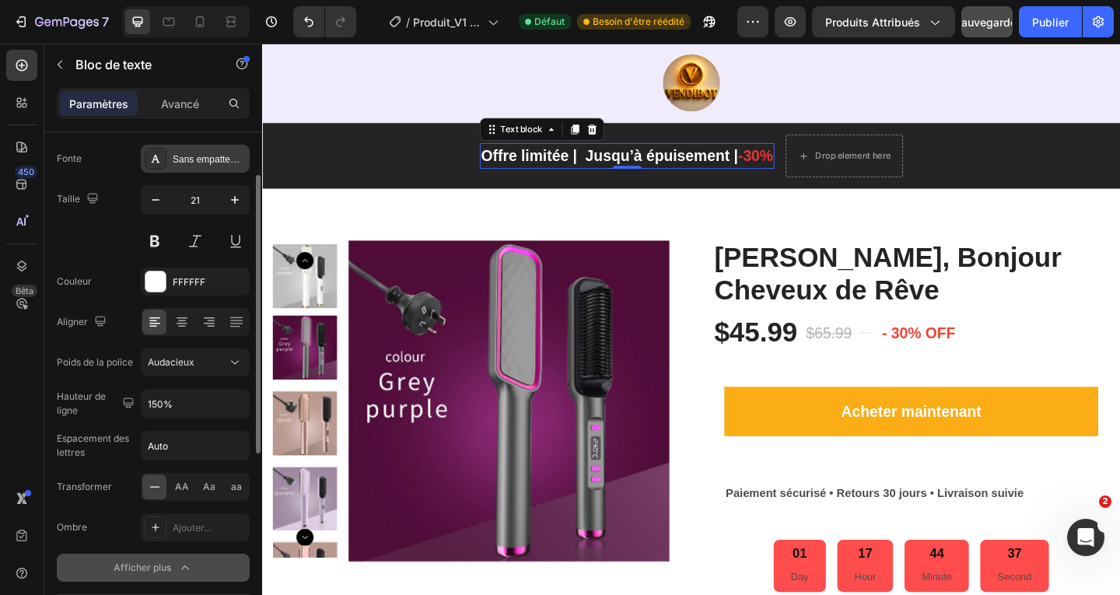
click at [222, 163] on font "Sans empattement" at bounding box center [212, 159] width 79 height 11
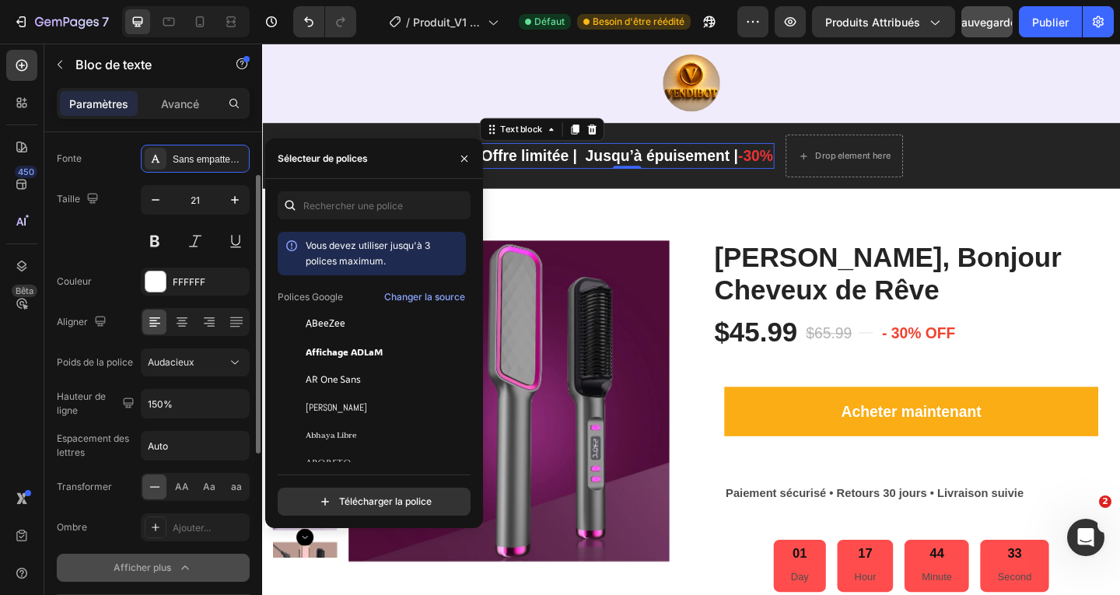
click at [88, 179] on div "Fonte Sans empattement Taille 21 Couleur FFFFFF Aligner Poids de la police Auda…" at bounding box center [153, 363] width 193 height 437
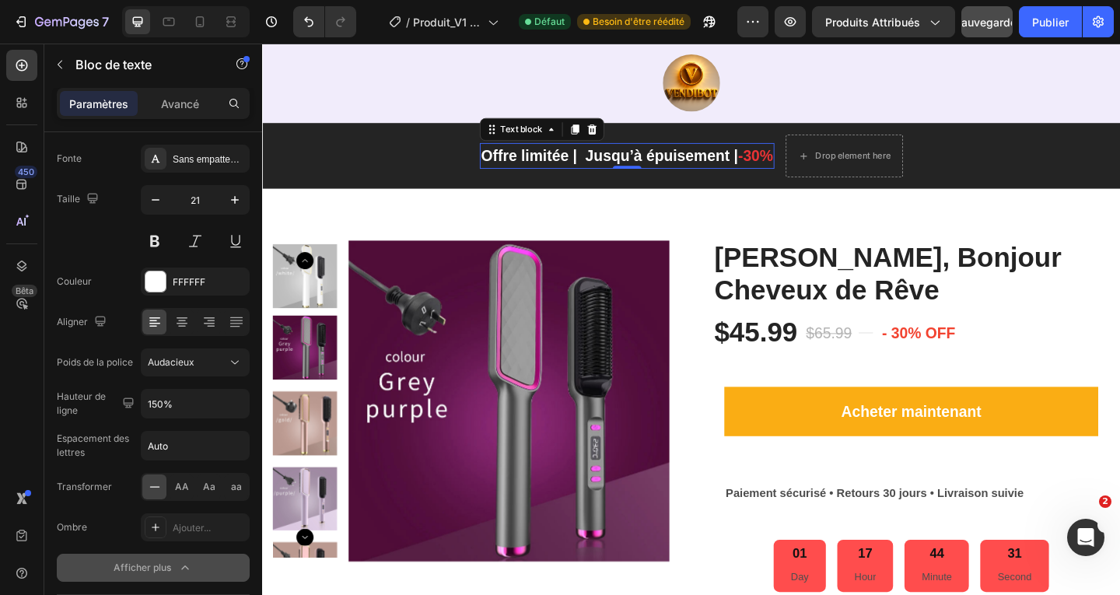
click at [666, 169] on p "Offre limitée | Jusqu’à épuisement | -30%" at bounding box center [659, 165] width 318 height 25
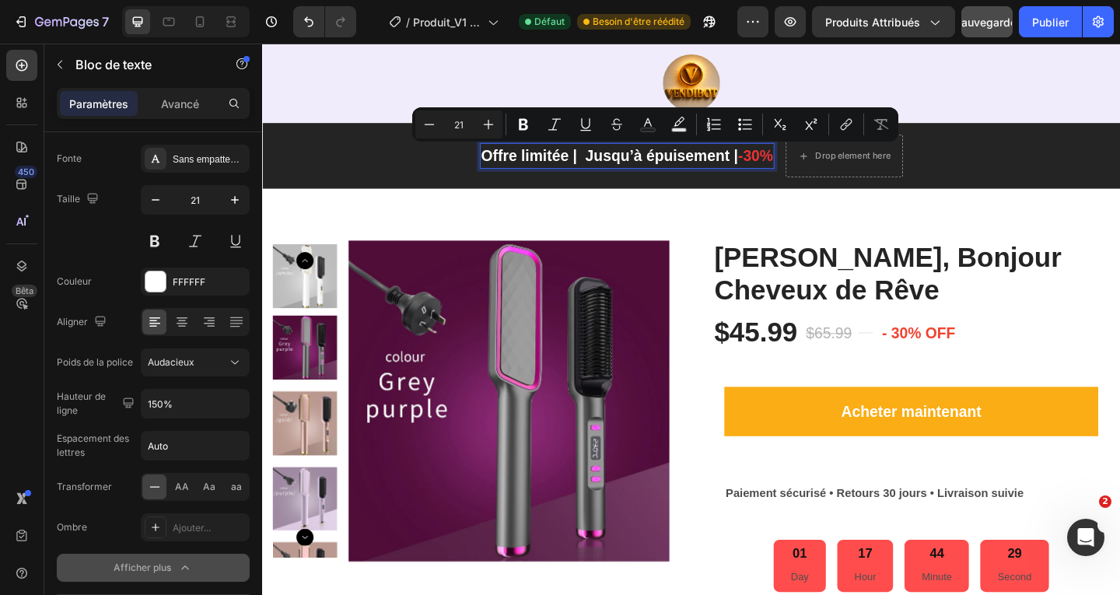
click at [617, 166] on p "Offre limitée | Jusqu’à épuisement | -30%" at bounding box center [659, 165] width 318 height 25
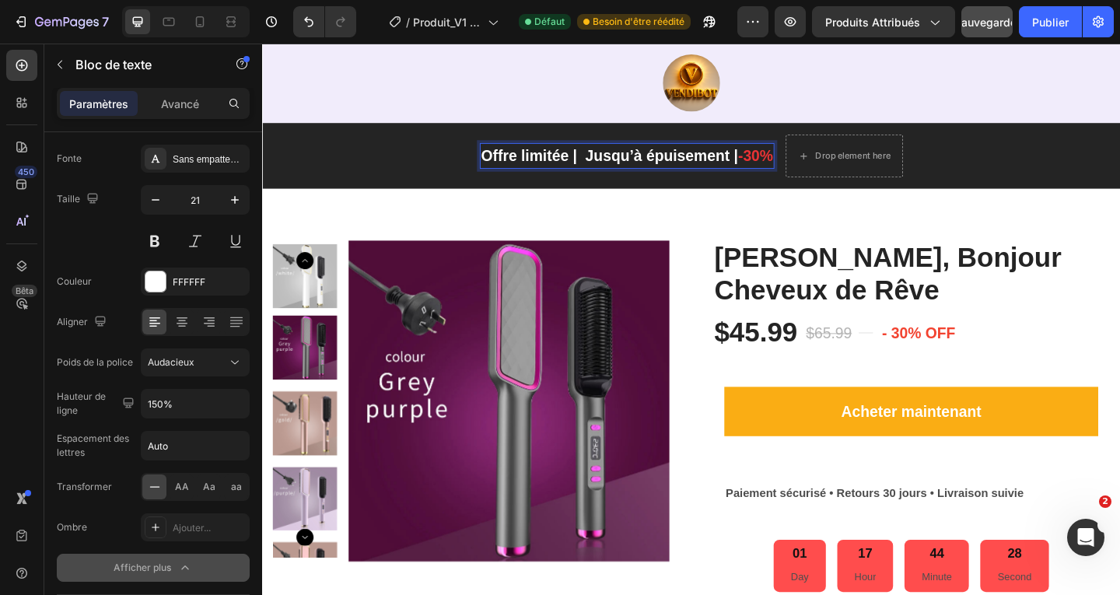
click at [755, 164] on p "Offre limitée | Jusqu’à épuisement | -30%" at bounding box center [659, 165] width 318 height 25
click at [771, 170] on p "Offre limitée | Jusqu’à épuisement | -30%" at bounding box center [659, 165] width 318 height 25
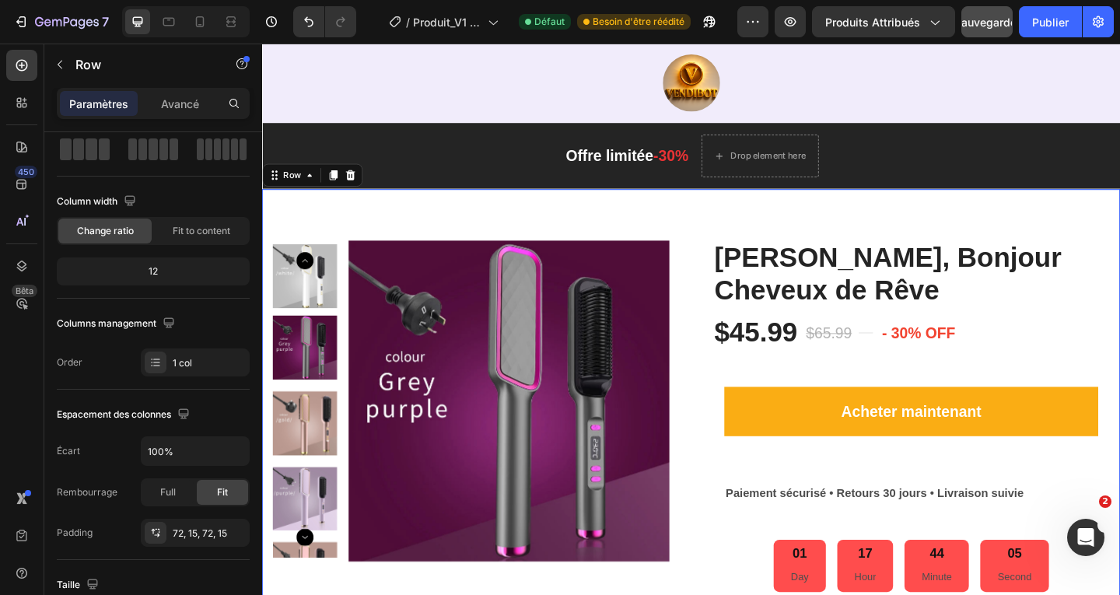
scroll to position [0, 0]
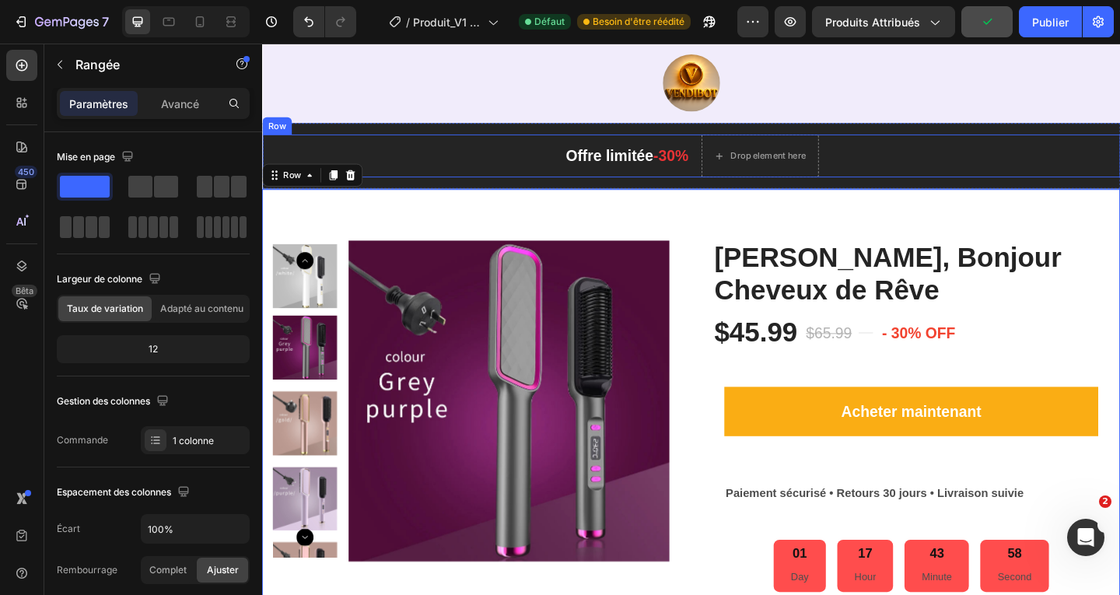
click at [279, 136] on div "Row" at bounding box center [278, 133] width 26 height 14
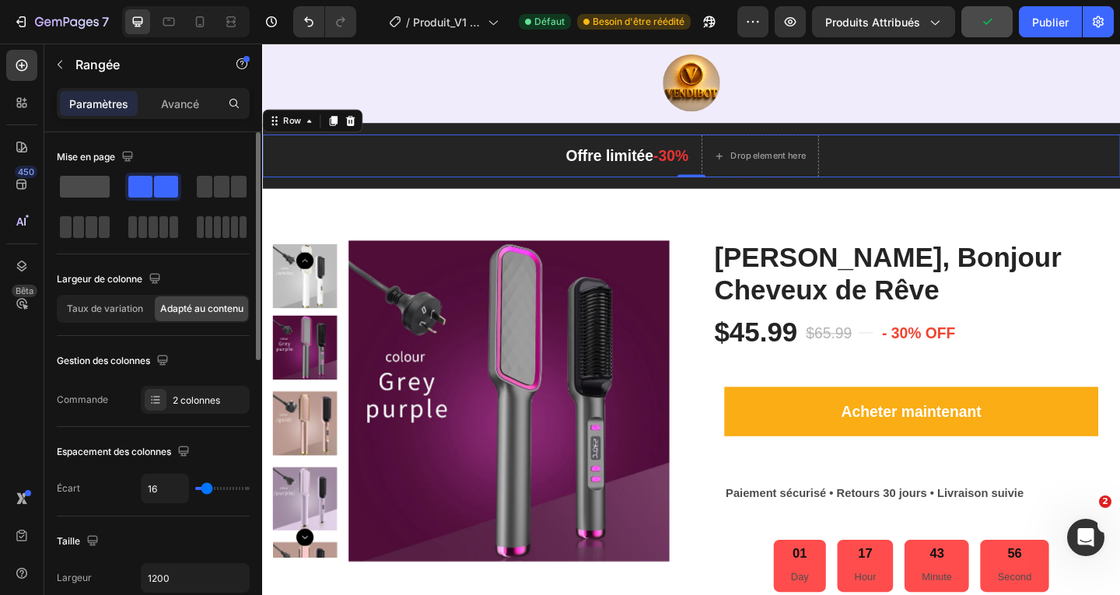
click at [94, 191] on span at bounding box center [85, 187] width 50 height 22
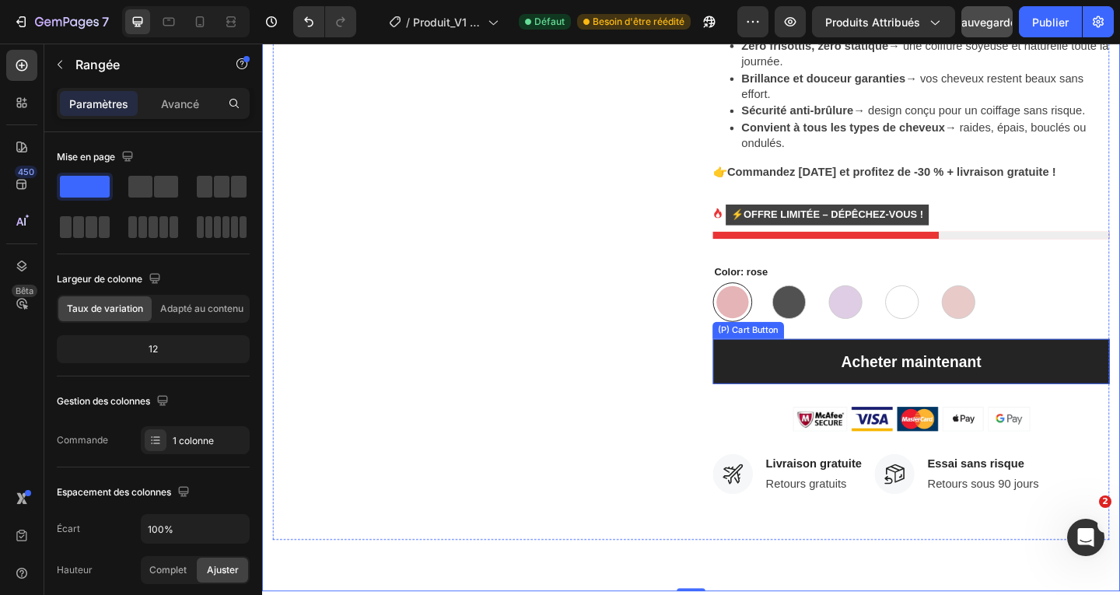
scroll to position [810, 0]
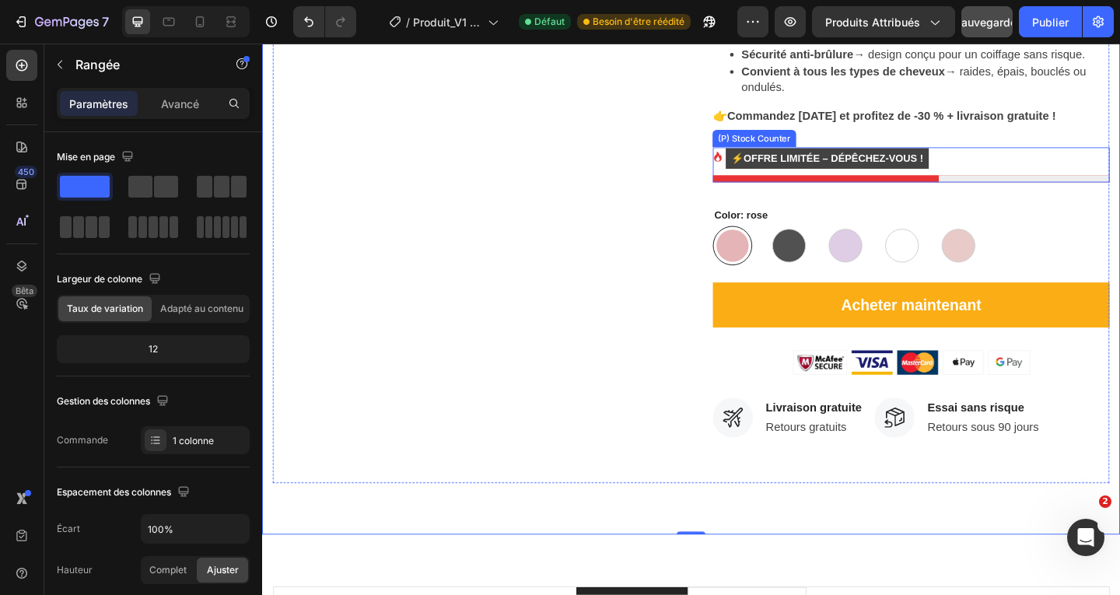
click at [905, 173] on mark "⚡Offre limitée – Dépêchez-vous !" at bounding box center [876, 168] width 221 height 23
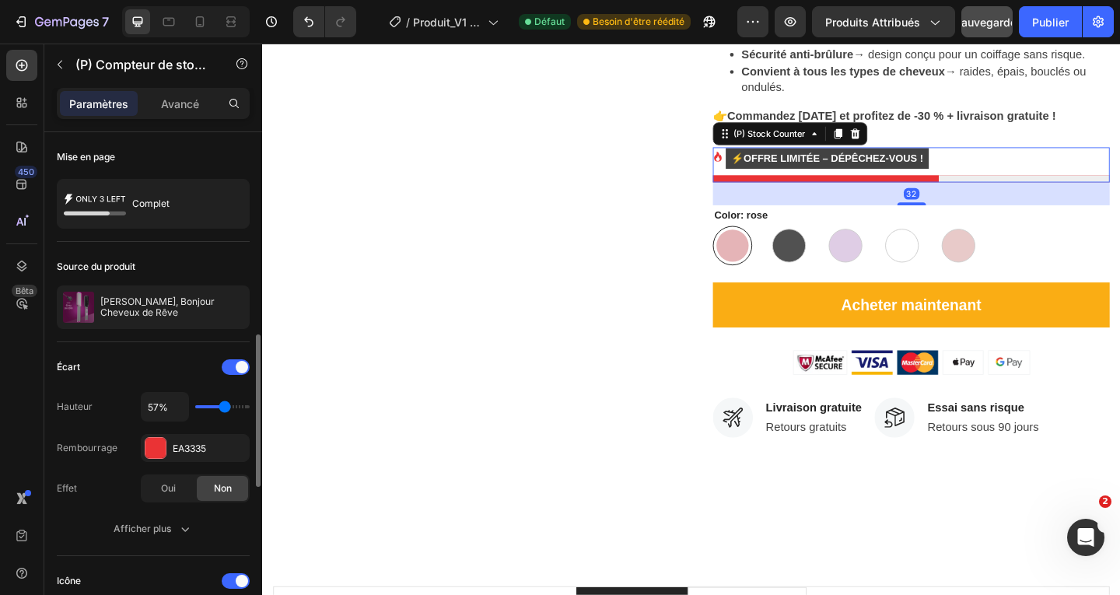
scroll to position [233, 0]
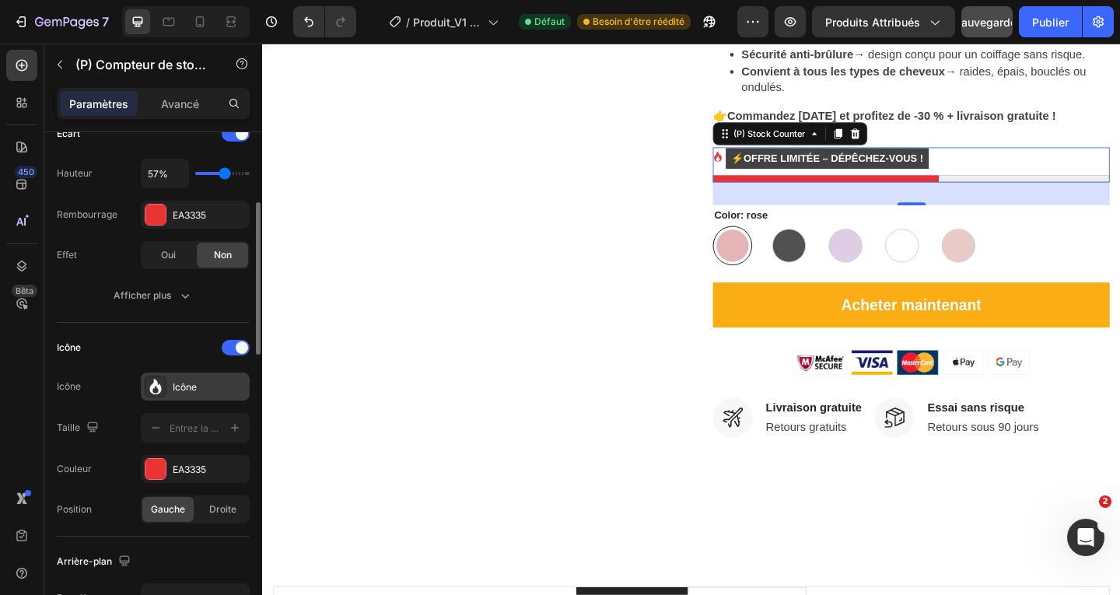
click at [227, 392] on div "Icône" at bounding box center [209, 387] width 73 height 14
click at [172, 352] on div "Icône" at bounding box center [153, 347] width 193 height 25
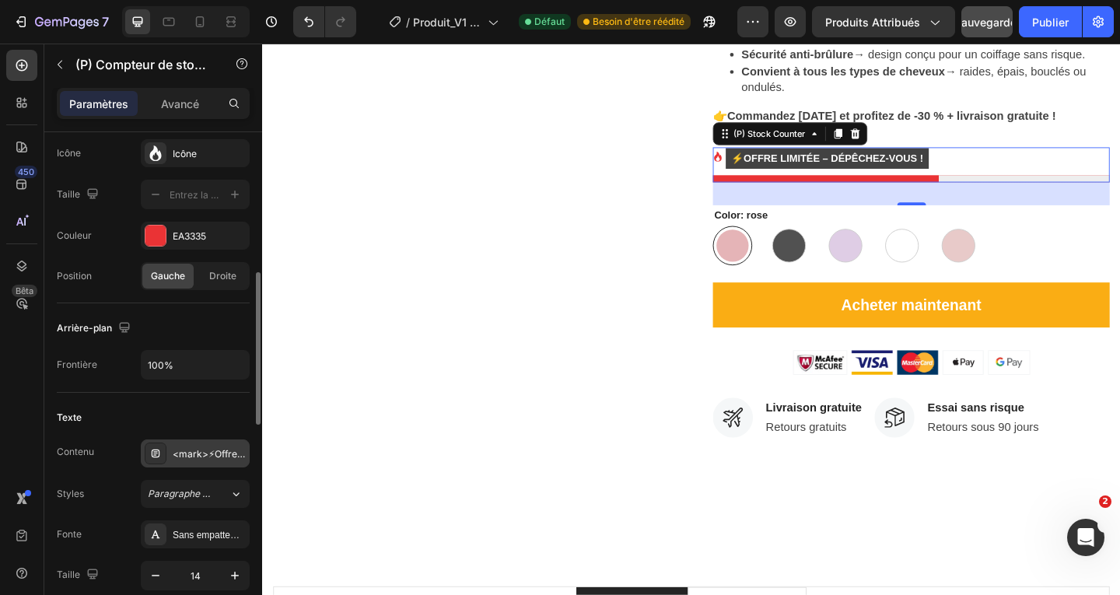
click at [219, 452] on font "<mark>⚡Offre limitée – Dépêchez-vous !</mark>" at bounding box center [283, 454] width 220 height 12
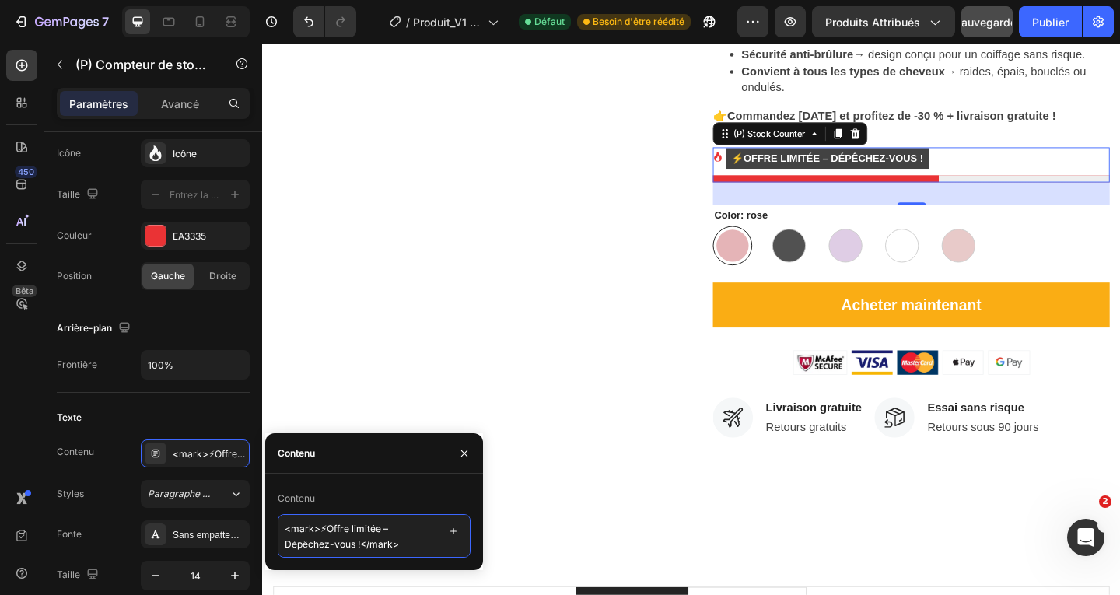
click at [356, 545] on textarea "<mark>⚡Offre limitée – Dépêchez-vous !</mark>" at bounding box center [374, 536] width 193 height 44
type textarea "<mark>⚡Offre limitée !</mark>"
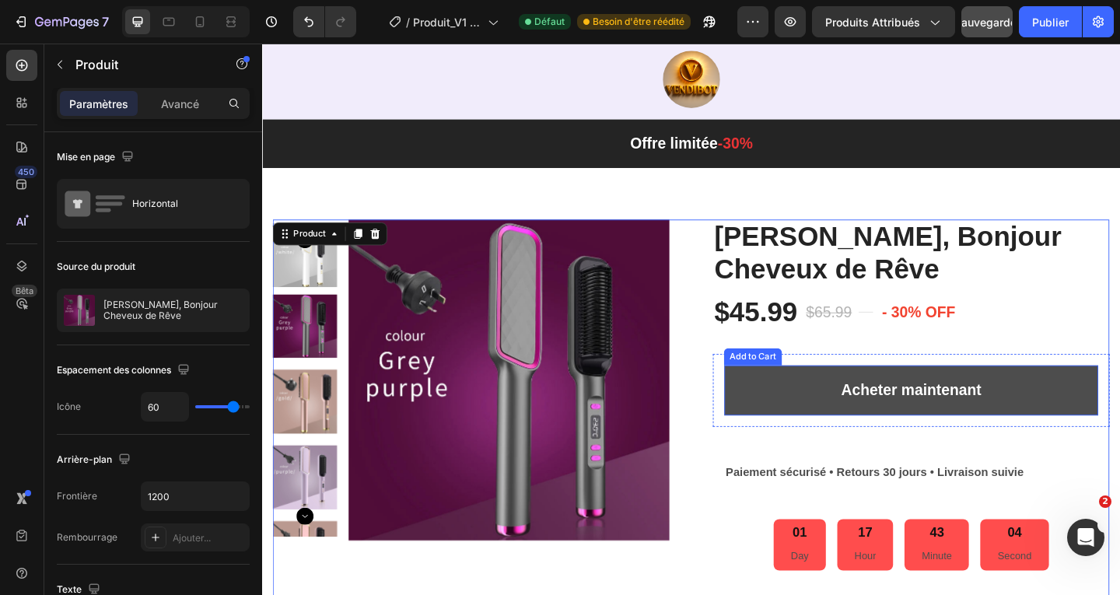
scroll to position [33, 0]
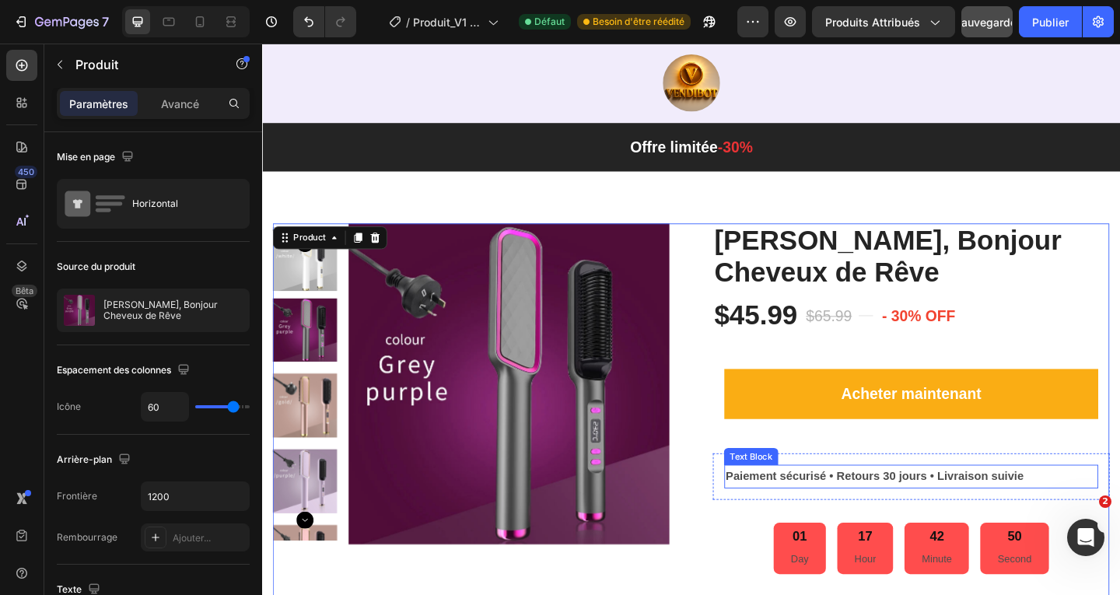
click at [816, 517] on strong "Paiement sécurisé • Retours 30 jours • Livraison suivie" at bounding box center [928, 513] width 324 height 13
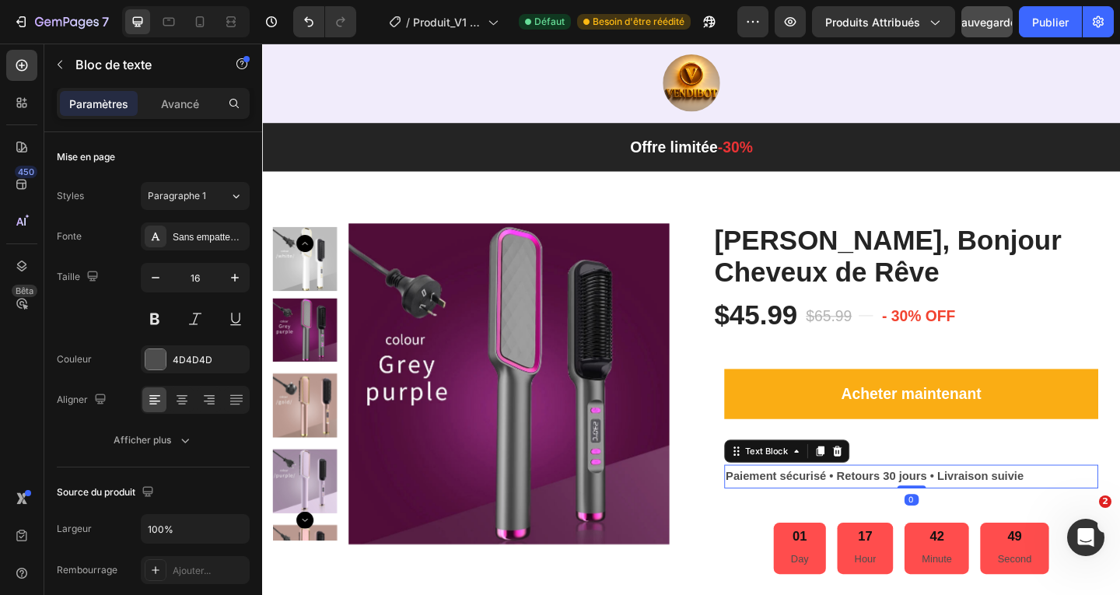
click at [797, 516] on strong "Paiement sécurisé • Retours 30 jours • Livraison suivie" at bounding box center [928, 513] width 324 height 13
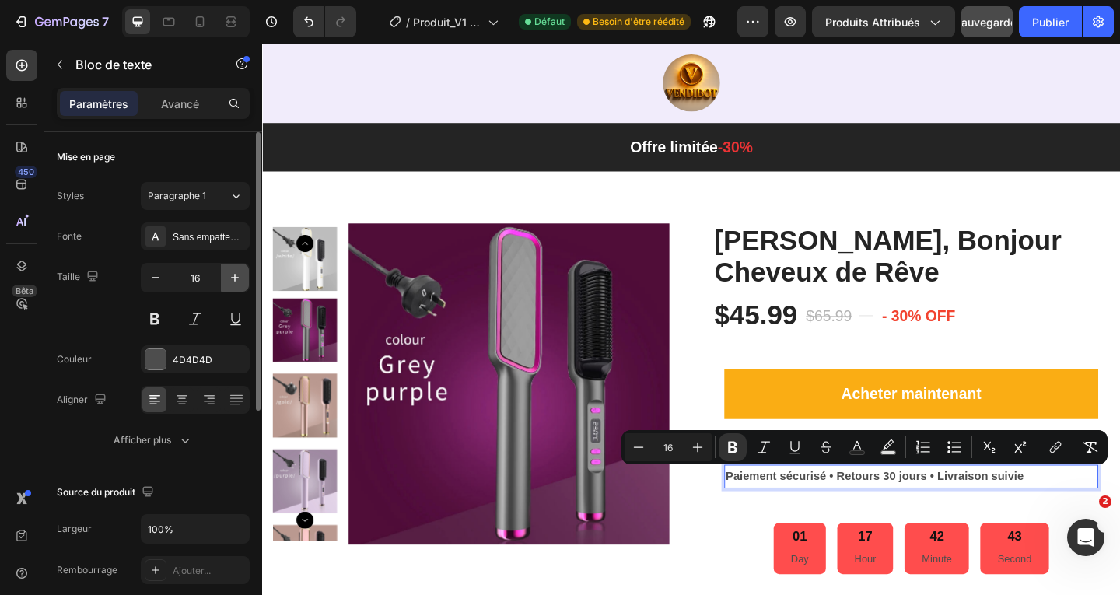
click at [235, 278] on icon "button" at bounding box center [235, 278] width 8 height 8
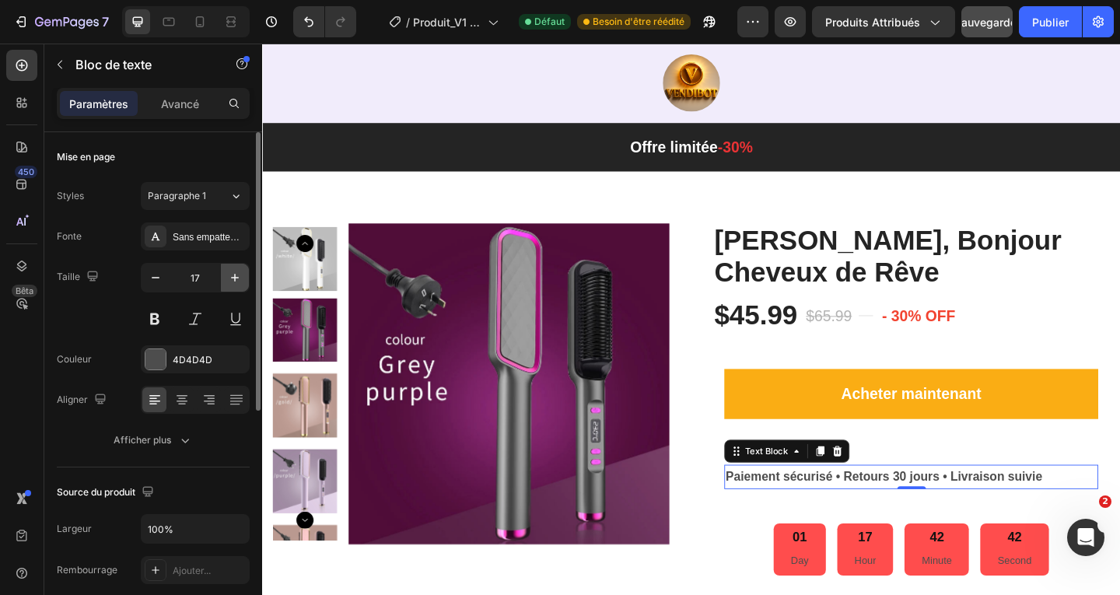
click at [235, 278] on icon "button" at bounding box center [235, 278] width 8 height 8
click at [234, 279] on icon "button" at bounding box center [235, 278] width 16 height 16
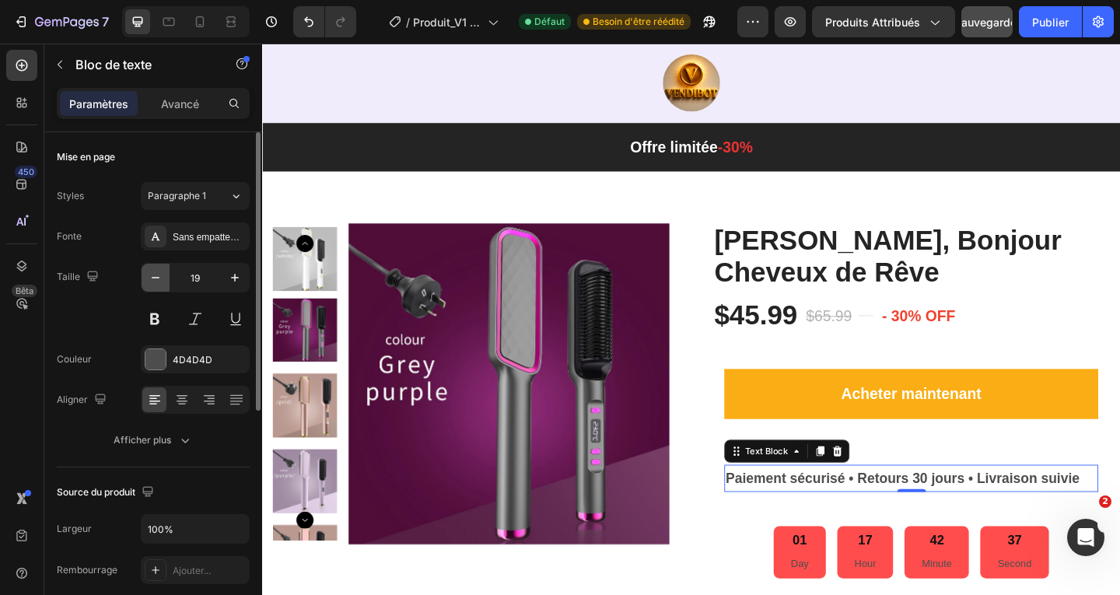
click at [155, 280] on icon "button" at bounding box center [156, 278] width 16 height 16
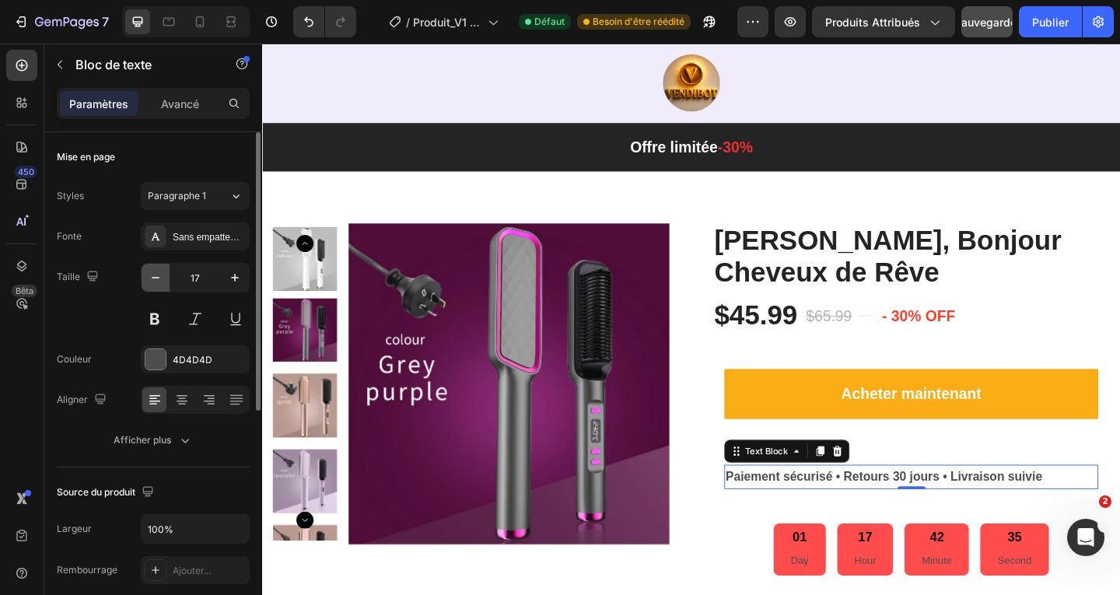
click at [155, 280] on icon "button" at bounding box center [156, 278] width 16 height 16
click at [235, 274] on icon "button" at bounding box center [235, 278] width 8 height 8
type input "17"
click at [154, 323] on button at bounding box center [155, 319] width 28 height 28
click at [799, 518] on strong "Paiement sécurisé • Retours 30 jours • Livraison suivie" at bounding box center [938, 514] width 344 height 15
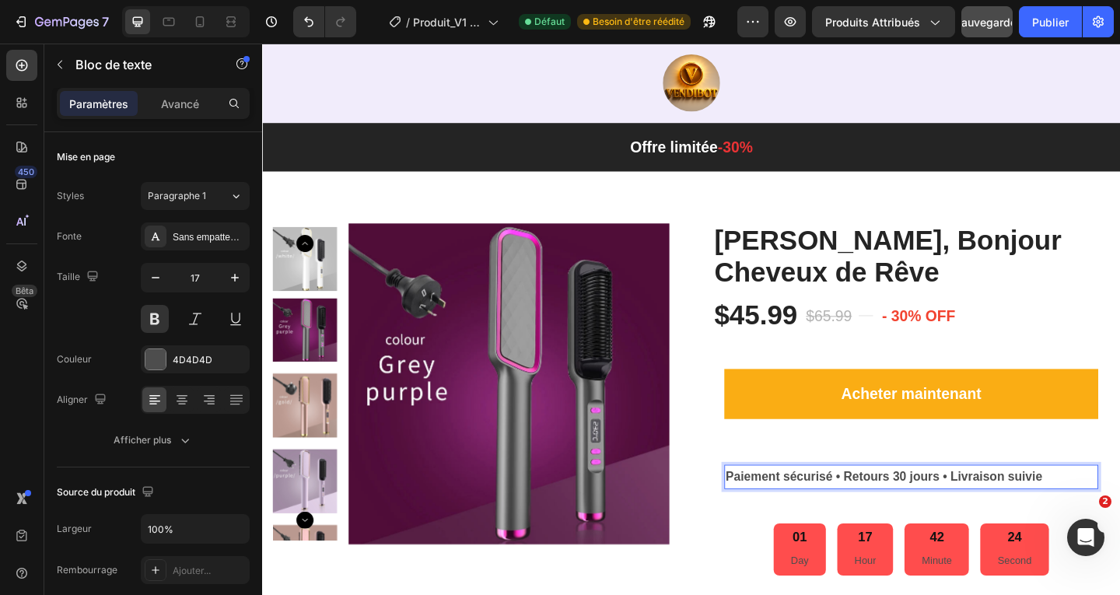
click at [793, 514] on strong "Paiement sécurisé • Retours 30 jours • Livraison suivie" at bounding box center [938, 514] width 344 height 15
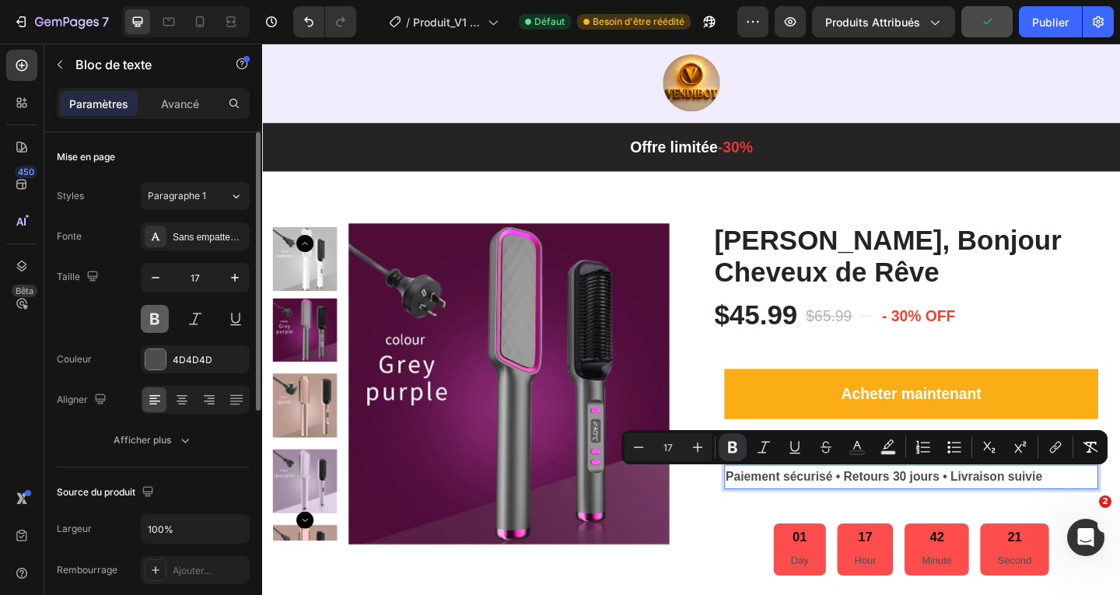
click at [158, 318] on button at bounding box center [155, 319] width 28 height 28
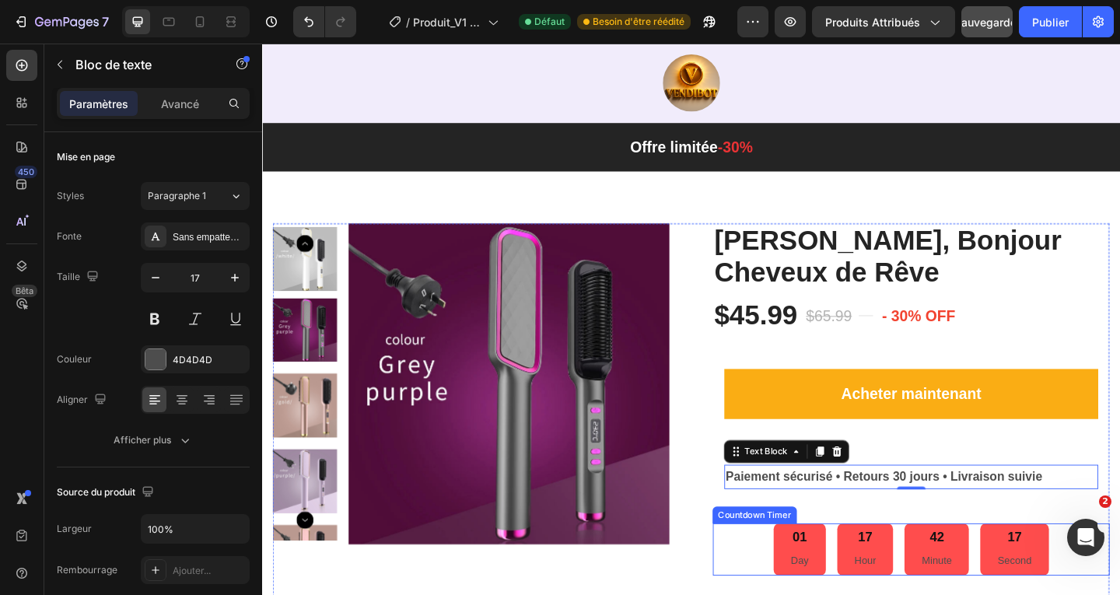
click at [769, 576] on div "01 Day 17 Hour 42 Minute 17 Second" at bounding box center [968, 593] width 432 height 57
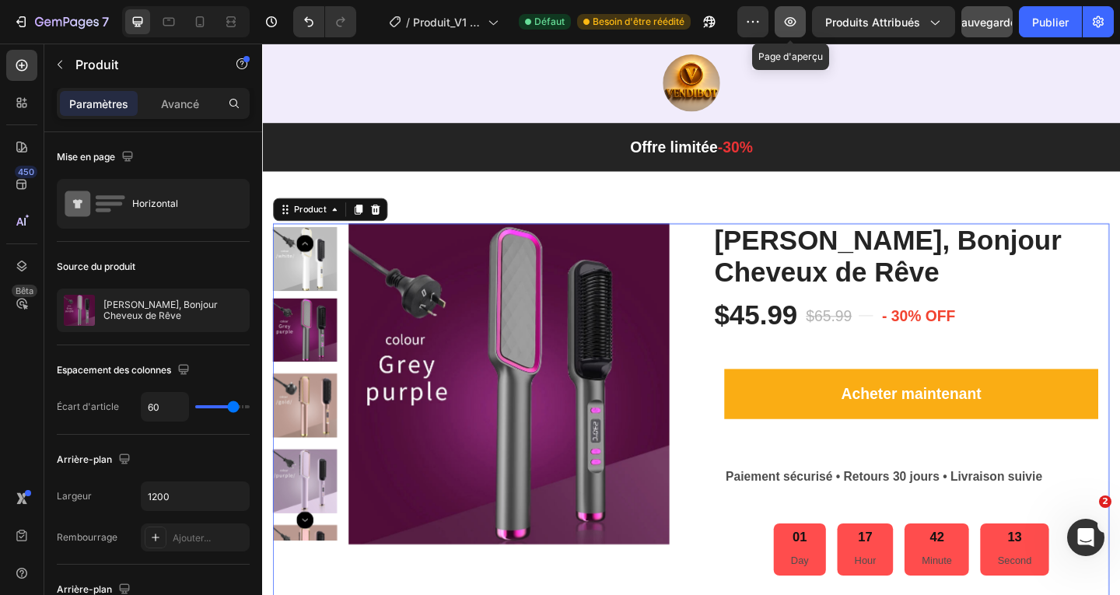
click at [792, 17] on icon "button" at bounding box center [790, 22] width 16 height 16
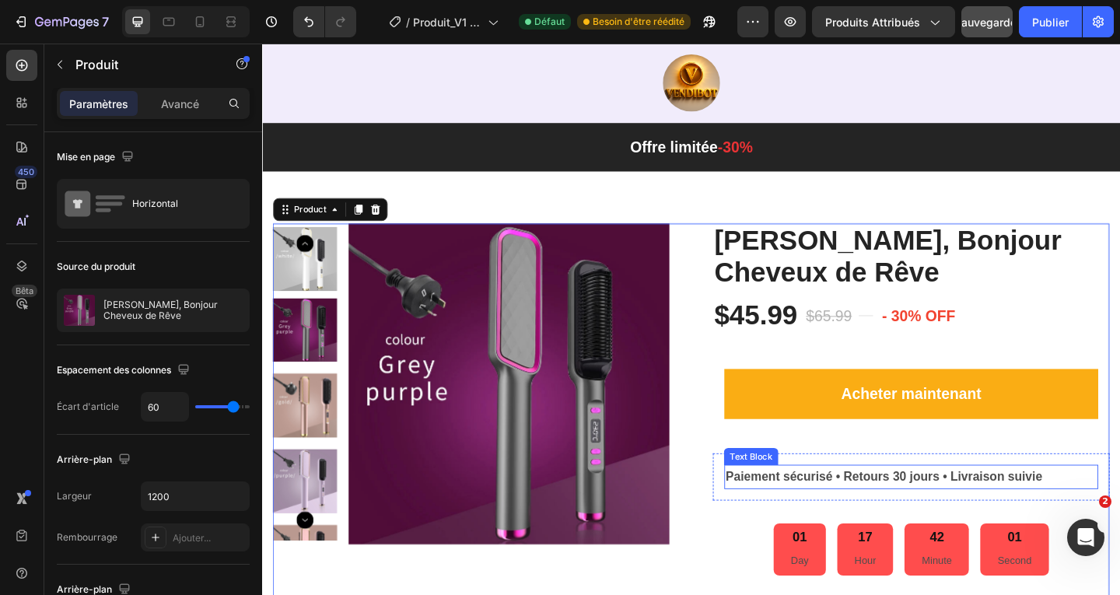
click at [942, 509] on strong "Paiement sécurisé • Retours 30 jours • Livraison suivie" at bounding box center [938, 514] width 344 height 15
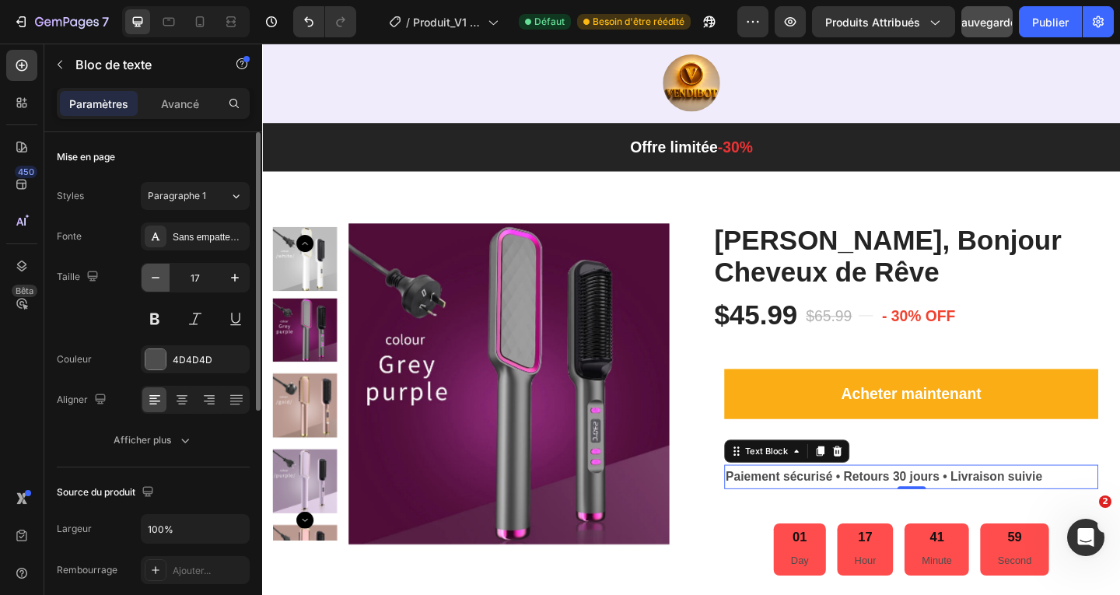
click at [155, 278] on icon "button" at bounding box center [156, 278] width 16 height 16
type input "15"
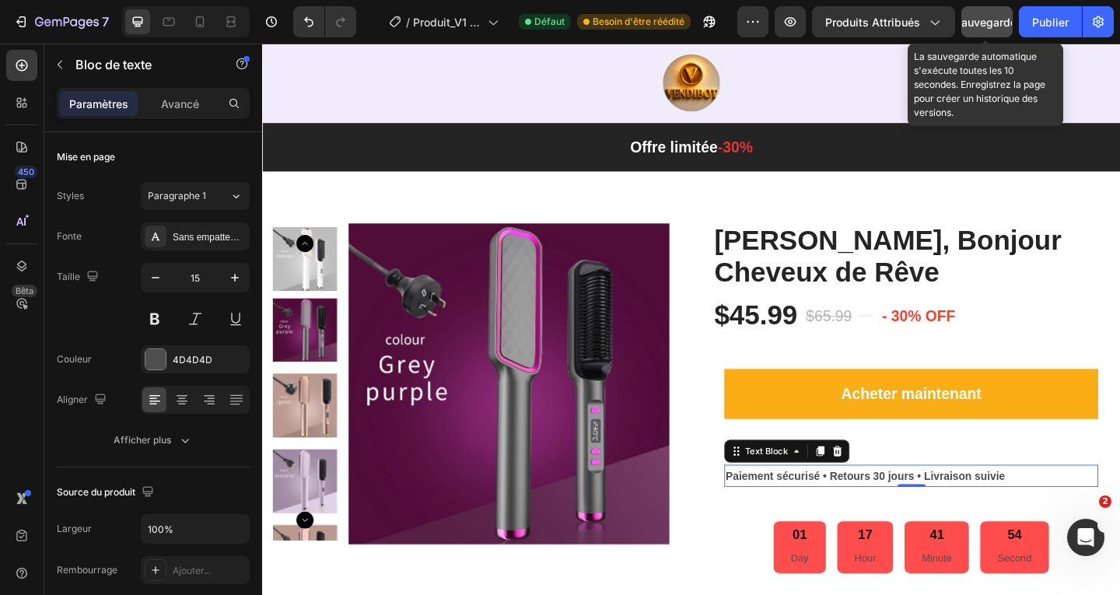
click at [984, 23] on font "Sauvegarder" at bounding box center [987, 22] width 66 height 13
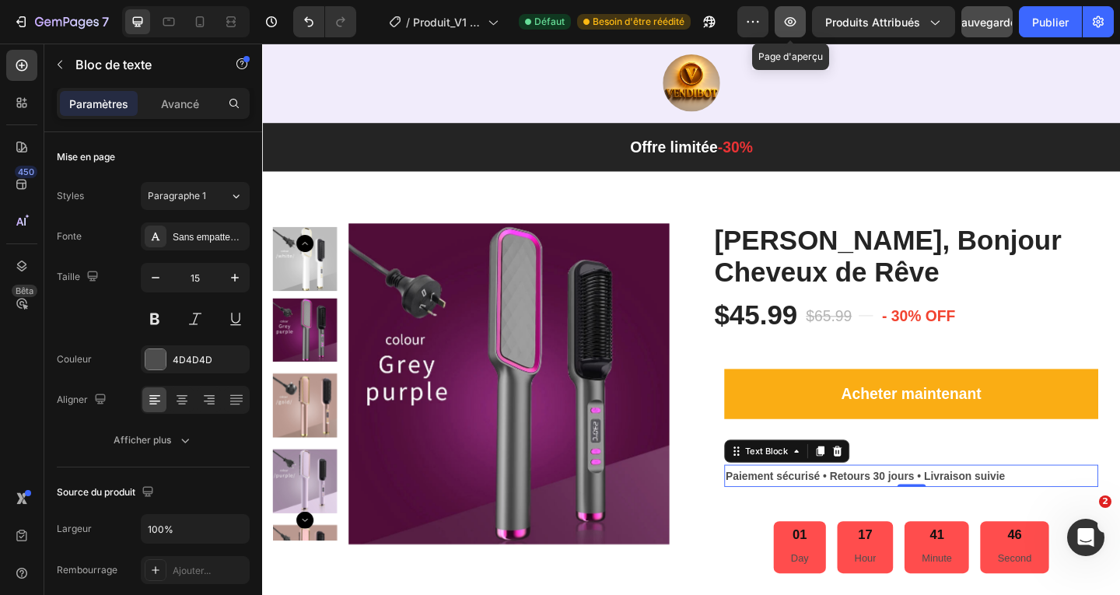
click at [794, 27] on icon "button" at bounding box center [790, 22] width 16 height 16
click at [1059, 26] on font "Publier" at bounding box center [1050, 22] width 37 height 13
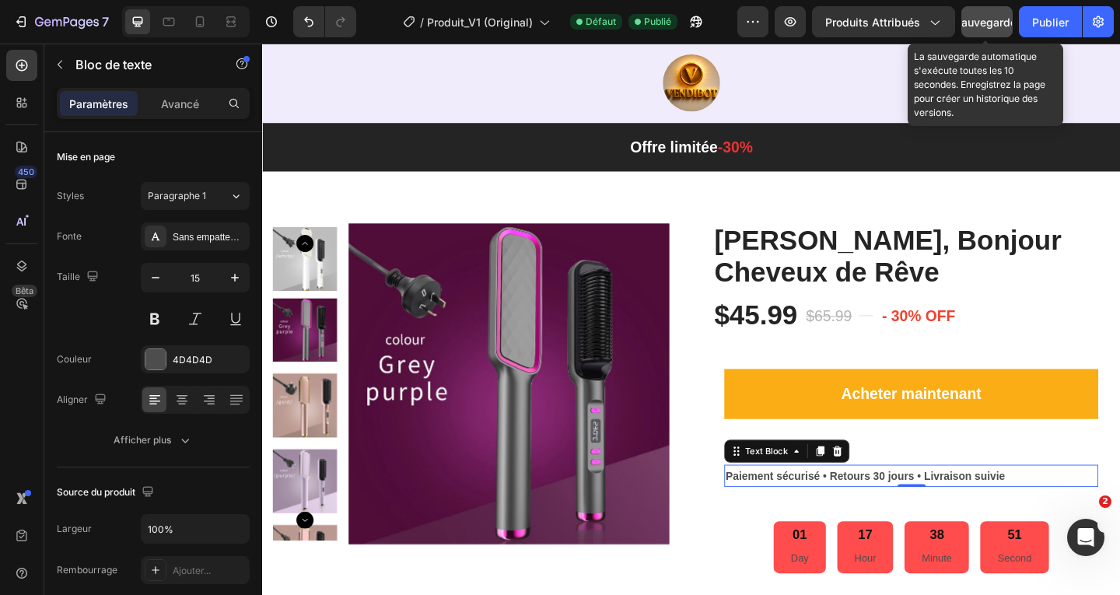
click at [984, 30] on div "Sauvegarder" at bounding box center [987, 22] width 66 height 16
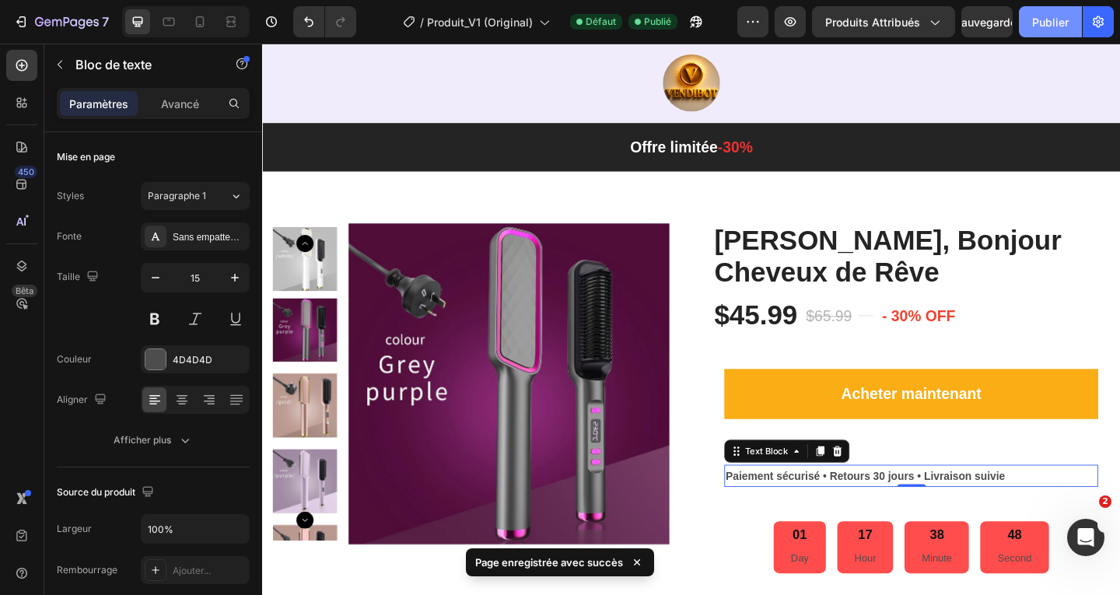
click at [1042, 26] on font "Publier" at bounding box center [1050, 22] width 37 height 13
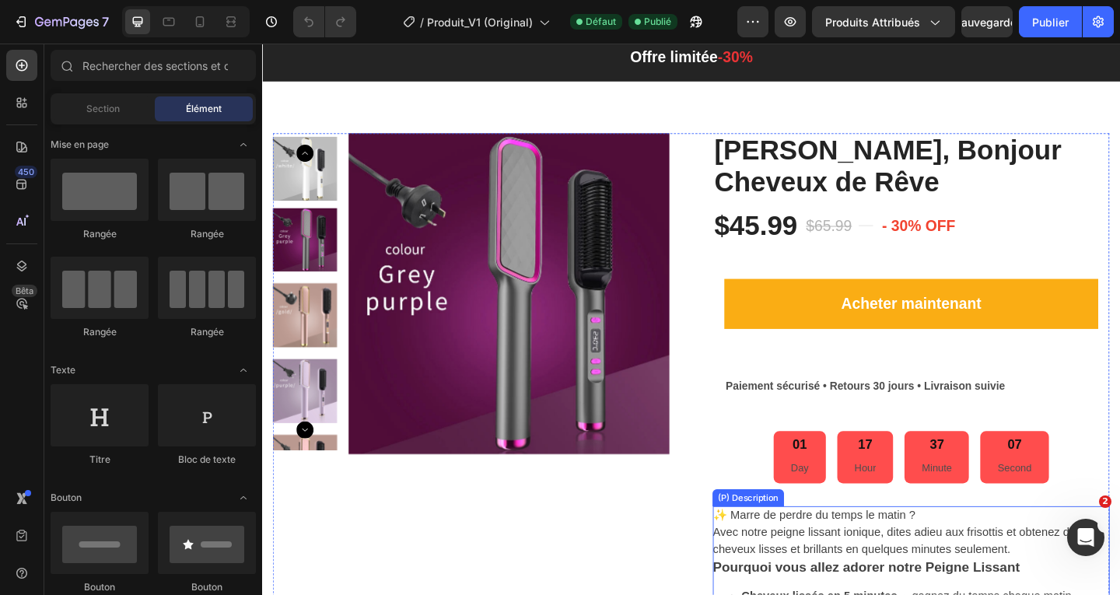
scroll to position [78, 0]
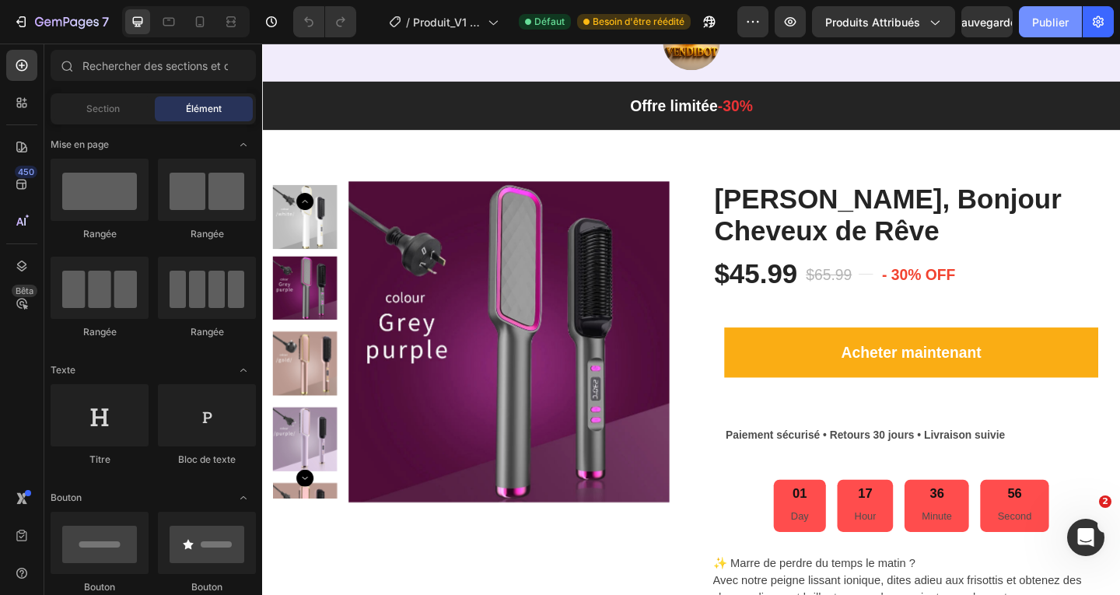
click at [1040, 20] on font "Publier" at bounding box center [1050, 22] width 37 height 13
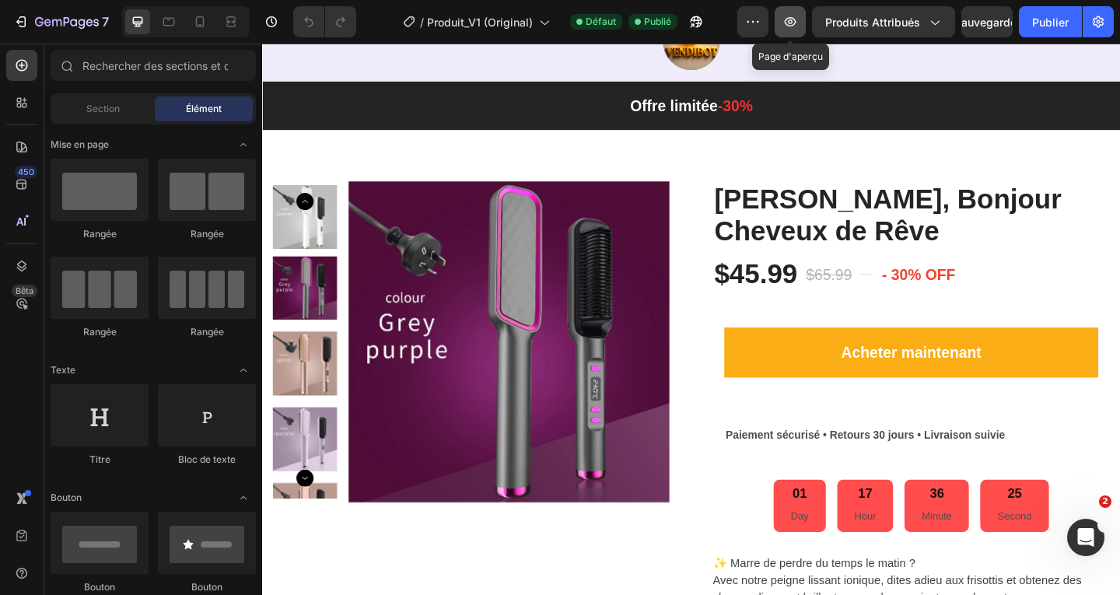
click at [795, 19] on icon "button" at bounding box center [791, 21] width 12 height 9
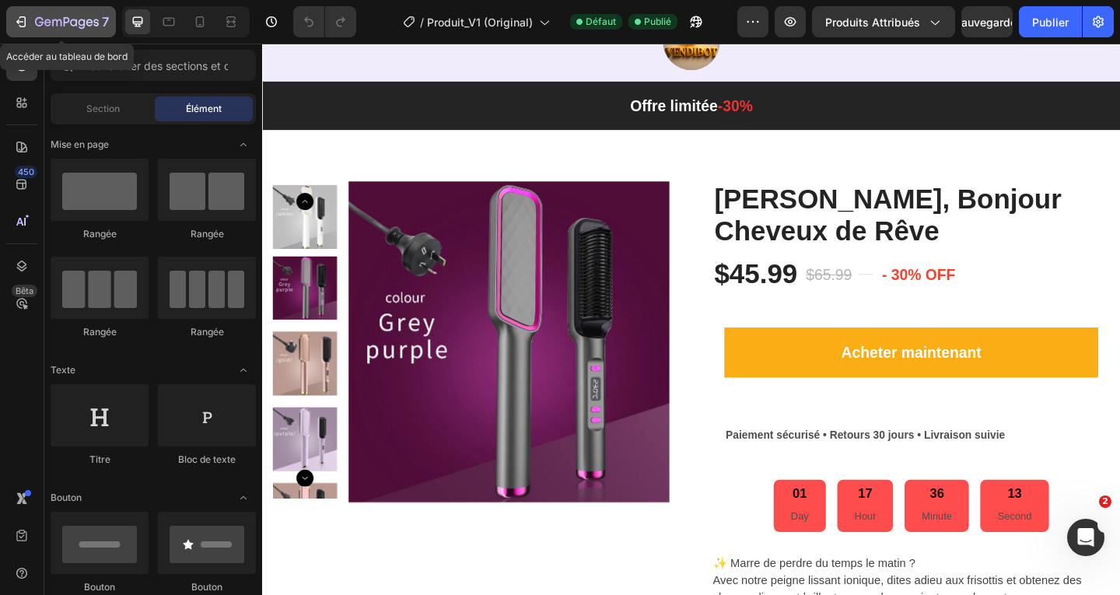
click at [52, 20] on icon "button" at bounding box center [56, 22] width 9 height 7
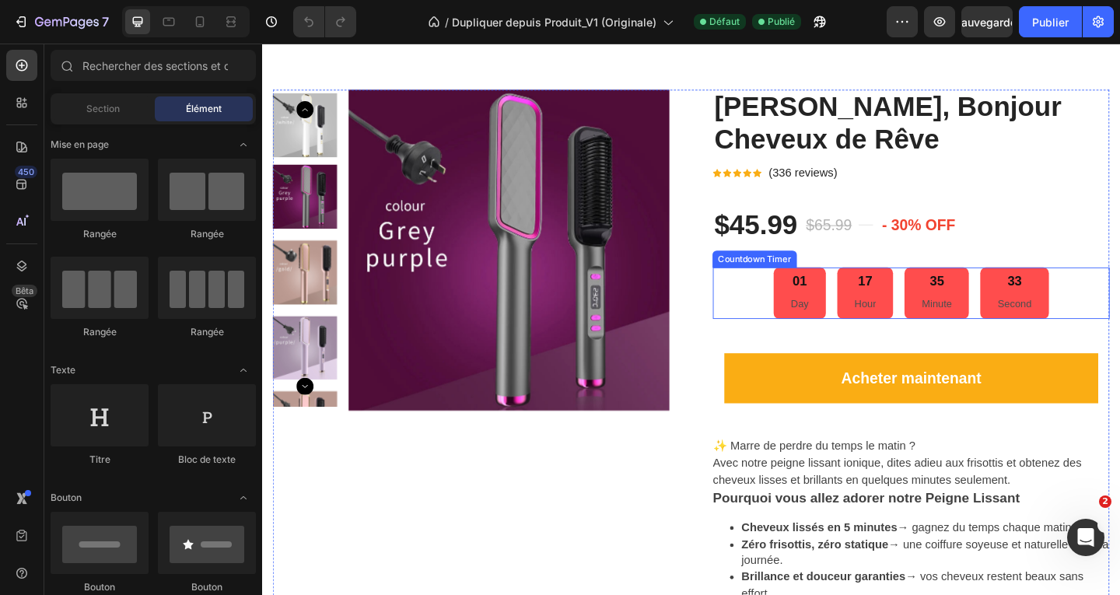
scroll to position [233, 0]
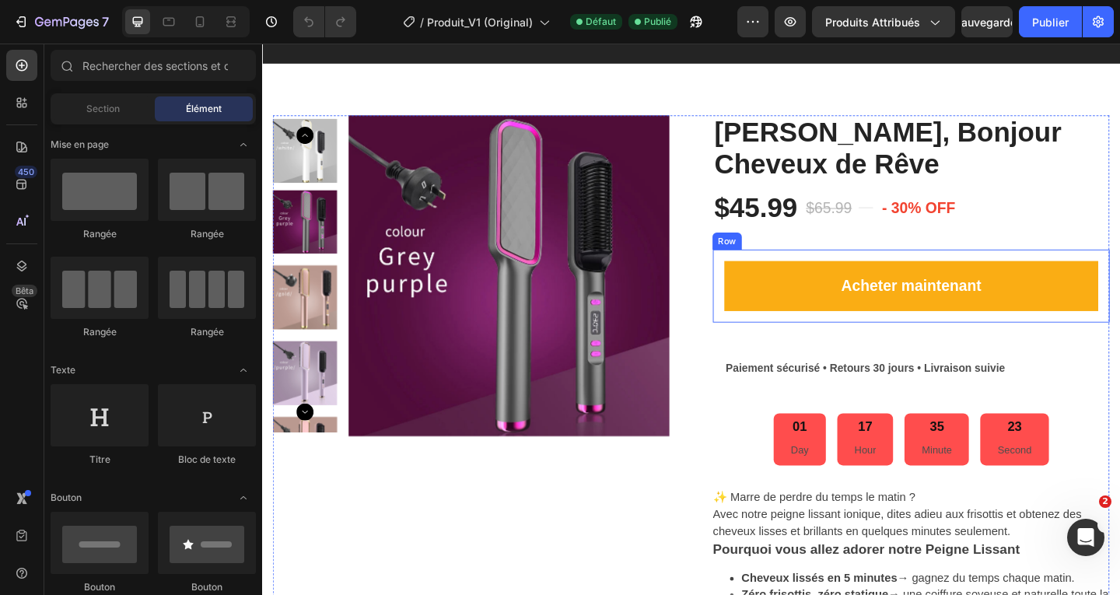
scroll to position [156, 0]
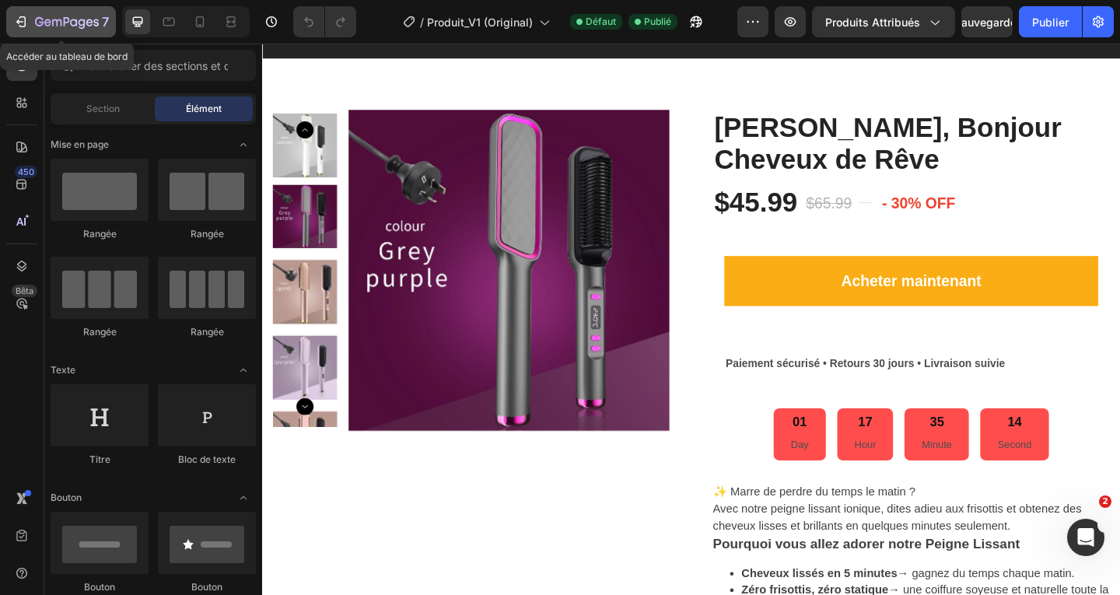
click at [52, 22] on icon "button" at bounding box center [56, 22] width 9 height 7
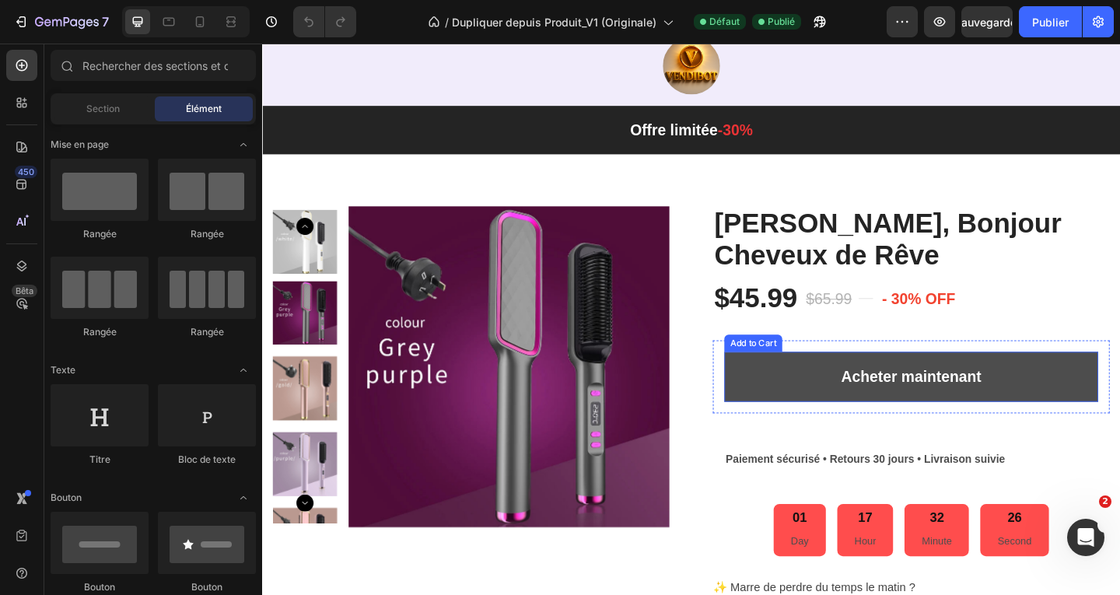
scroll to position [156, 0]
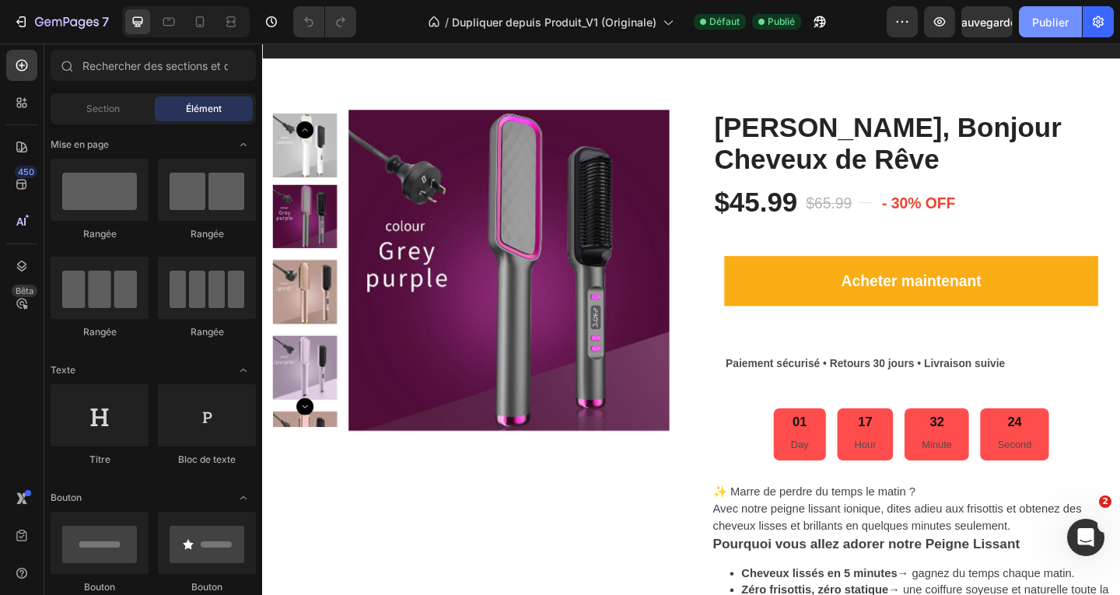
click at [1052, 22] on font "Publier" at bounding box center [1050, 22] width 37 height 13
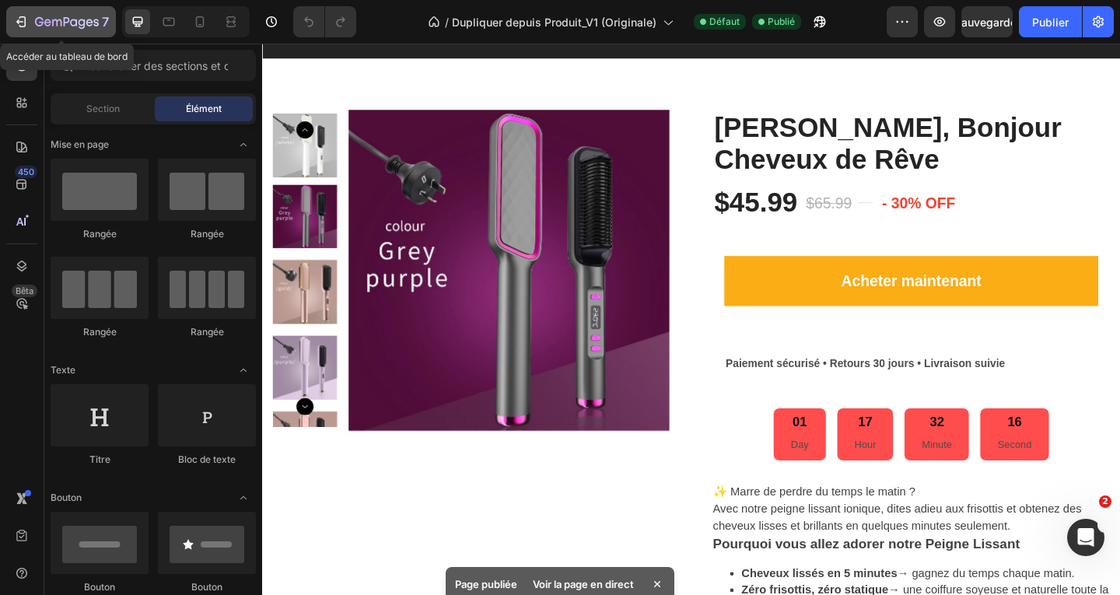
click at [52, 22] on icon "button" at bounding box center [56, 22] width 9 height 7
